Goal: Find specific page/section: Find specific page/section

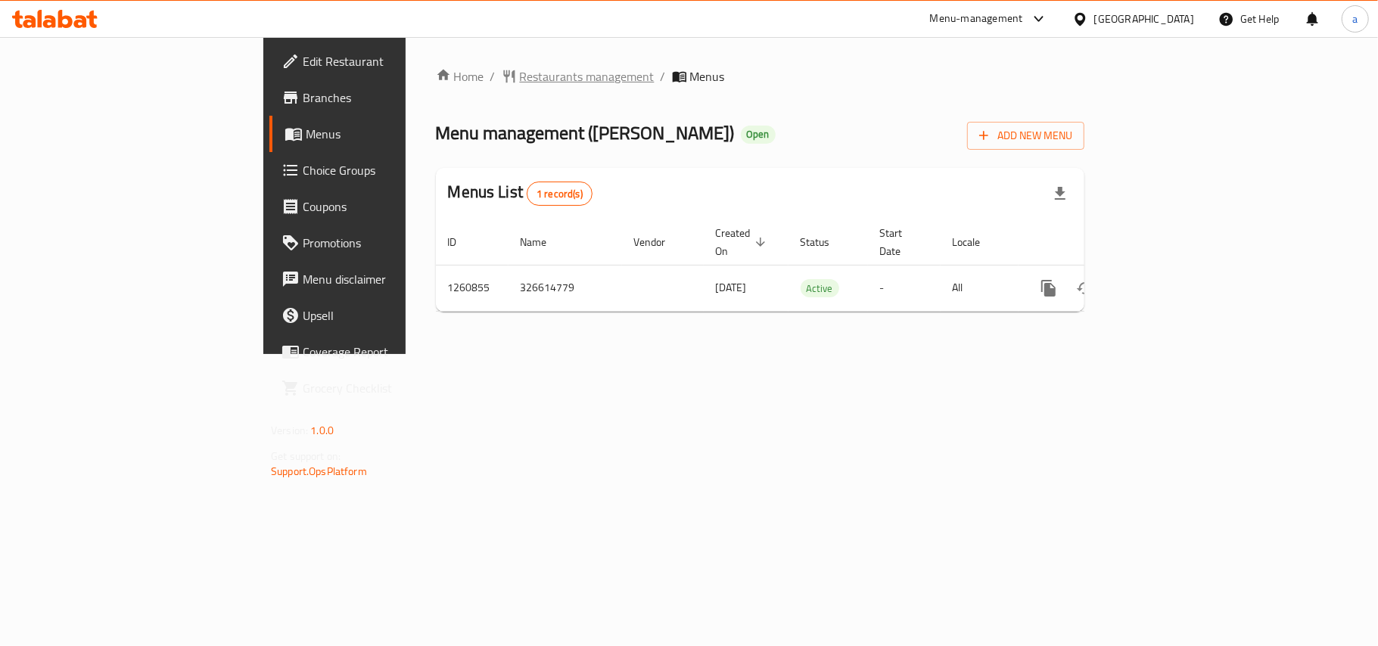
click at [520, 79] on span "Restaurants management" at bounding box center [587, 76] width 135 height 18
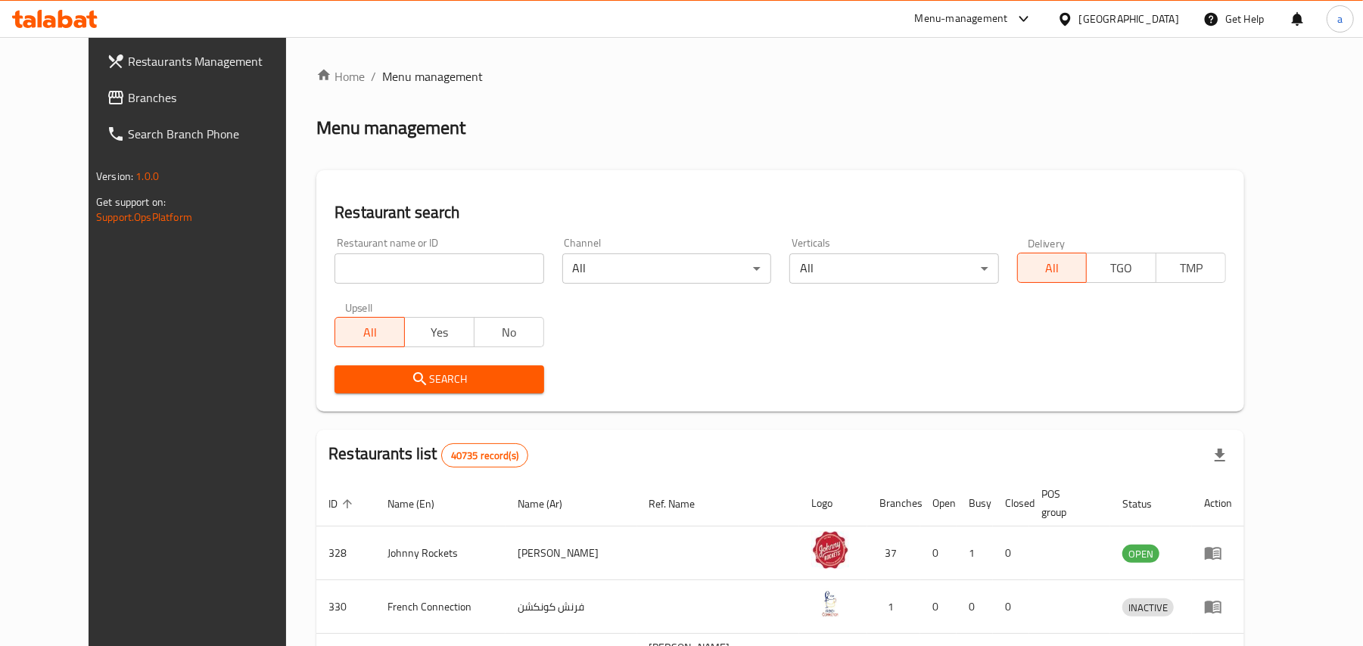
click at [104, 86] on link "Branches" at bounding box center [206, 97] width 222 height 36
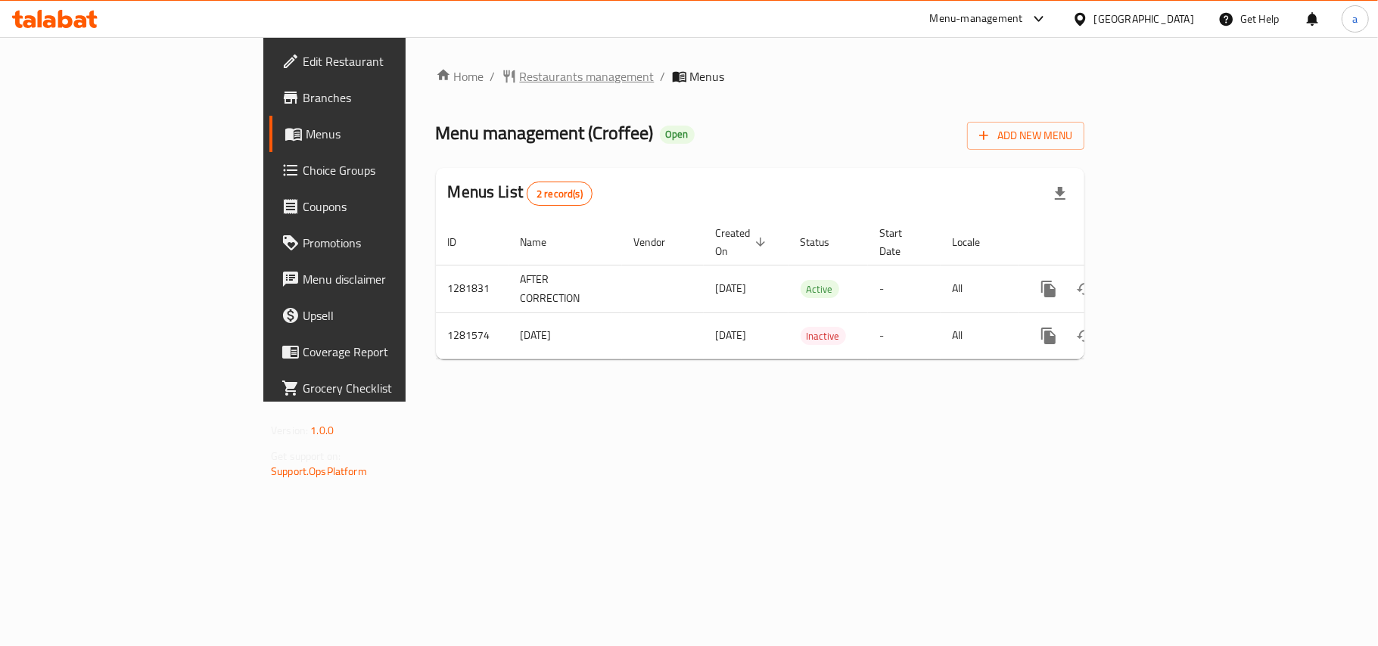
click at [520, 70] on span "Restaurants management" at bounding box center [587, 76] width 135 height 18
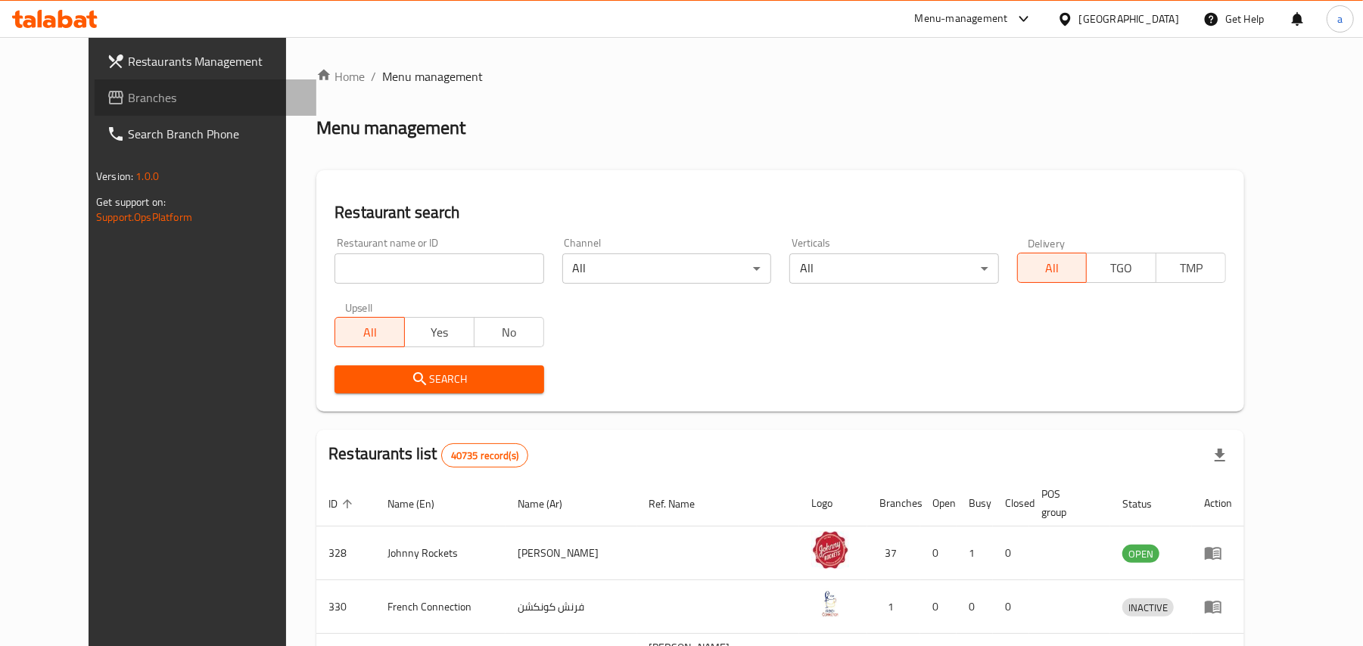
click at [128, 92] on span "Branches" at bounding box center [216, 98] width 176 height 18
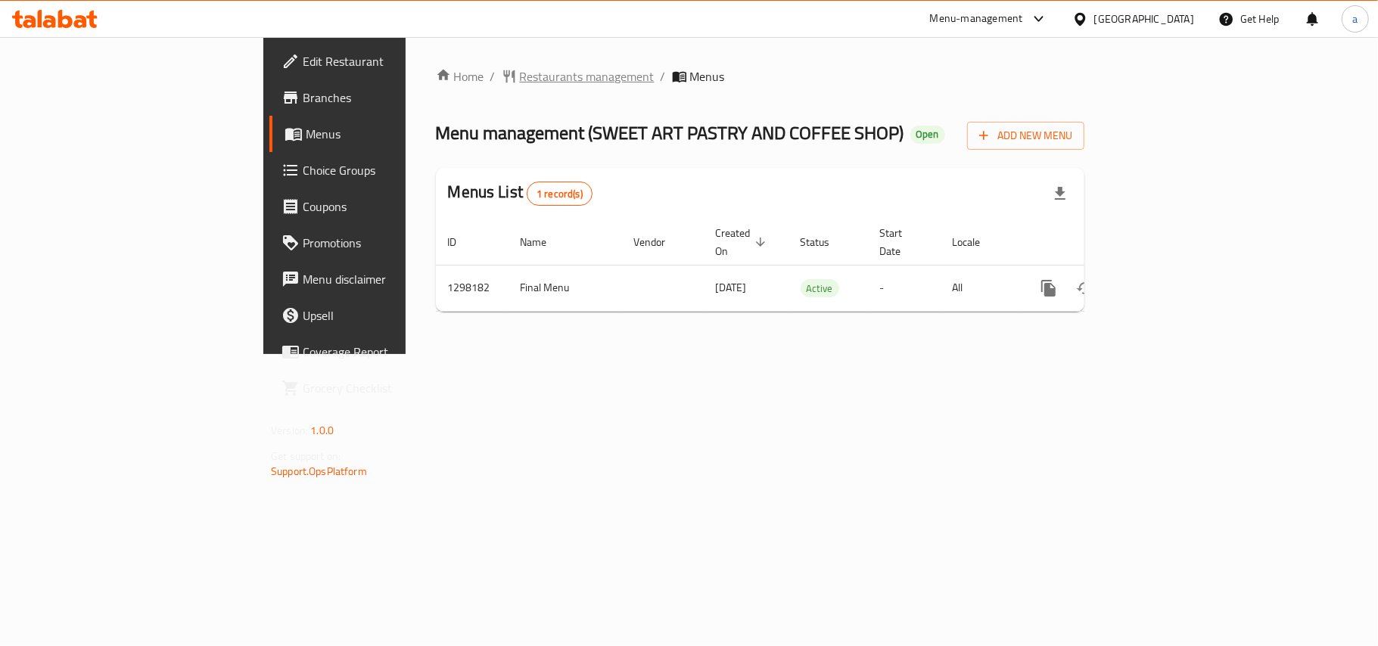
click at [520, 82] on span "Restaurants management" at bounding box center [587, 76] width 135 height 18
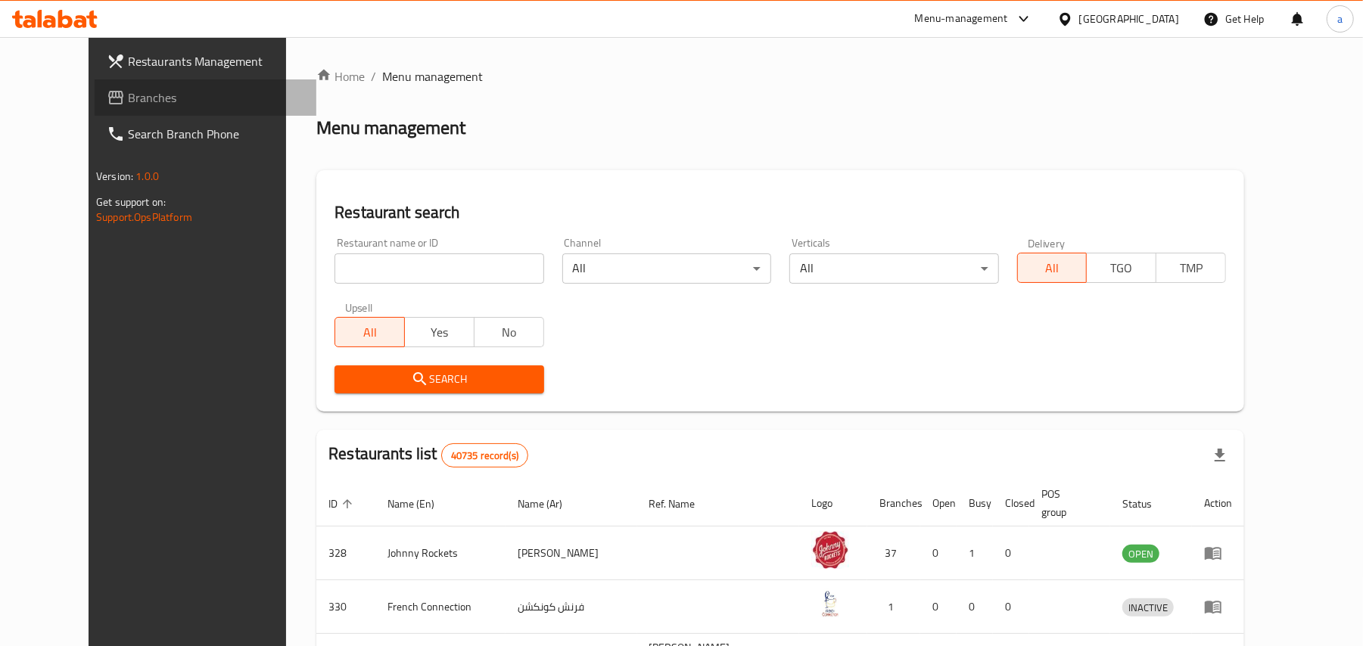
drag, startPoint x: 112, startPoint y: 88, endPoint x: 221, endPoint y: 91, distance: 109.0
click at [128, 89] on span "Branches" at bounding box center [216, 98] width 176 height 18
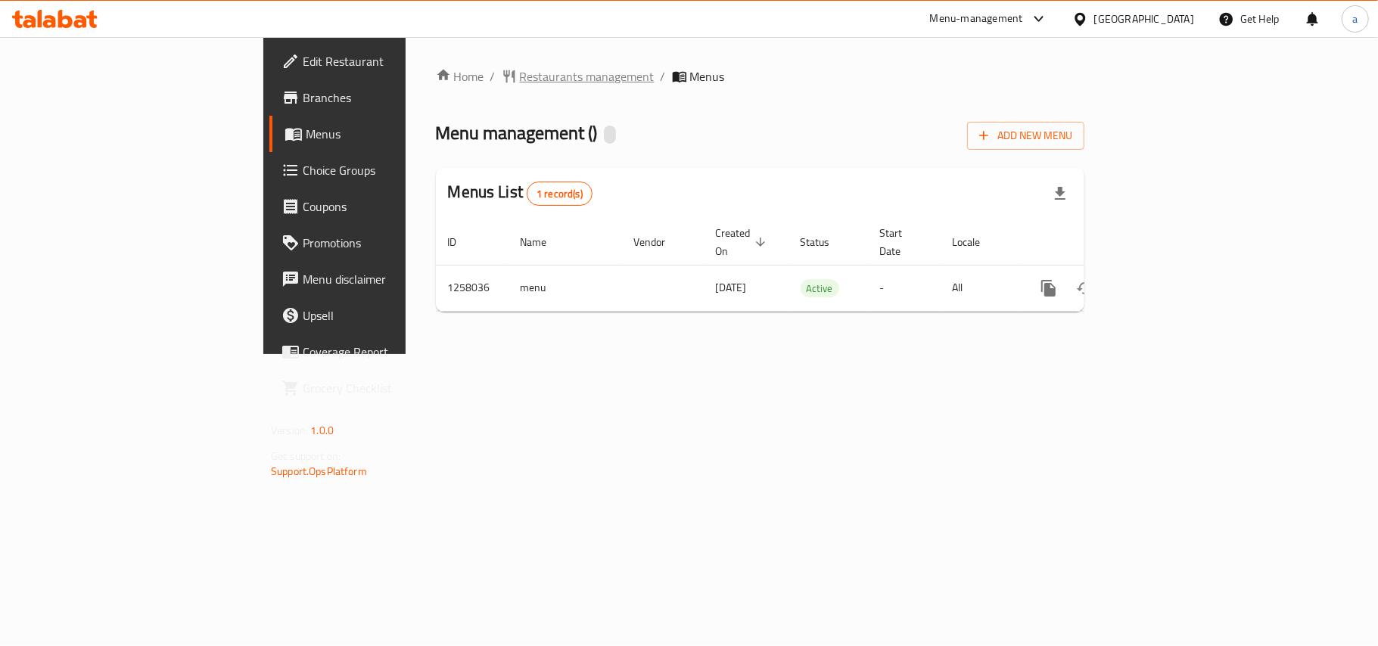
click at [520, 70] on span "Restaurants management" at bounding box center [587, 76] width 135 height 18
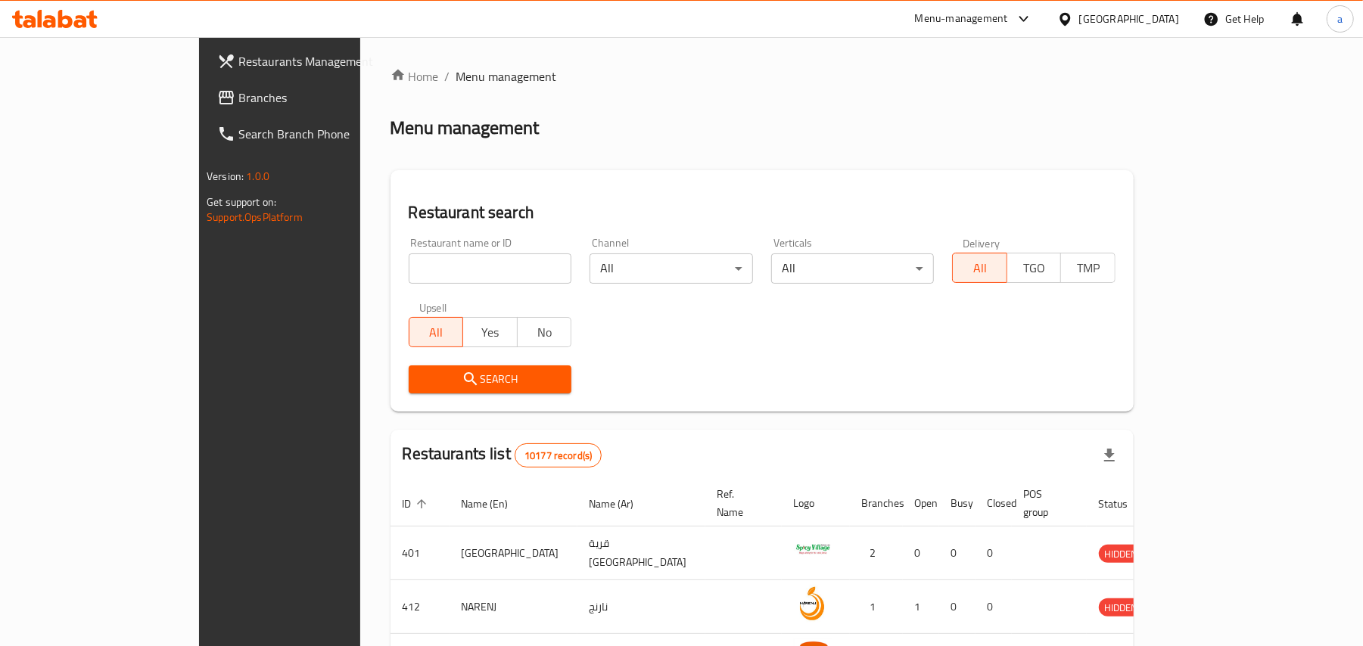
drag, startPoint x: 91, startPoint y: 101, endPoint x: 128, endPoint y: 82, distance: 41.6
click at [238, 101] on span "Branches" at bounding box center [326, 98] width 176 height 18
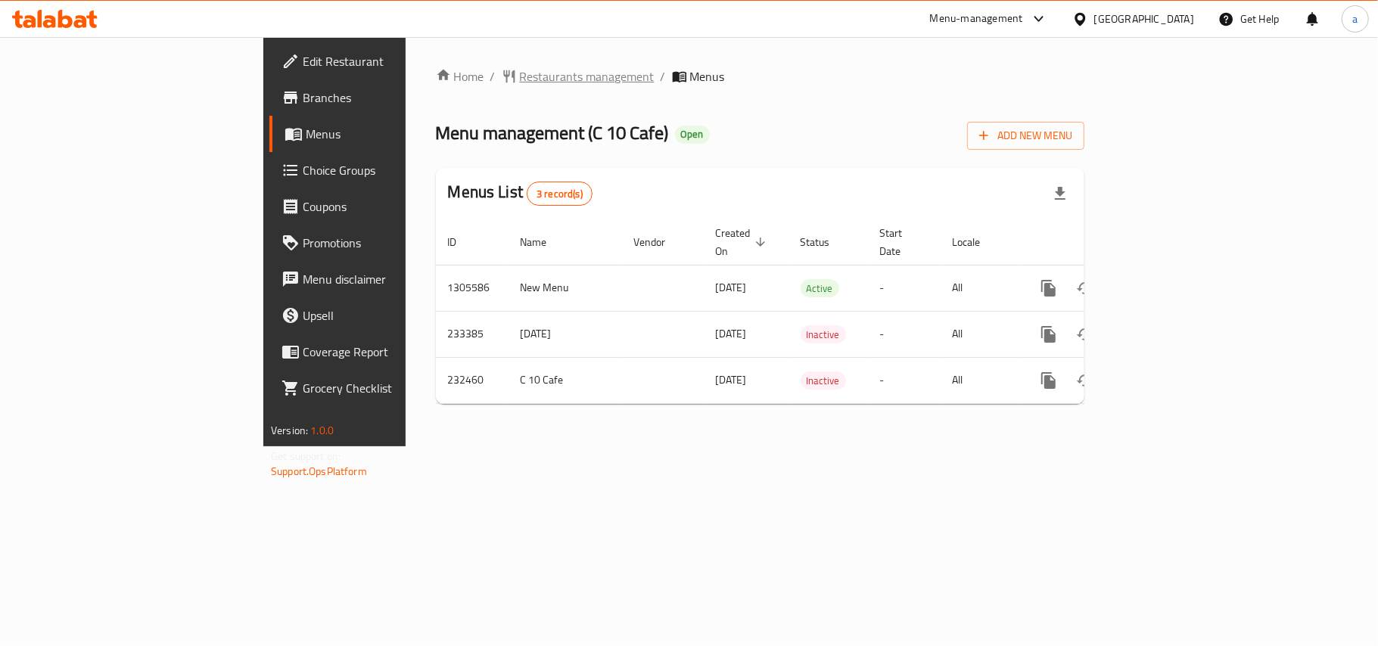
click at [520, 80] on span "Restaurants management" at bounding box center [587, 76] width 135 height 18
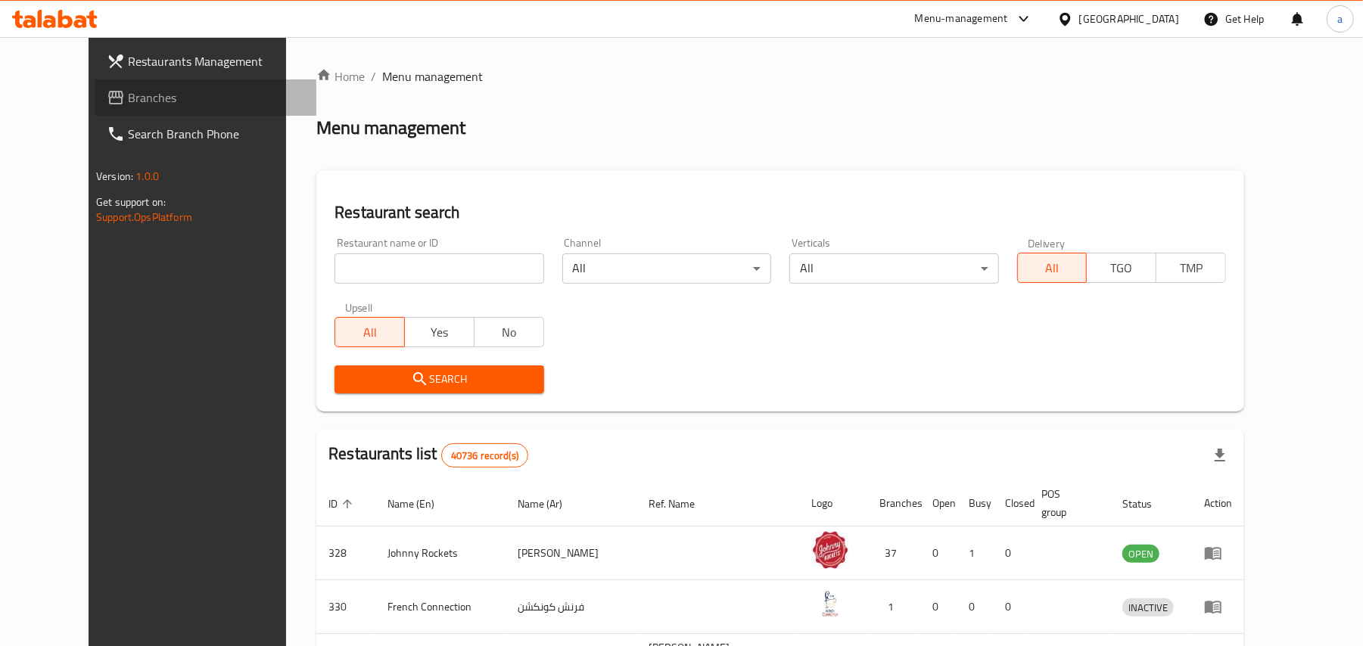
click at [128, 100] on span "Branches" at bounding box center [216, 98] width 176 height 18
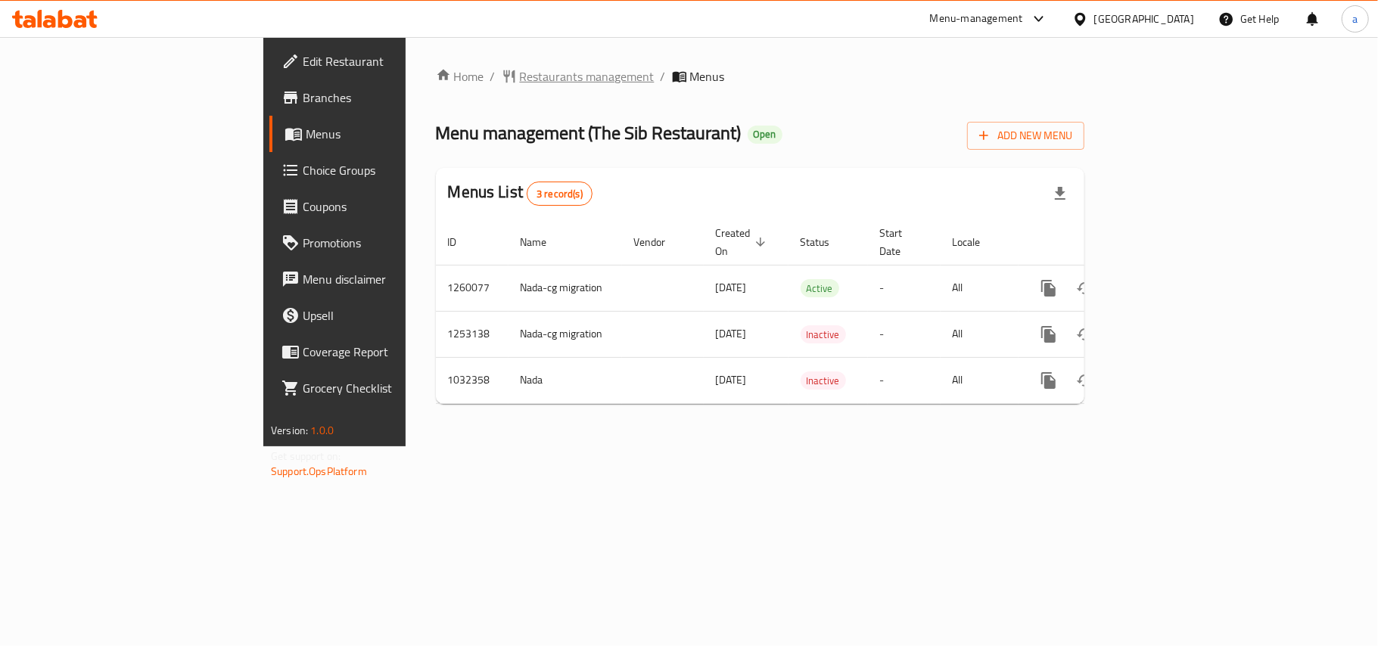
click at [520, 77] on span "Restaurants management" at bounding box center [587, 76] width 135 height 18
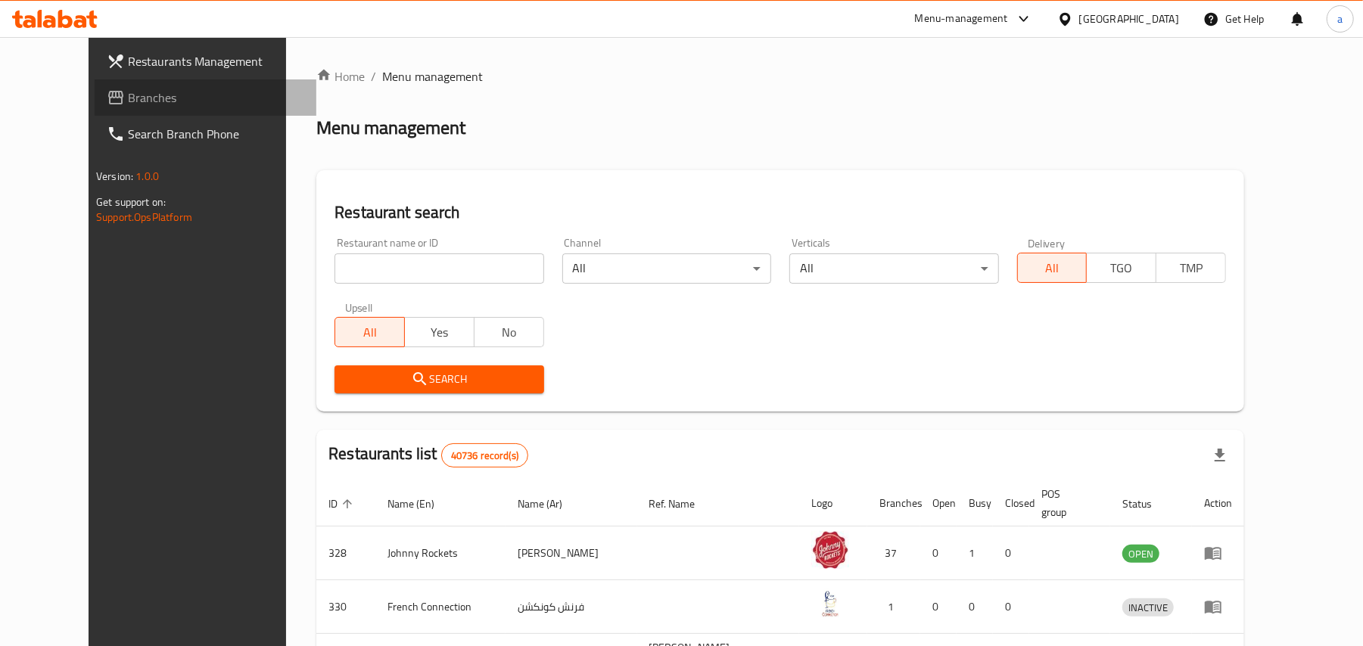
click at [128, 97] on span "Branches" at bounding box center [216, 98] width 176 height 18
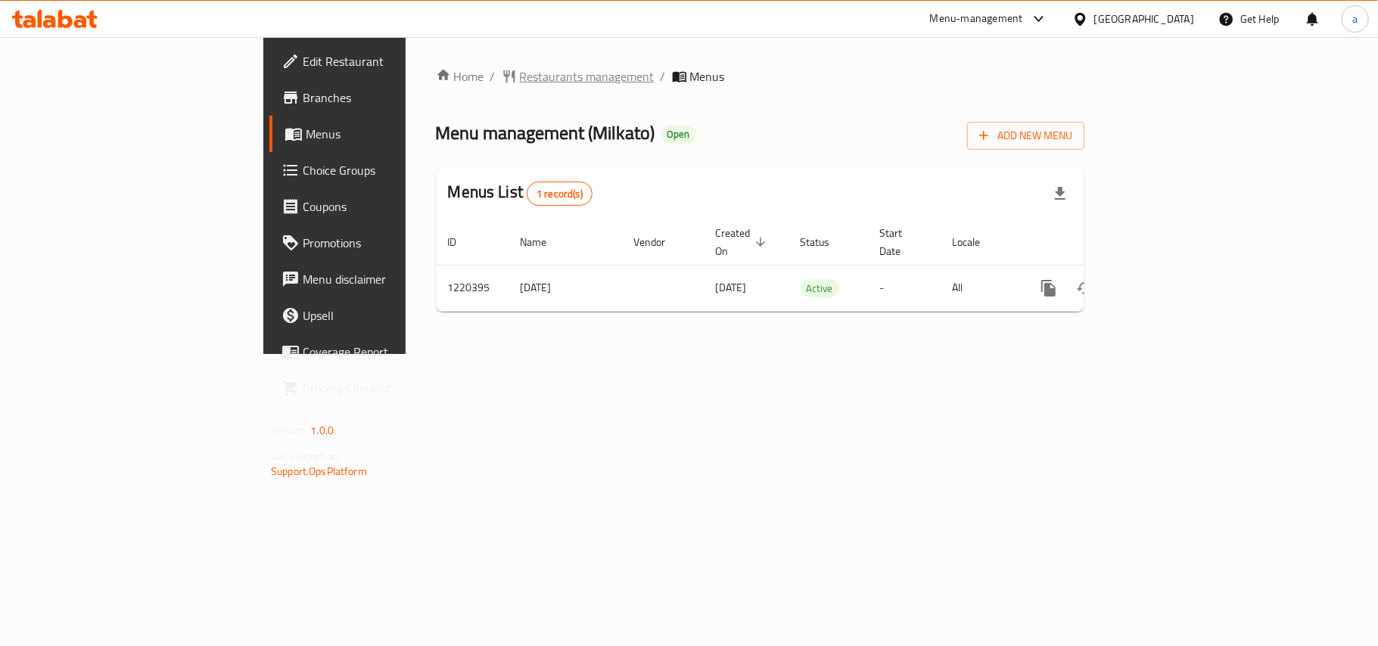
click at [520, 73] on span "Restaurants management" at bounding box center [587, 76] width 135 height 18
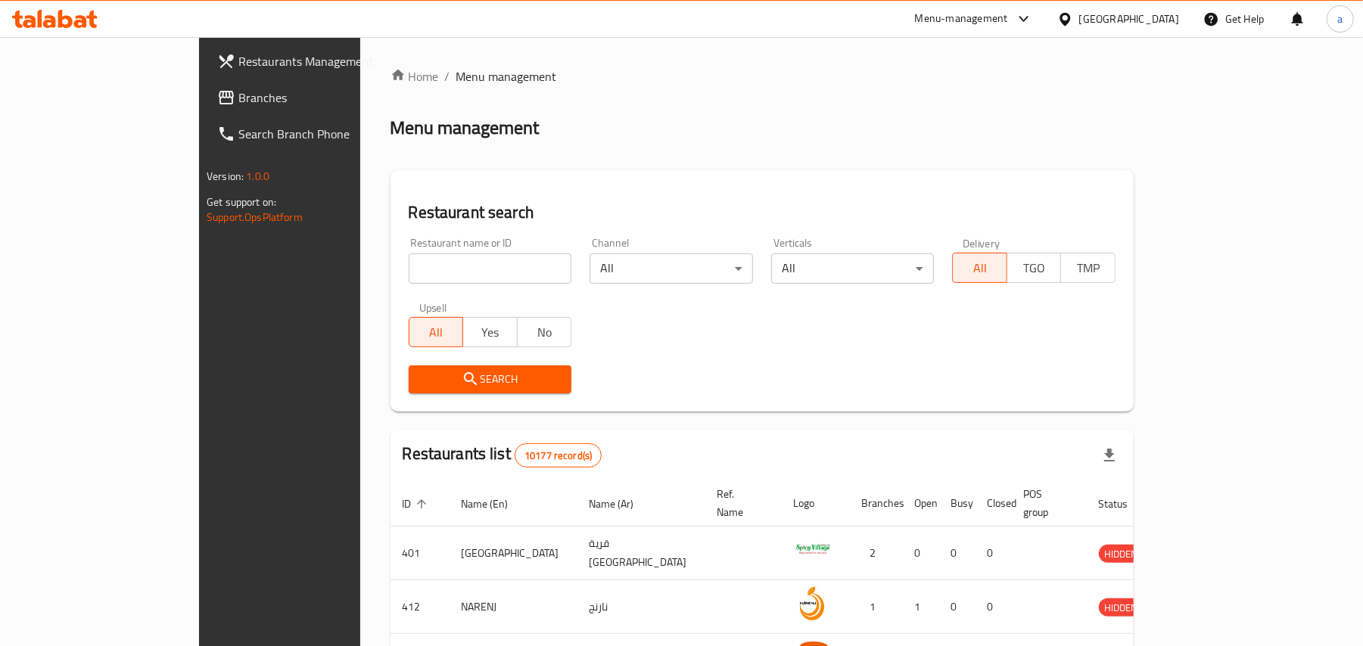
click at [238, 89] on span "Branches" at bounding box center [326, 98] width 176 height 18
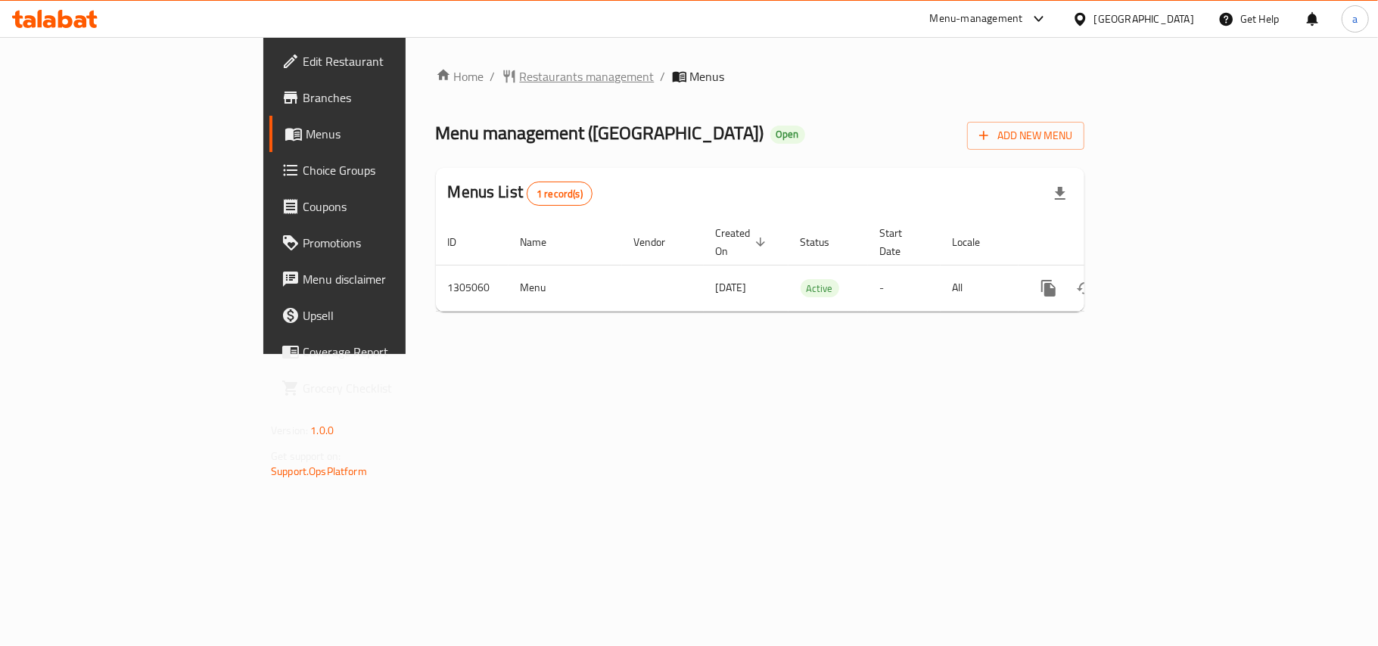
click at [520, 79] on span "Restaurants management" at bounding box center [587, 76] width 135 height 18
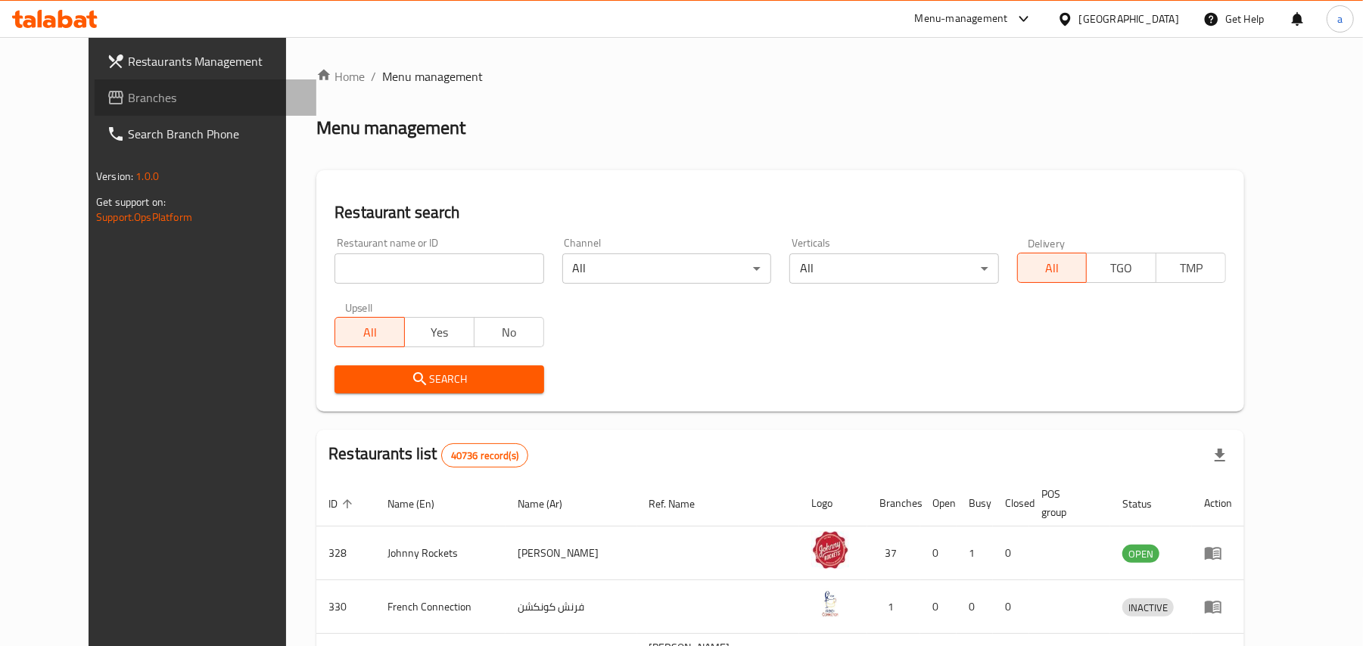
click at [128, 89] on span "Branches" at bounding box center [216, 98] width 176 height 18
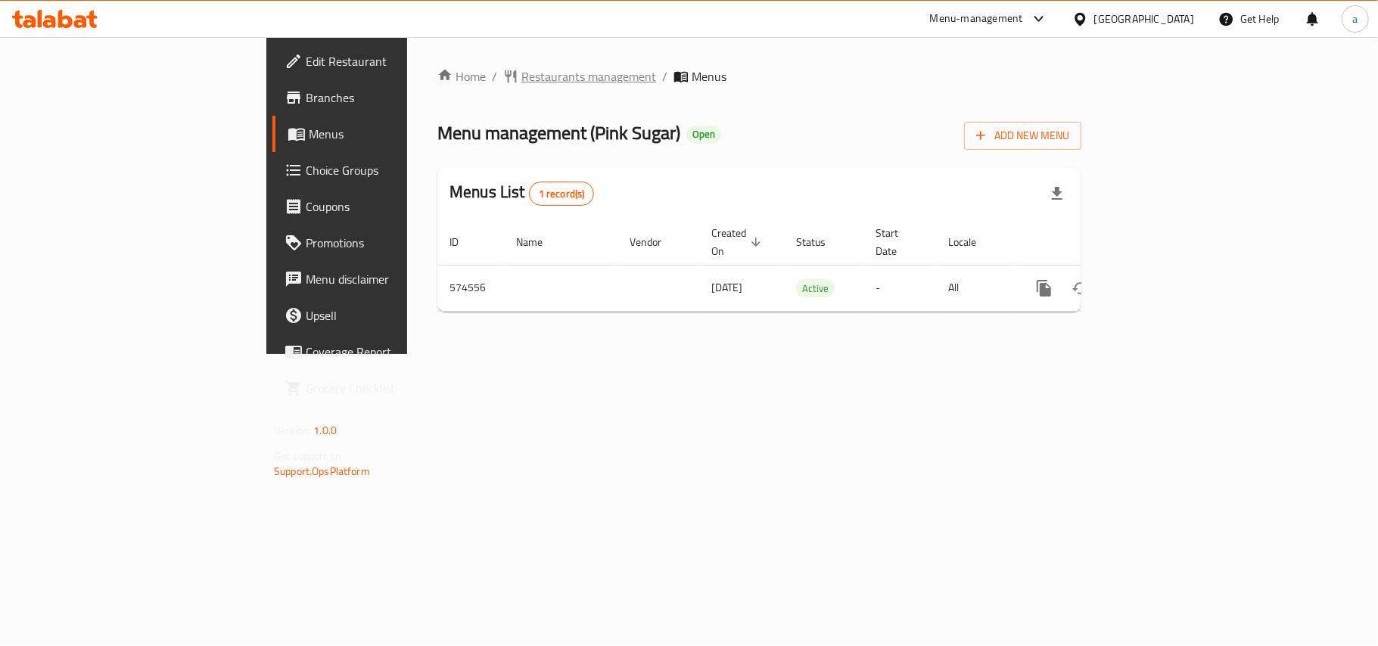
click at [521, 80] on span "Restaurants management" at bounding box center [588, 76] width 135 height 18
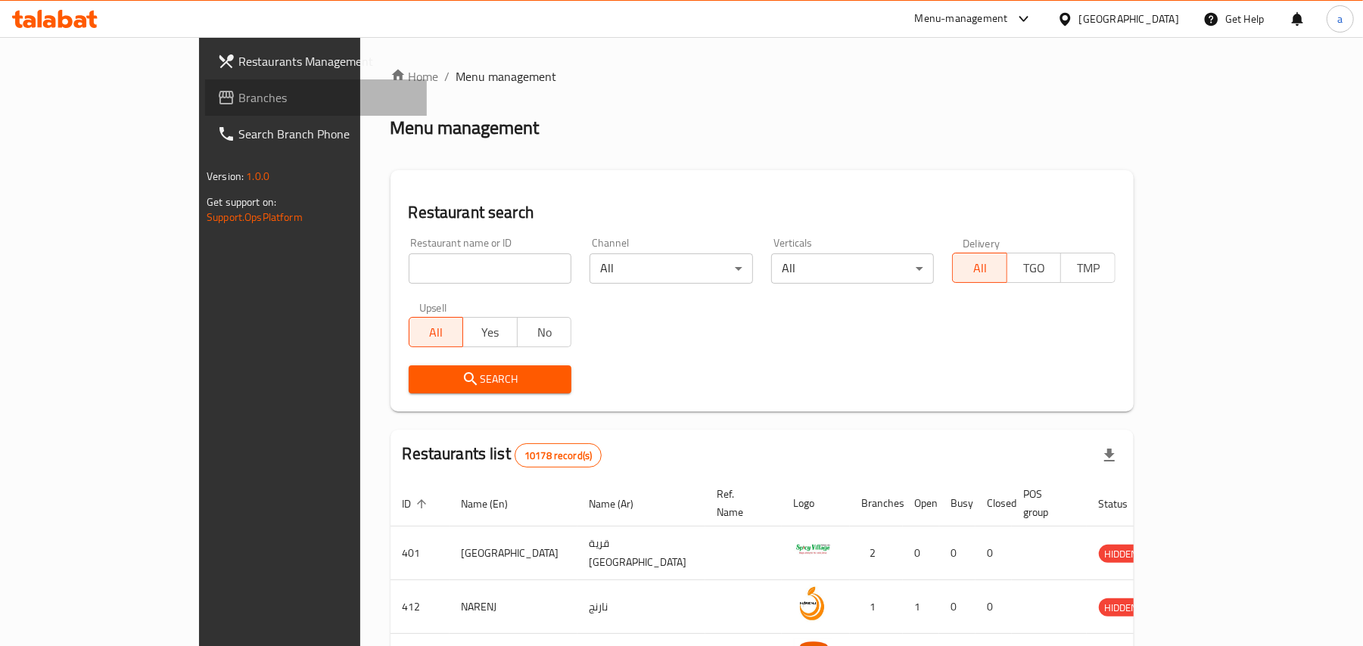
click at [238, 89] on span "Branches" at bounding box center [326, 98] width 176 height 18
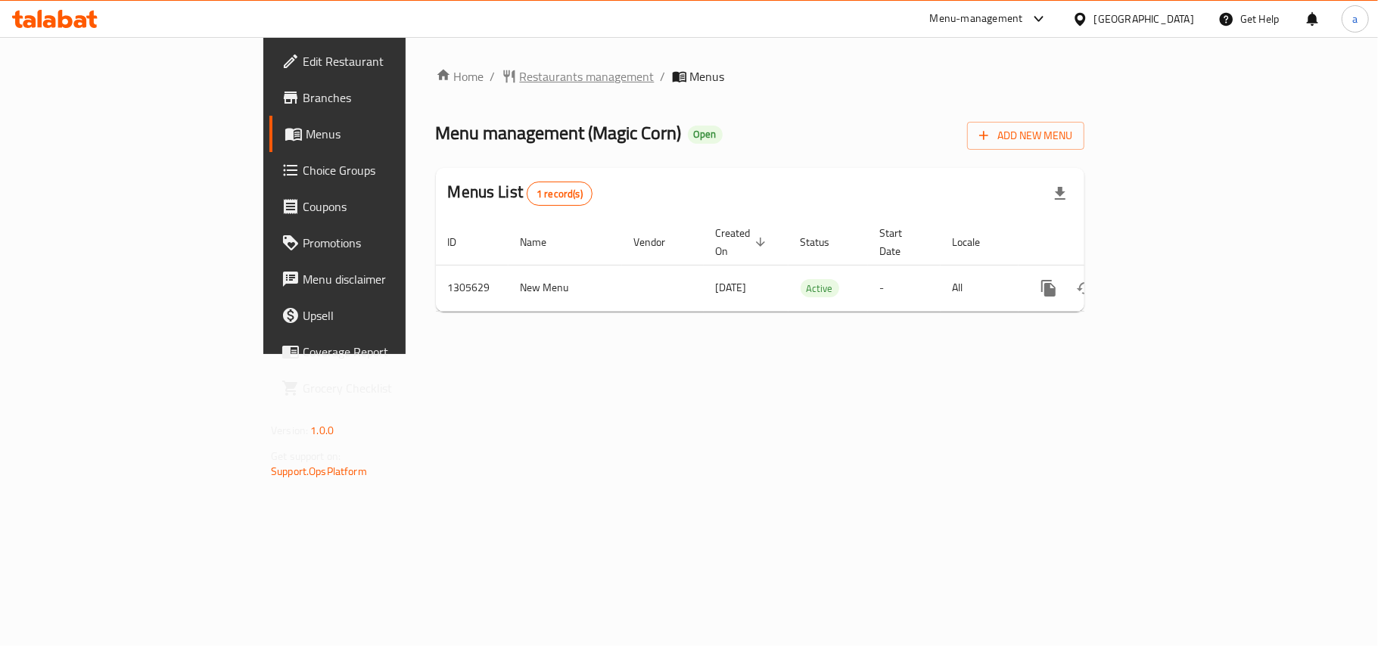
click at [520, 79] on span "Restaurants management" at bounding box center [587, 76] width 135 height 18
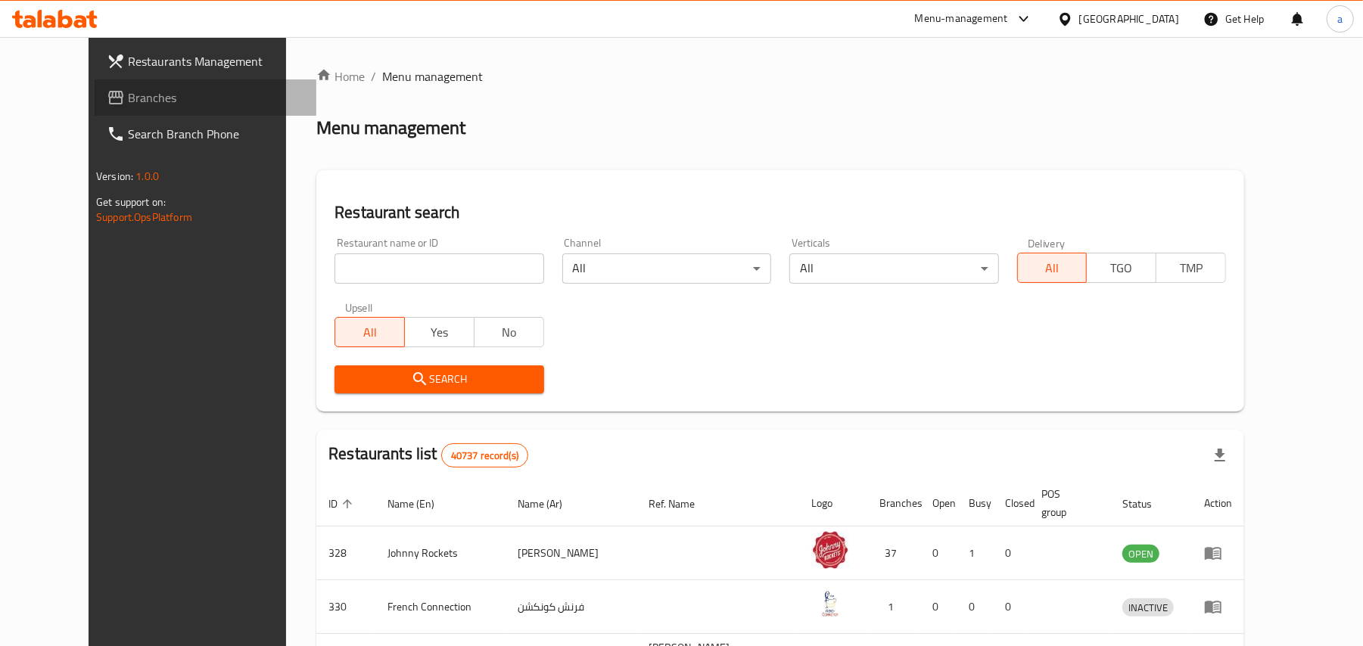
click at [128, 106] on span "Branches" at bounding box center [216, 98] width 176 height 18
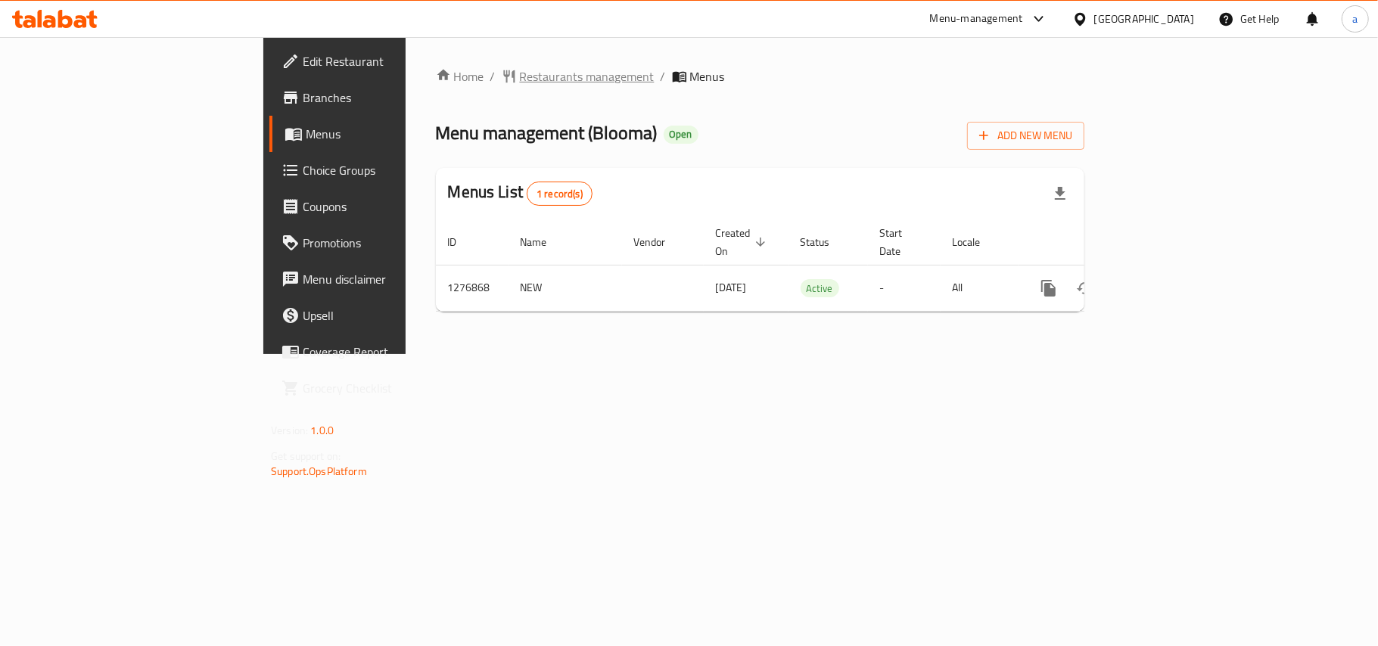
click at [520, 79] on span "Restaurants management" at bounding box center [587, 76] width 135 height 18
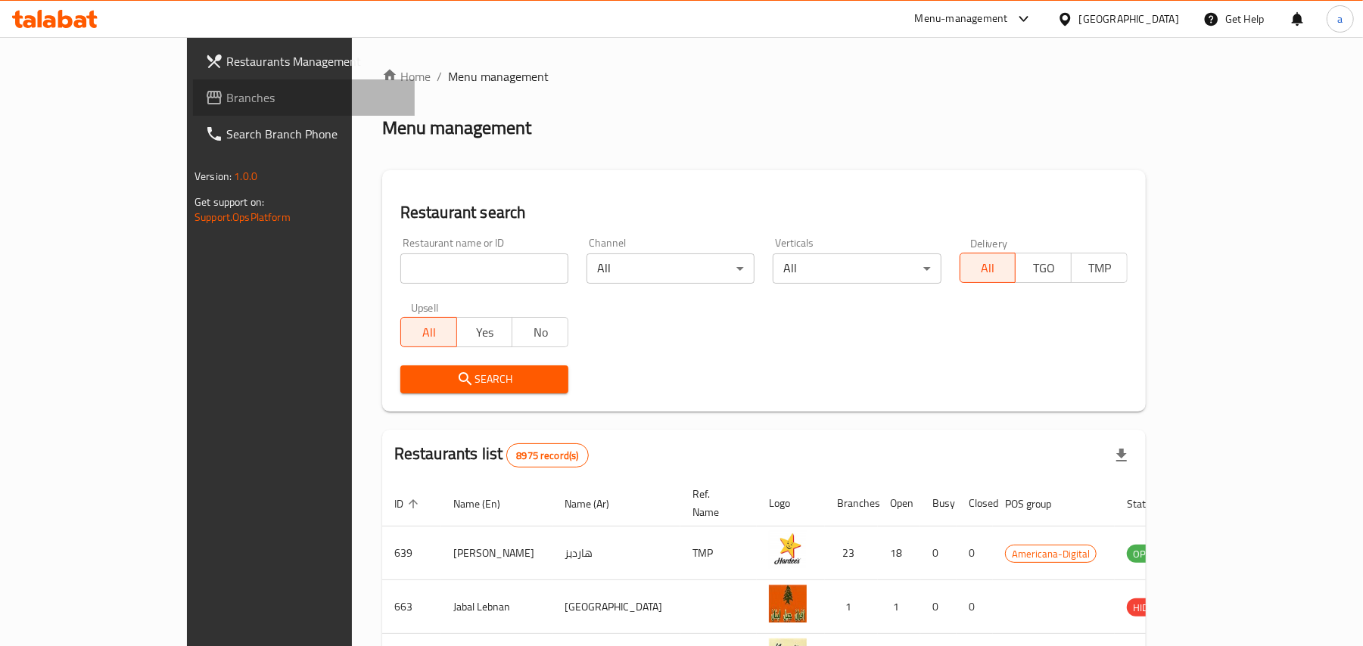
click at [226, 92] on span "Branches" at bounding box center [314, 98] width 176 height 18
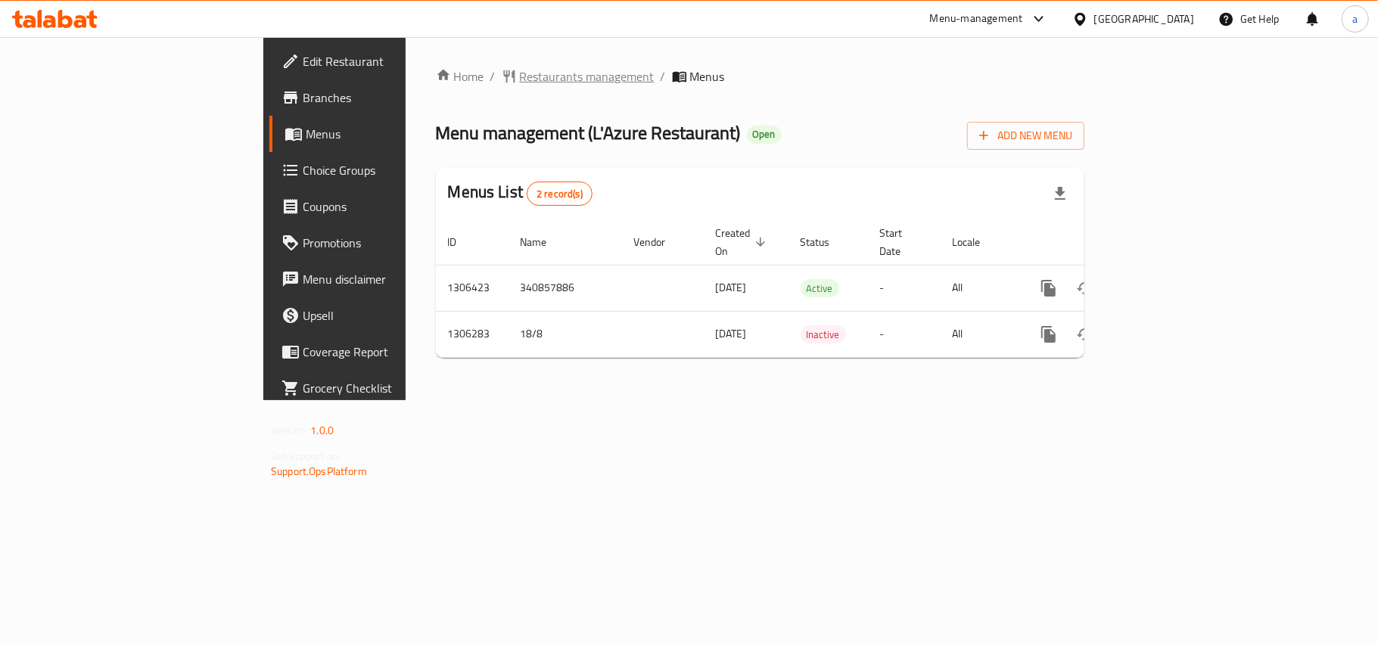
click at [520, 79] on span "Restaurants management" at bounding box center [587, 76] width 135 height 18
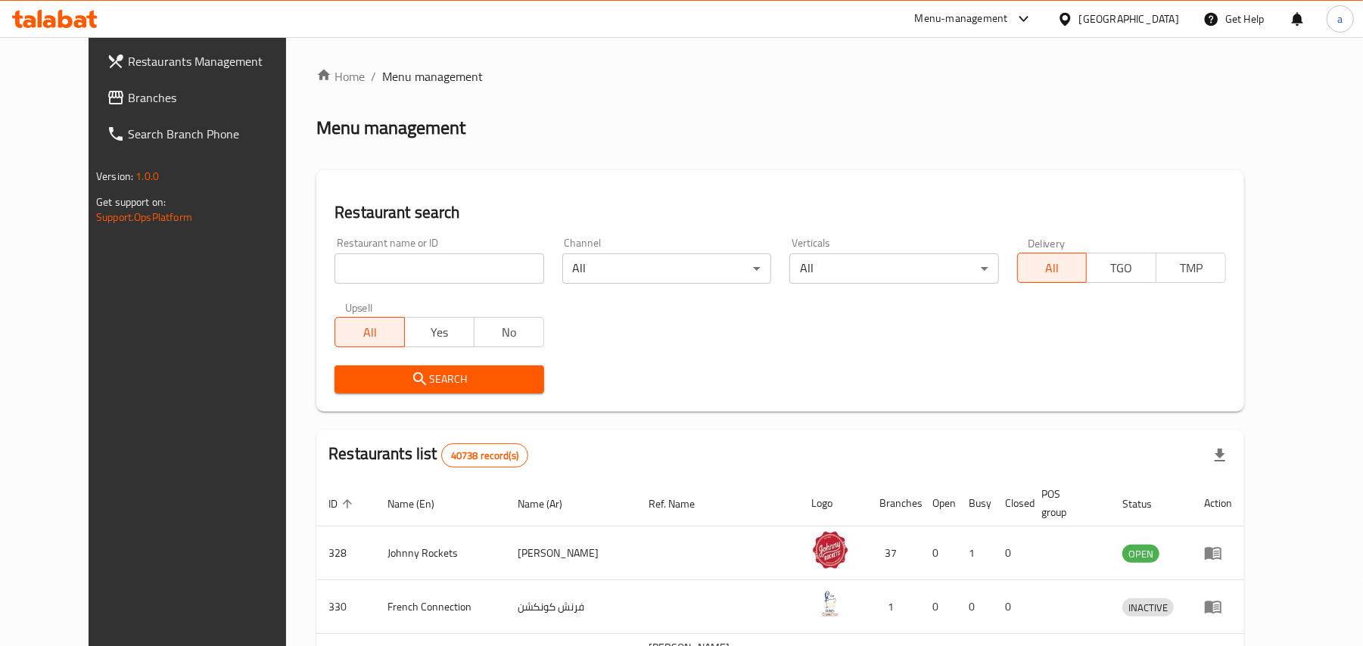
click at [128, 100] on span "Branches" at bounding box center [216, 98] width 176 height 18
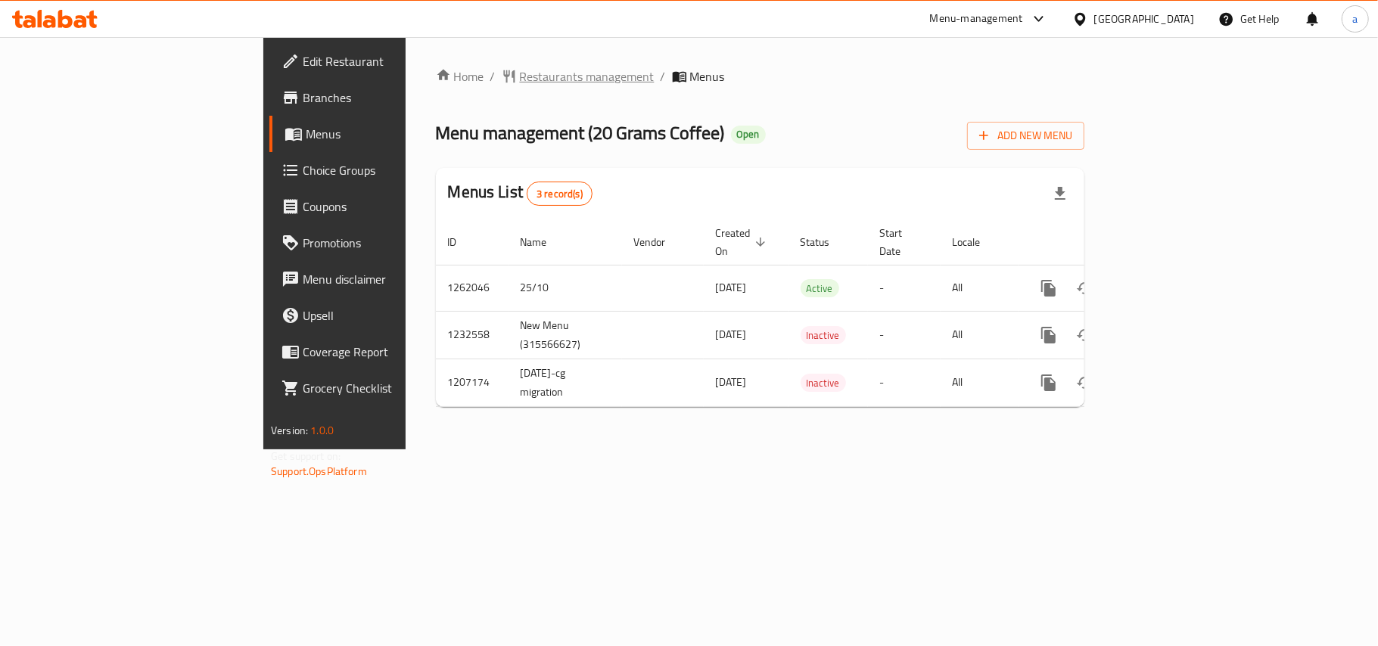
click at [520, 71] on span "Restaurants management" at bounding box center [587, 76] width 135 height 18
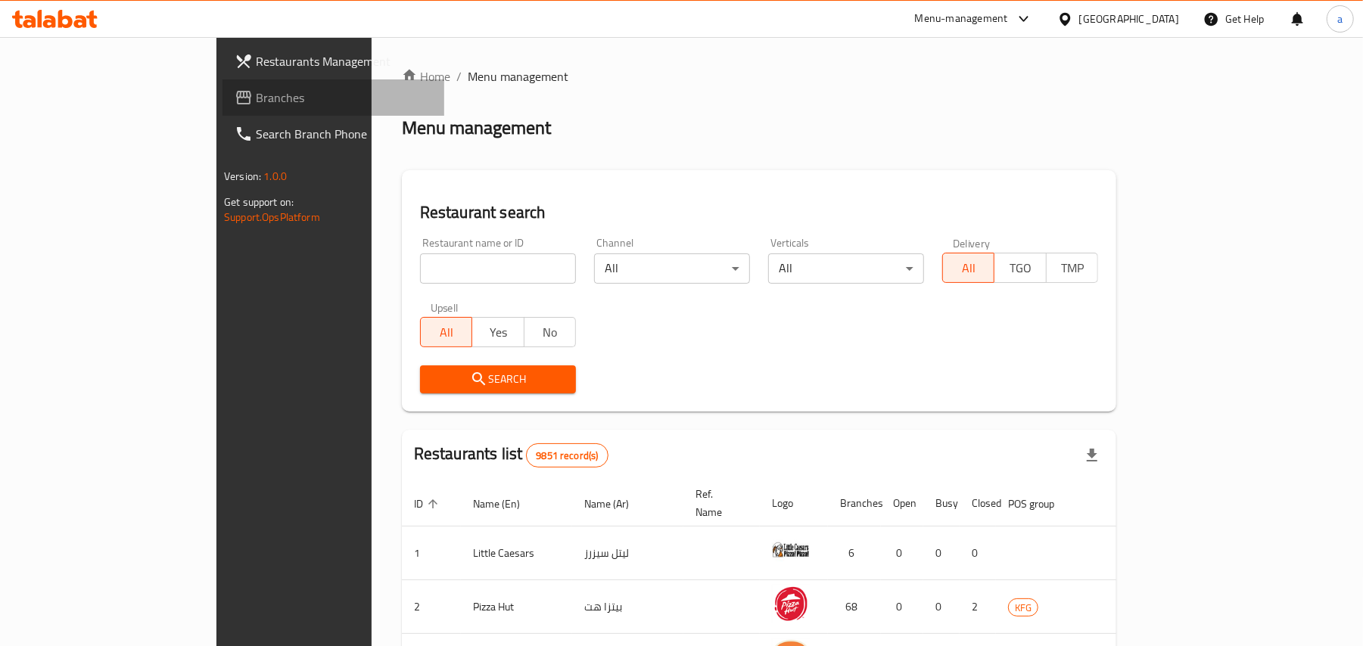
click at [256, 97] on span "Branches" at bounding box center [344, 98] width 176 height 18
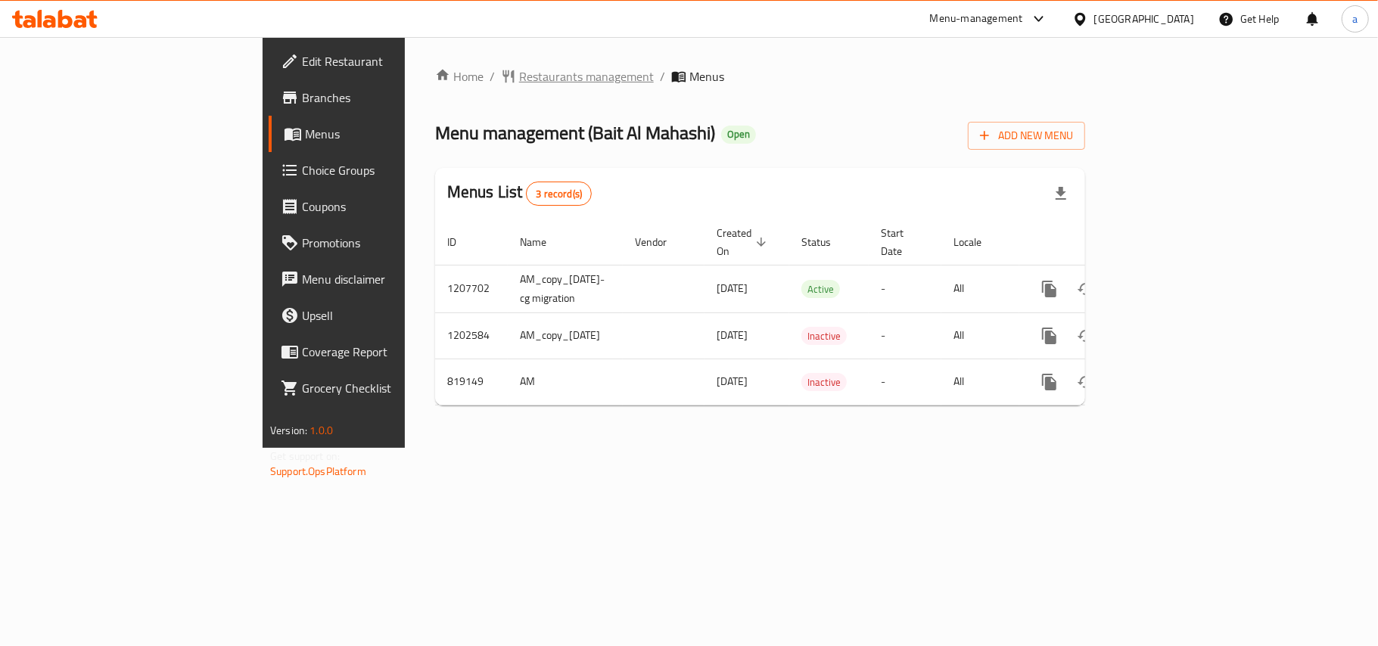
click at [519, 82] on span "Restaurants management" at bounding box center [586, 76] width 135 height 18
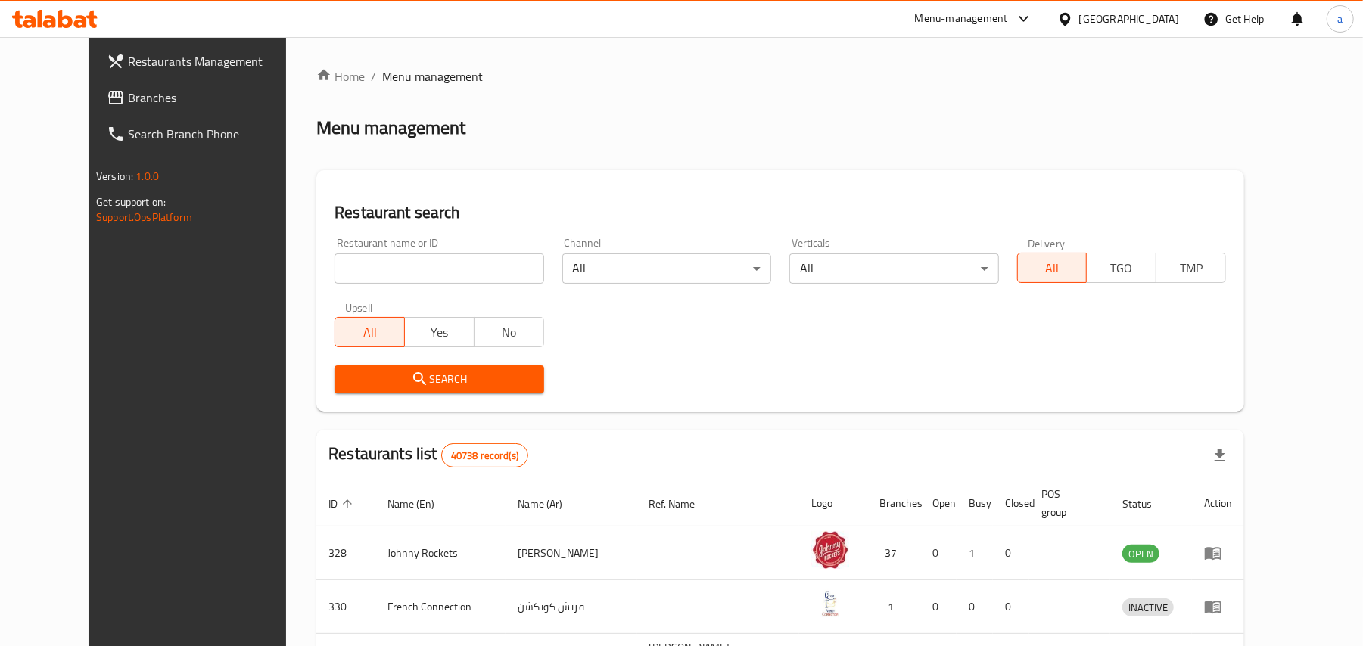
click at [128, 95] on span "Branches" at bounding box center [216, 98] width 176 height 18
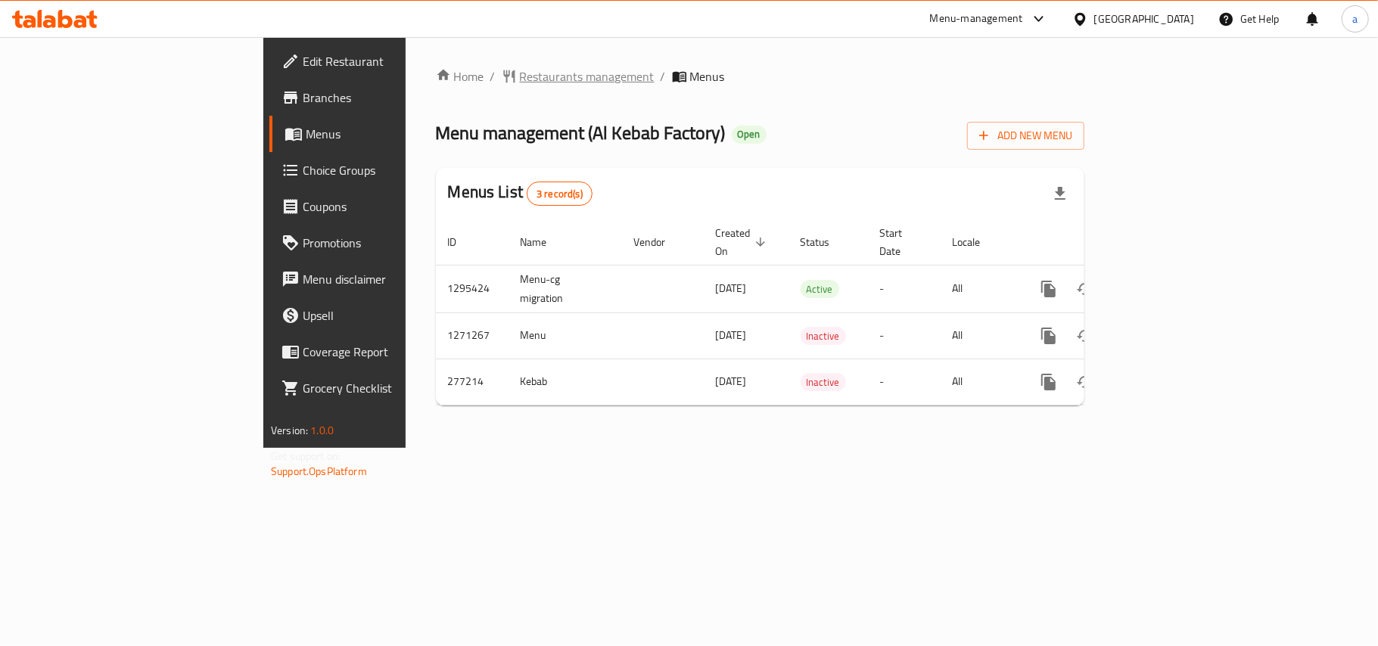
click at [520, 79] on span "Restaurants management" at bounding box center [587, 76] width 135 height 18
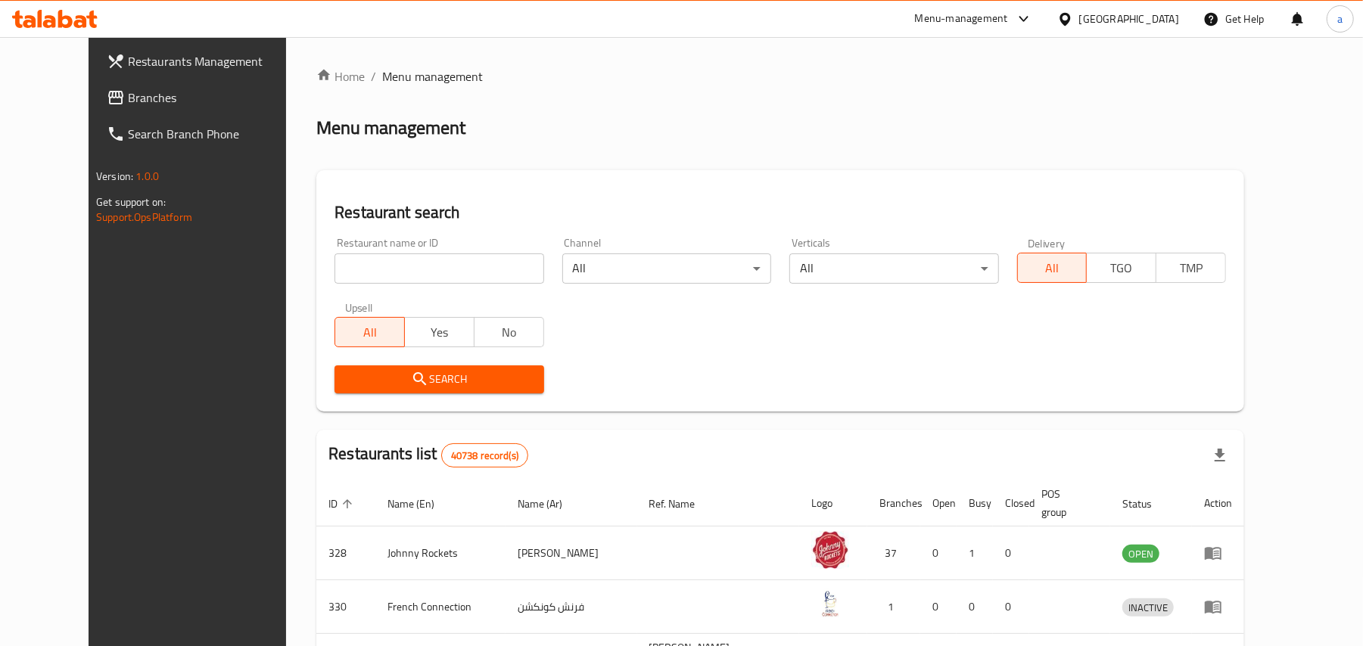
click at [128, 95] on span "Branches" at bounding box center [216, 98] width 176 height 18
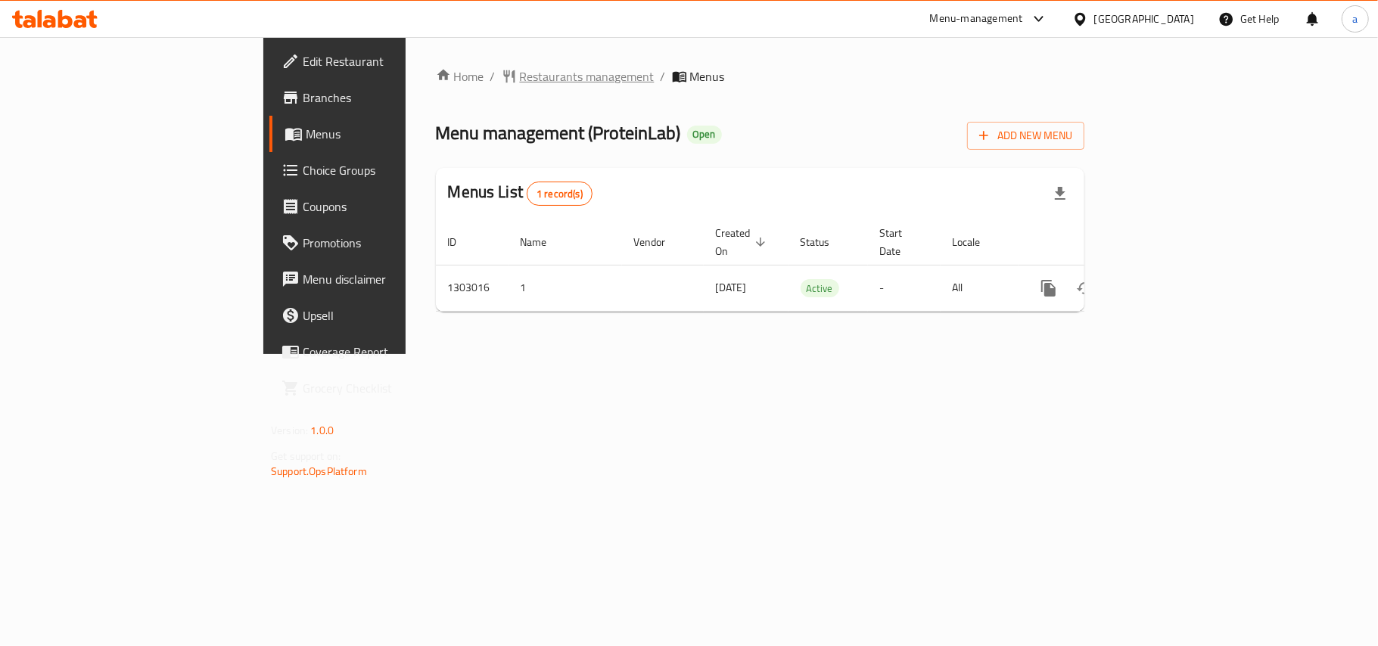
click at [520, 83] on span "Restaurants management" at bounding box center [587, 76] width 135 height 18
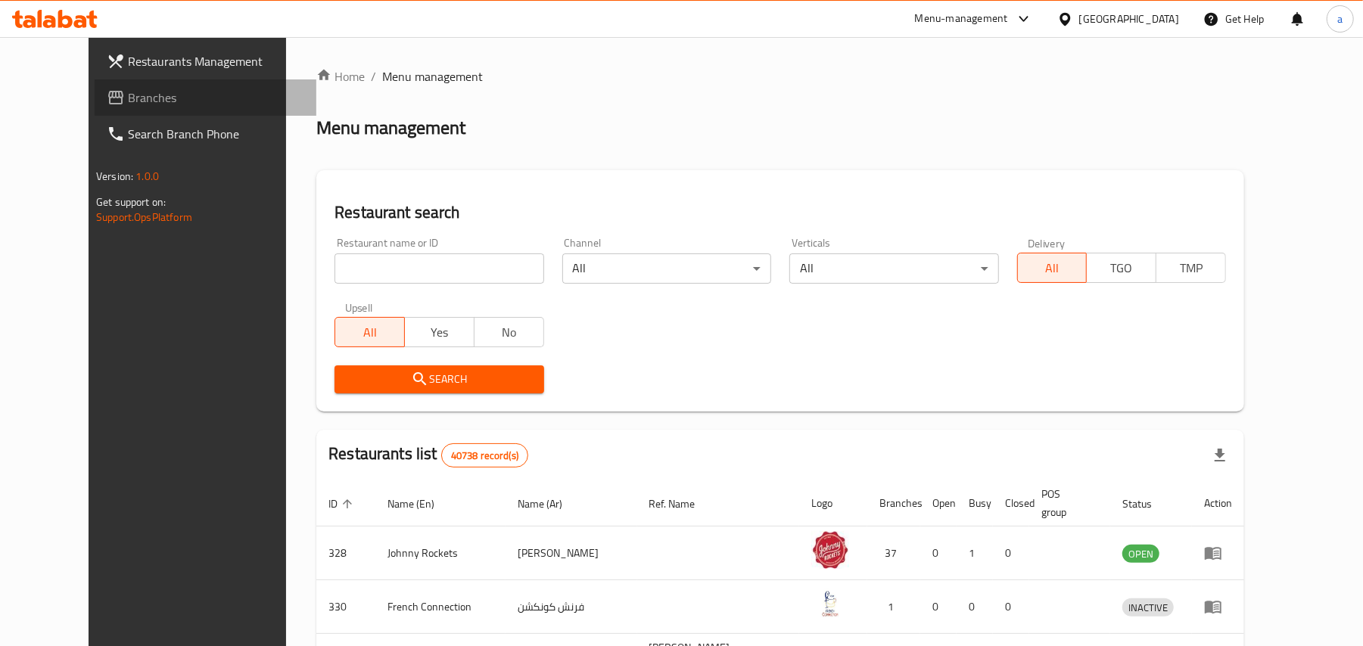
click at [128, 98] on span "Branches" at bounding box center [216, 98] width 176 height 18
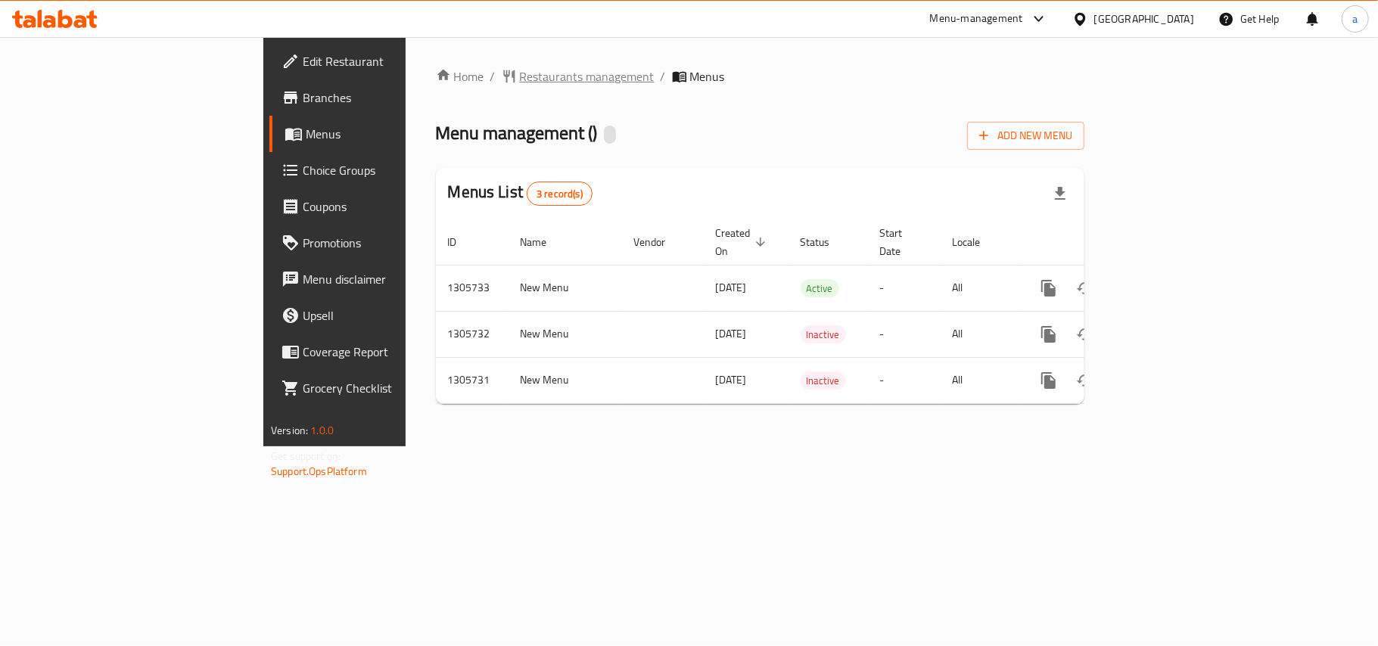
click at [520, 79] on span "Restaurants management" at bounding box center [587, 76] width 135 height 18
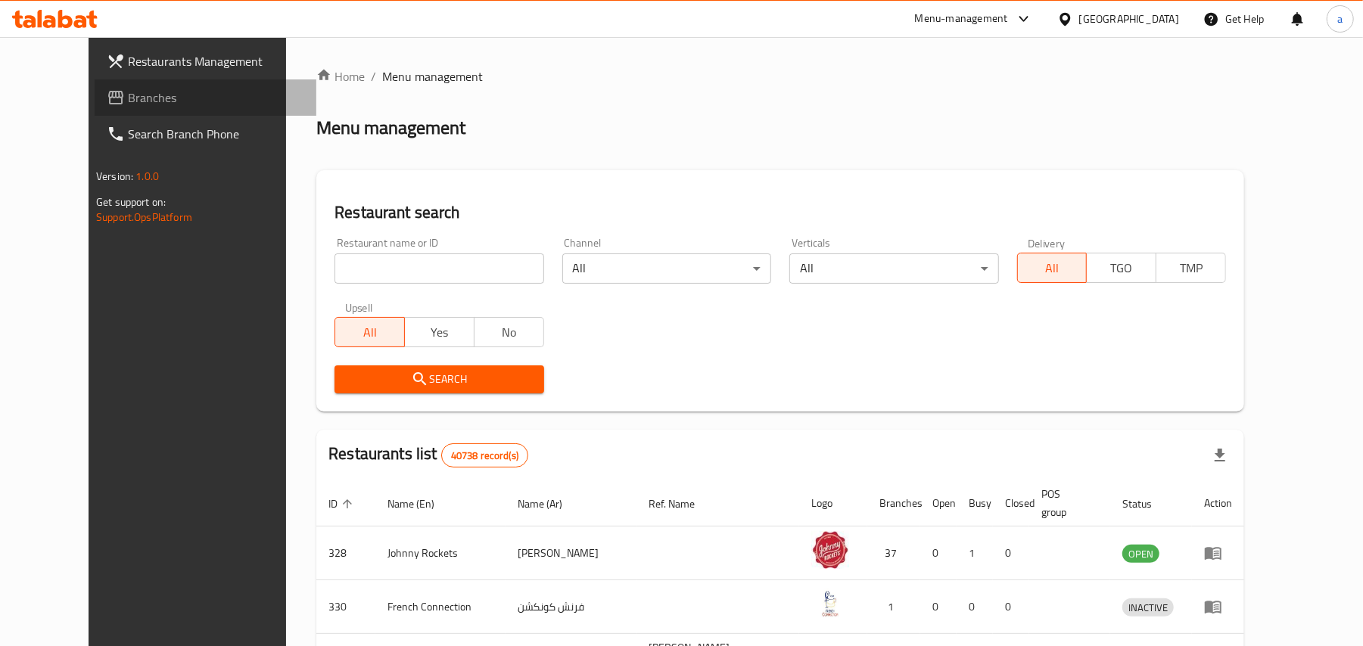
click at [128, 104] on span "Branches" at bounding box center [216, 98] width 176 height 18
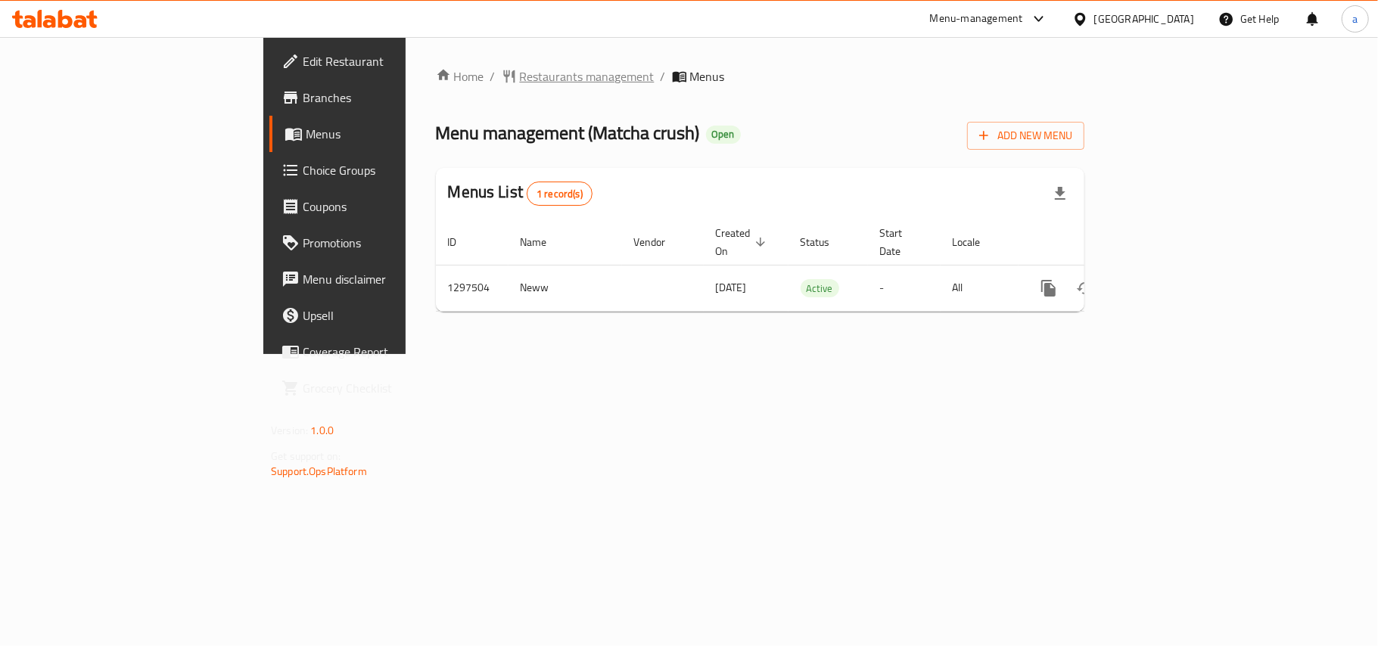
click at [520, 77] on span "Restaurants management" at bounding box center [587, 76] width 135 height 18
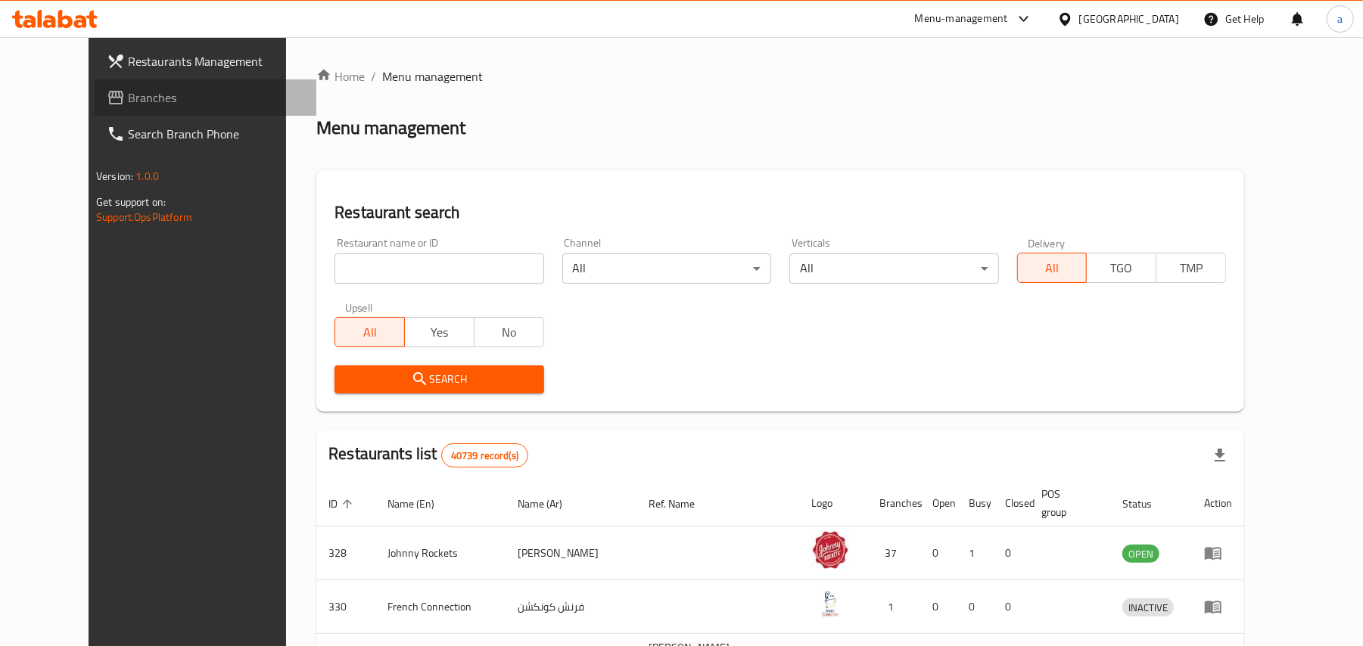
click at [128, 98] on span "Branches" at bounding box center [216, 98] width 176 height 18
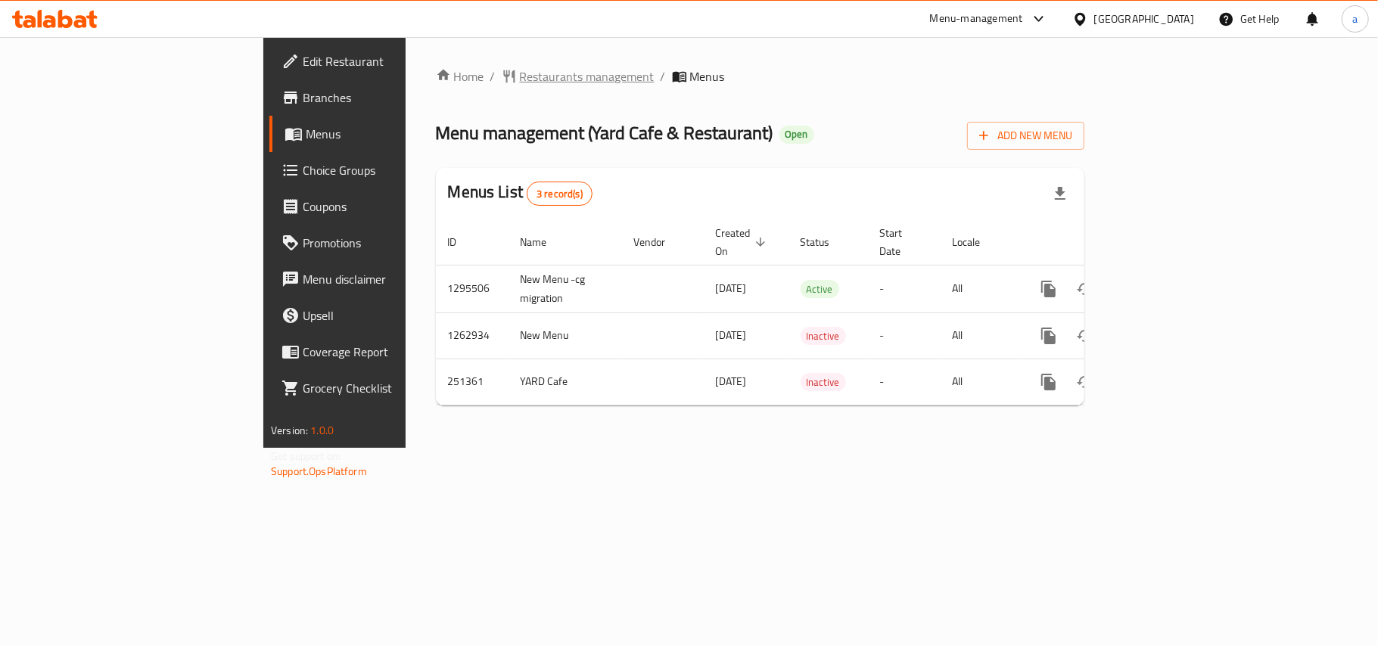
click at [520, 73] on span "Restaurants management" at bounding box center [587, 76] width 135 height 18
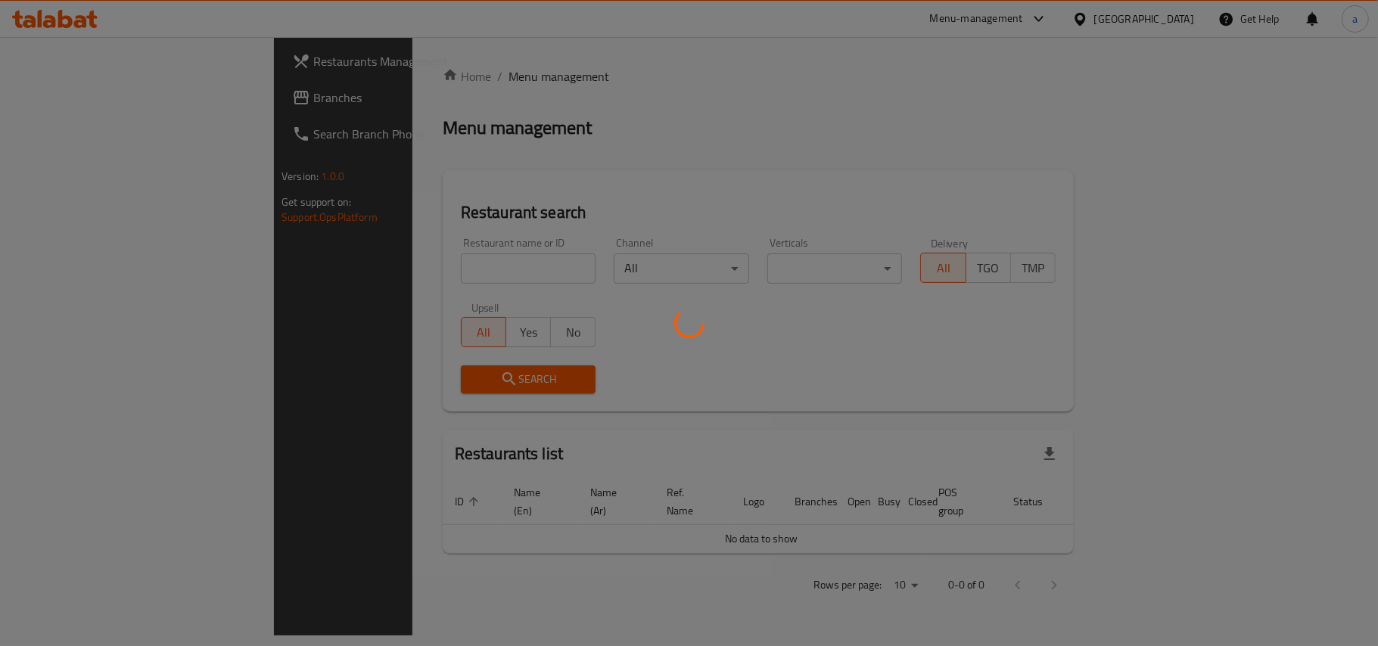
click at [101, 103] on div at bounding box center [689, 323] width 1378 height 646
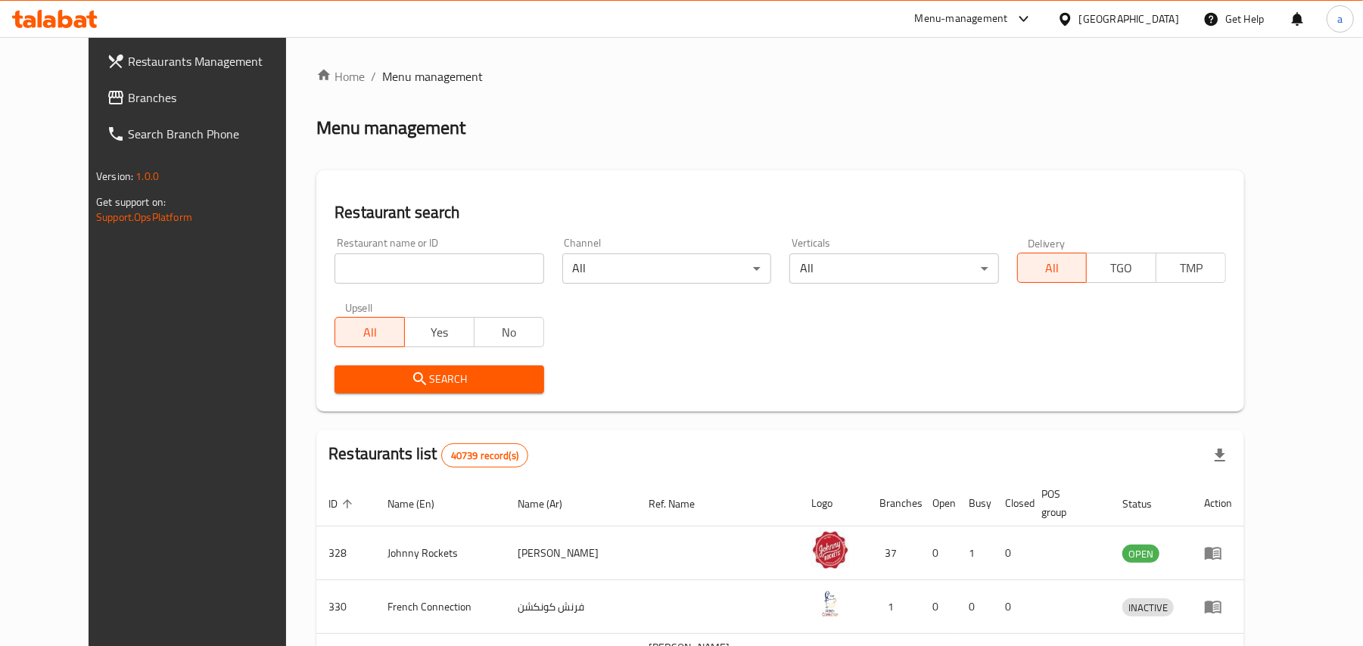
click at [106, 85] on link "Branches" at bounding box center [206, 97] width 222 height 36
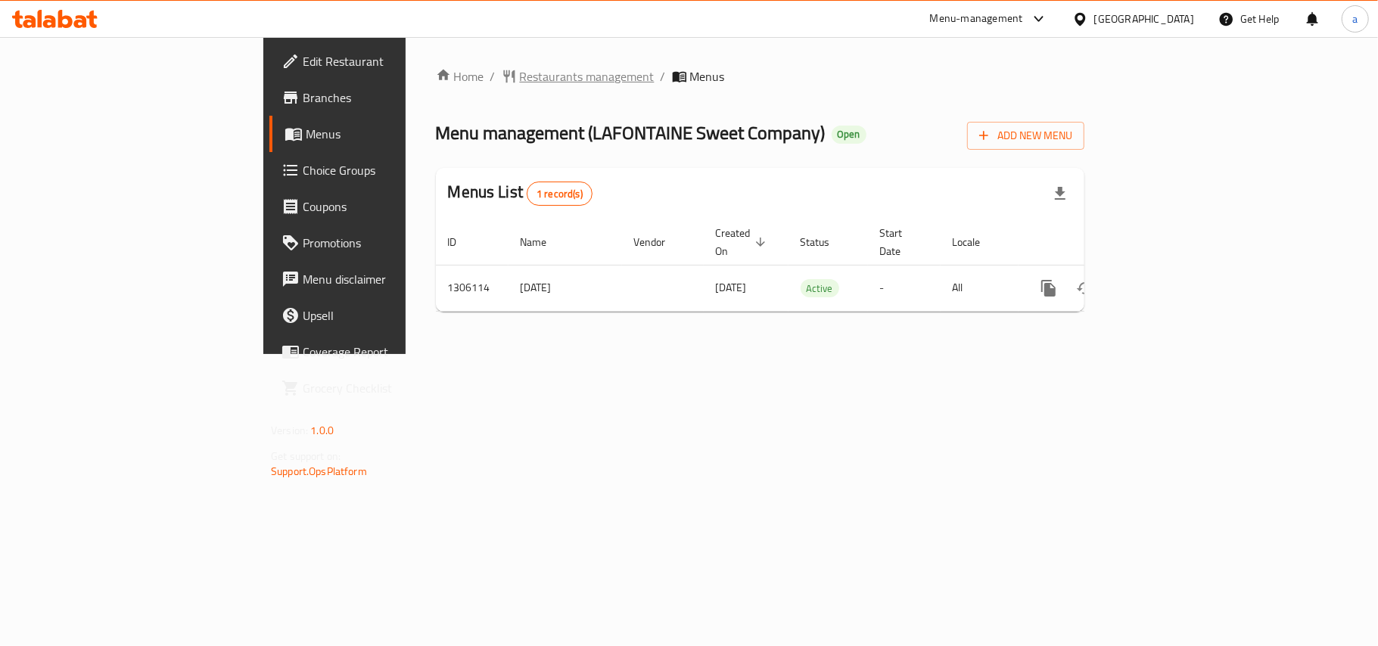
click at [520, 77] on span "Restaurants management" at bounding box center [587, 76] width 135 height 18
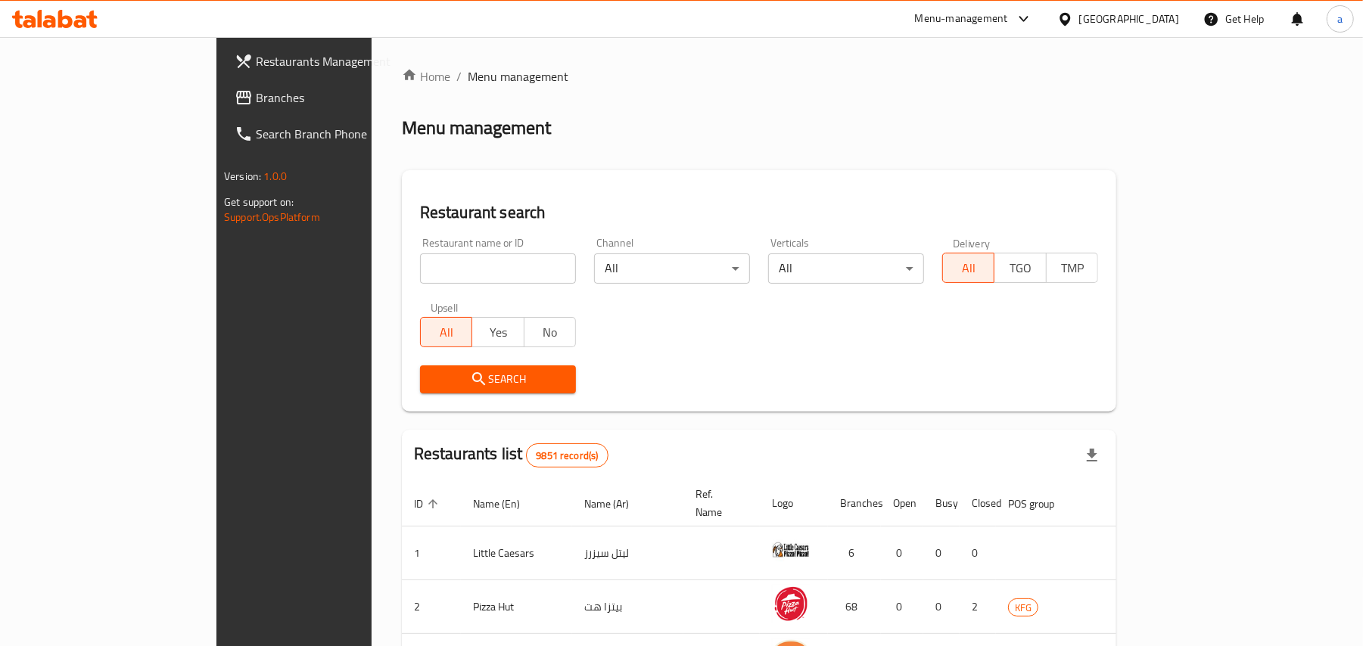
click at [256, 92] on span "Branches" at bounding box center [344, 98] width 176 height 18
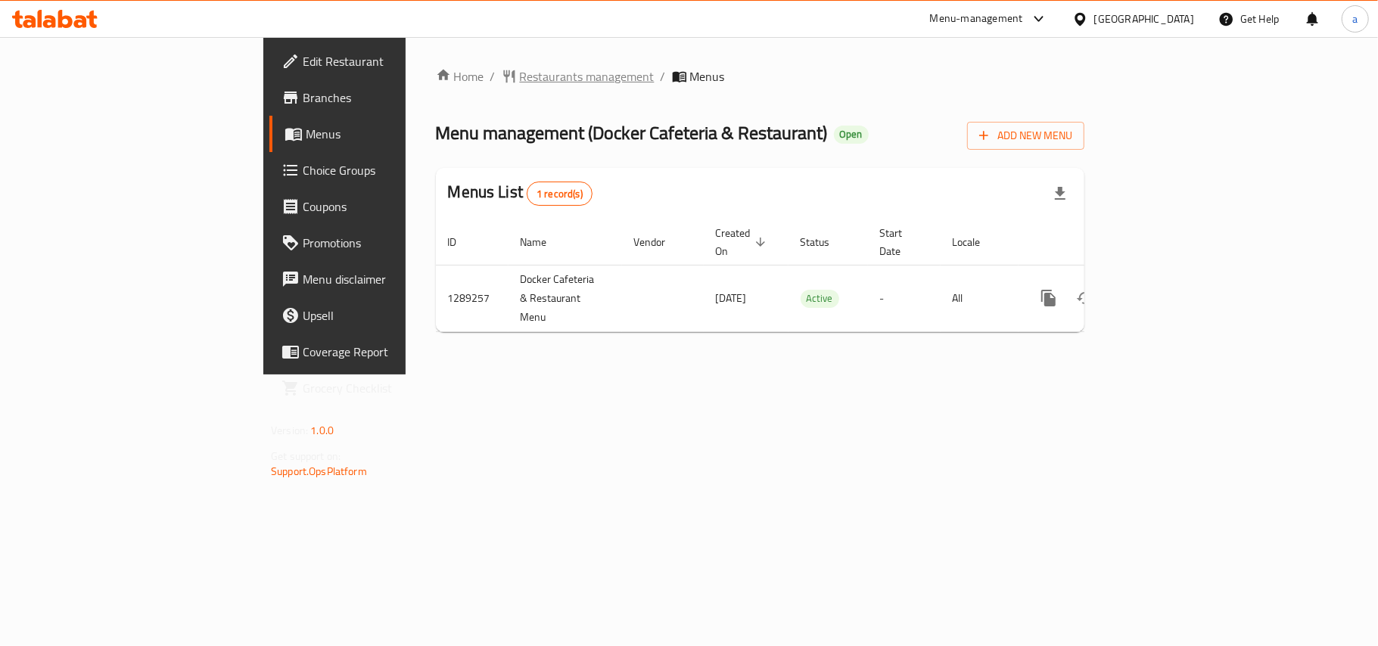
click at [520, 73] on span "Restaurants management" at bounding box center [587, 76] width 135 height 18
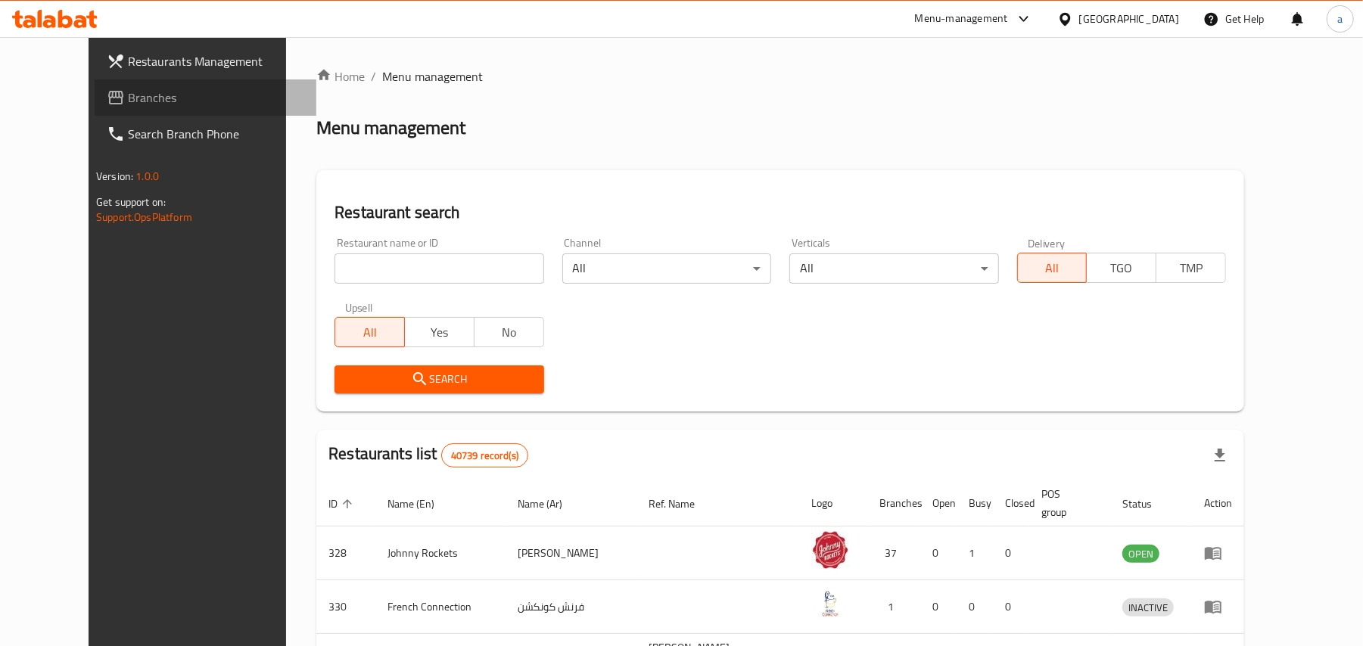
click at [128, 95] on span "Branches" at bounding box center [216, 98] width 176 height 18
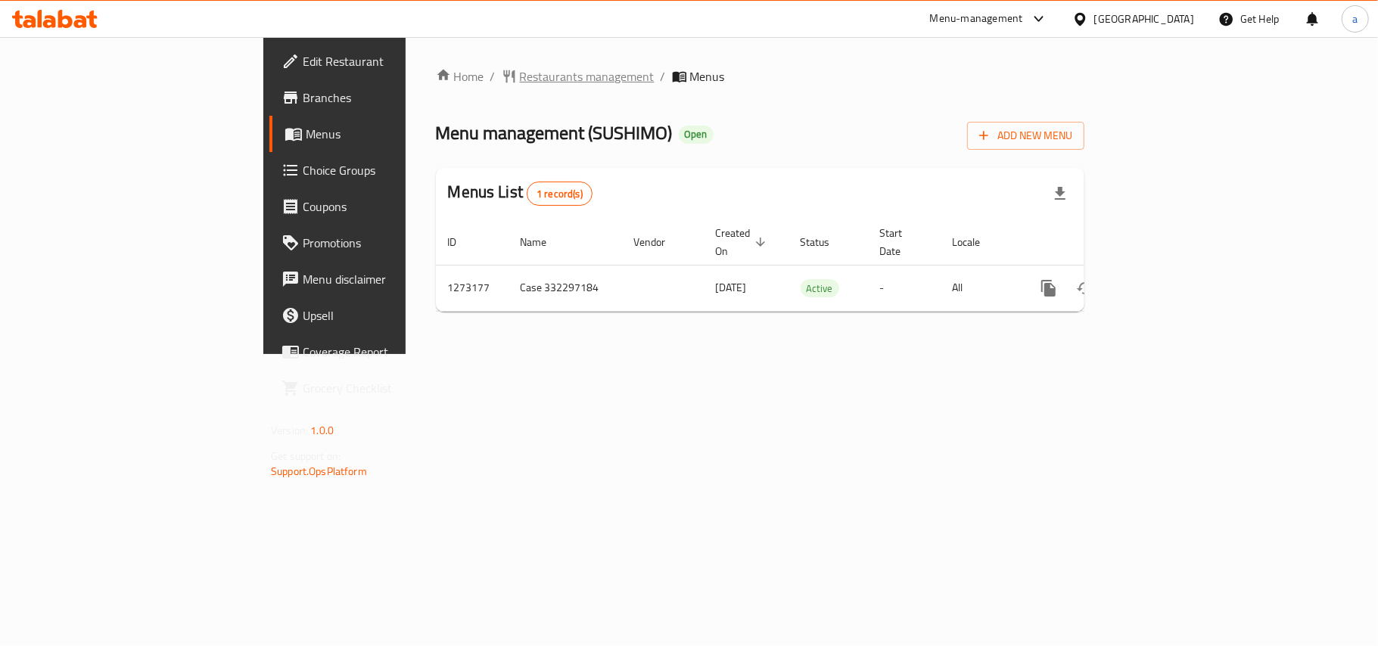
click at [520, 74] on span "Restaurants management" at bounding box center [587, 76] width 135 height 18
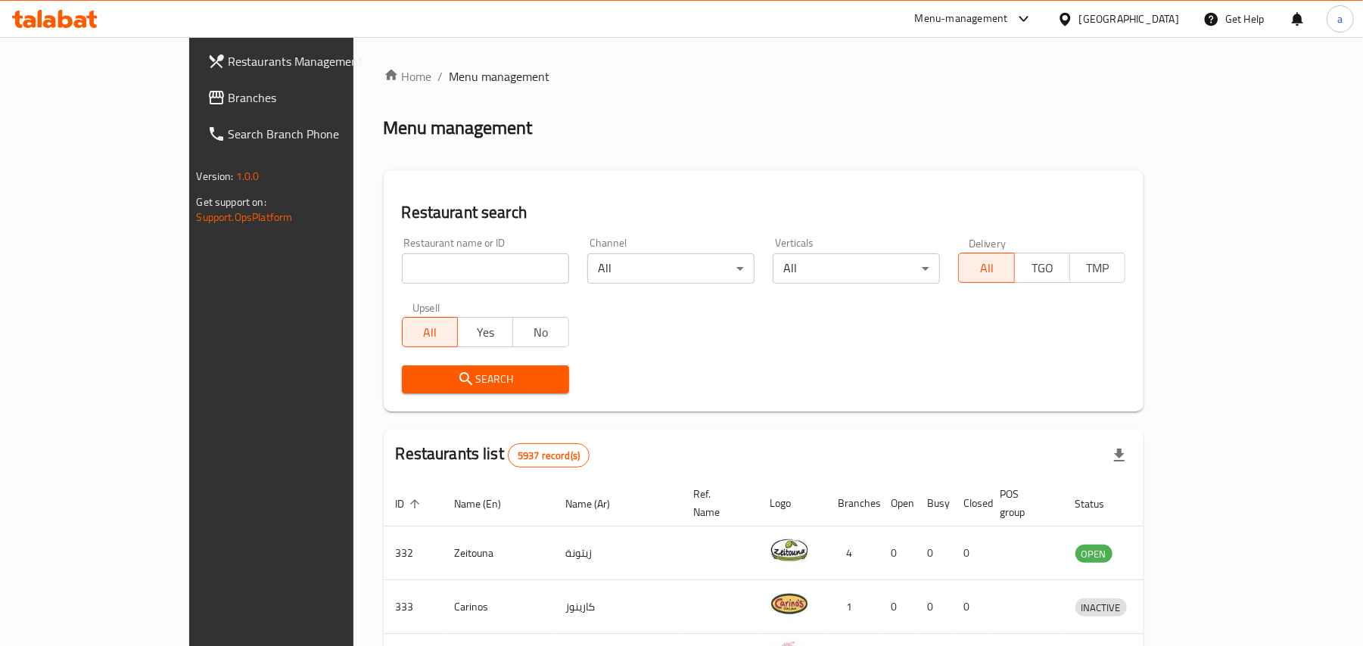
click at [228, 101] on span "Branches" at bounding box center [316, 98] width 176 height 18
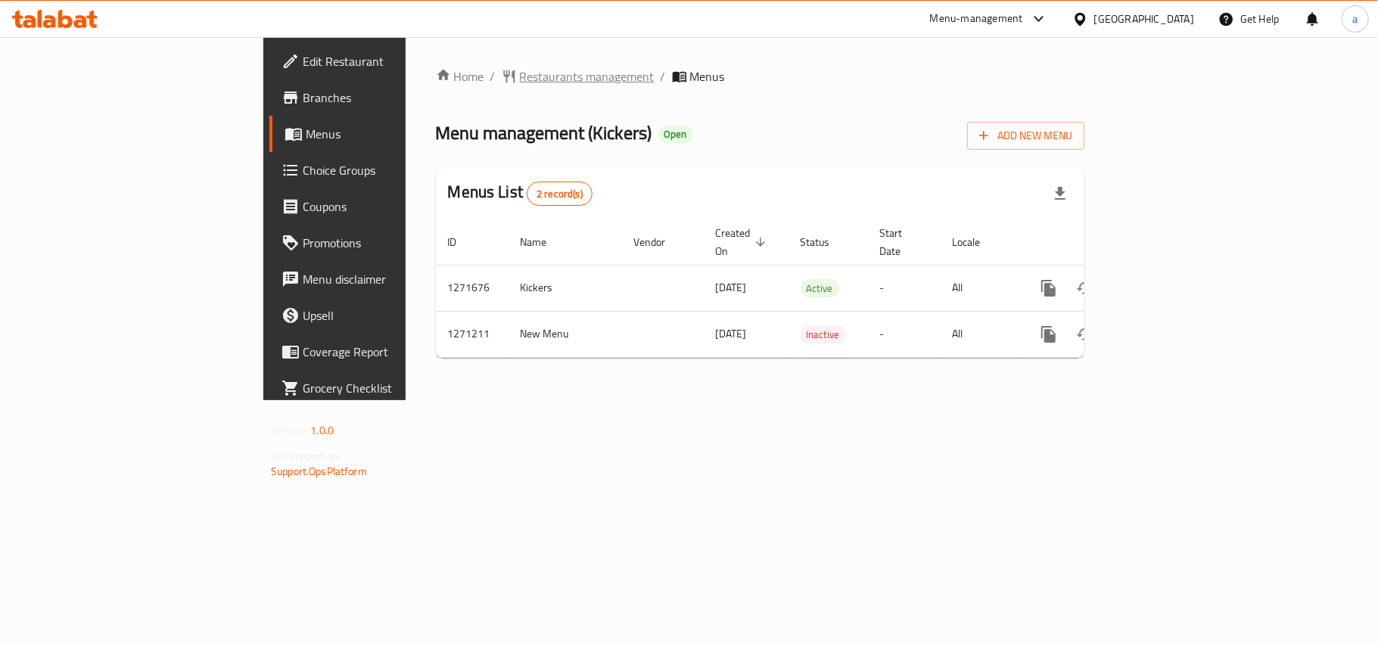
click at [520, 73] on span "Restaurants management" at bounding box center [587, 76] width 135 height 18
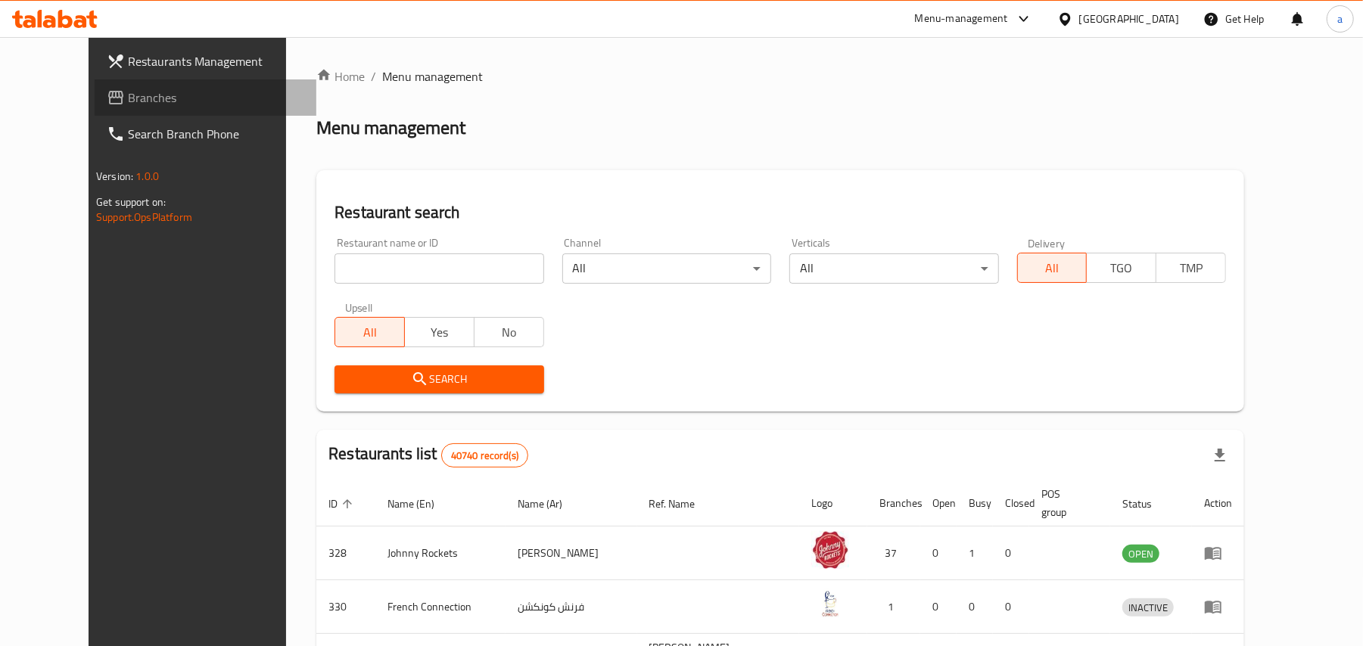
click at [128, 98] on span "Branches" at bounding box center [216, 98] width 176 height 18
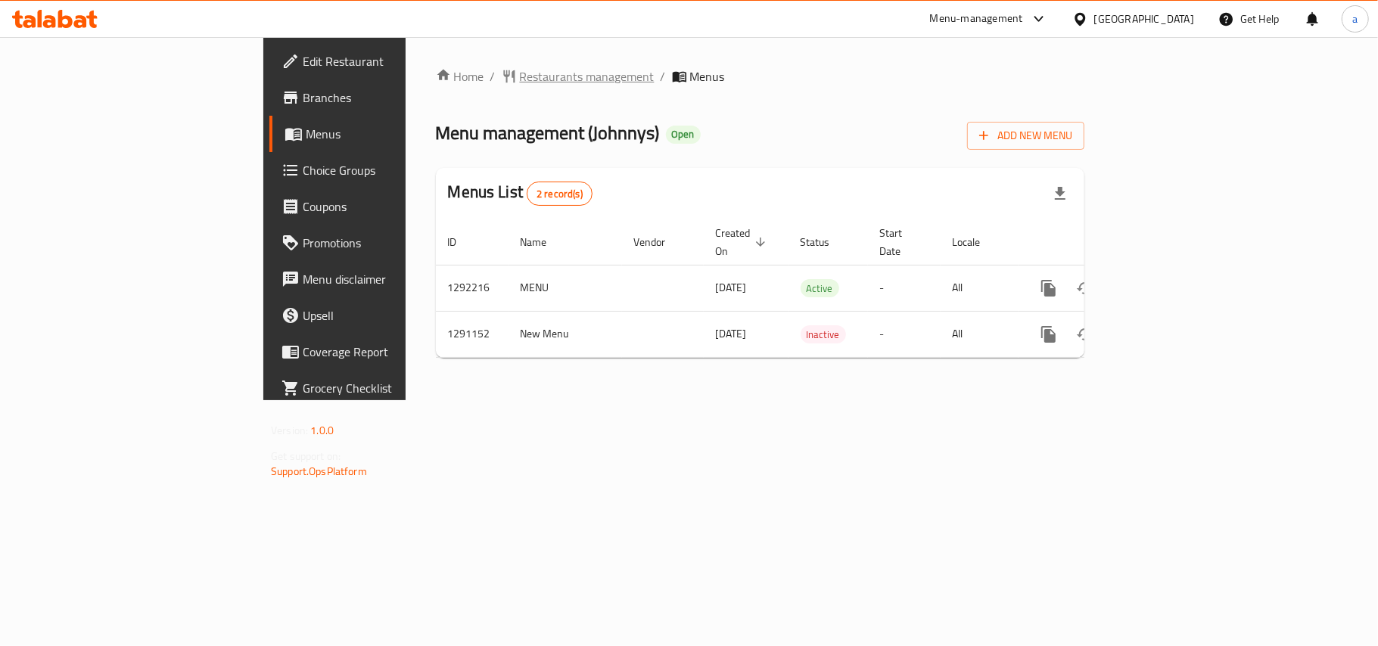
click at [520, 73] on span "Restaurants management" at bounding box center [587, 76] width 135 height 18
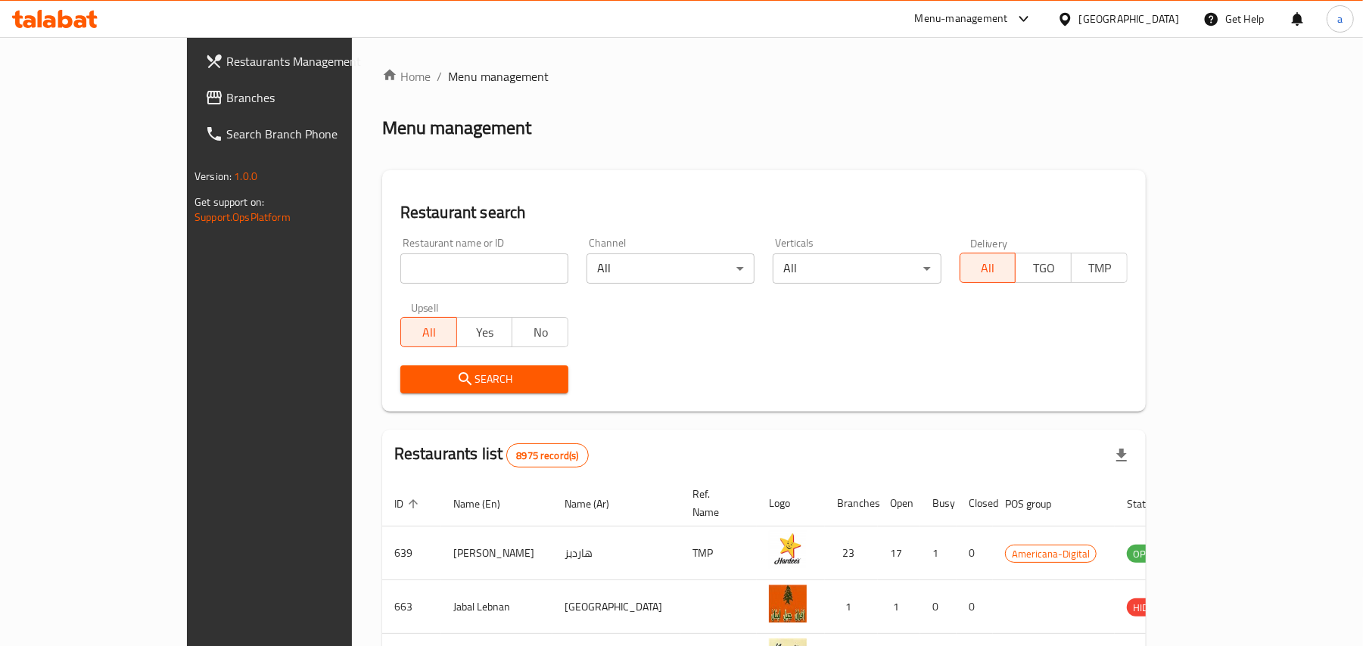
click at [226, 101] on span "Branches" at bounding box center [314, 98] width 176 height 18
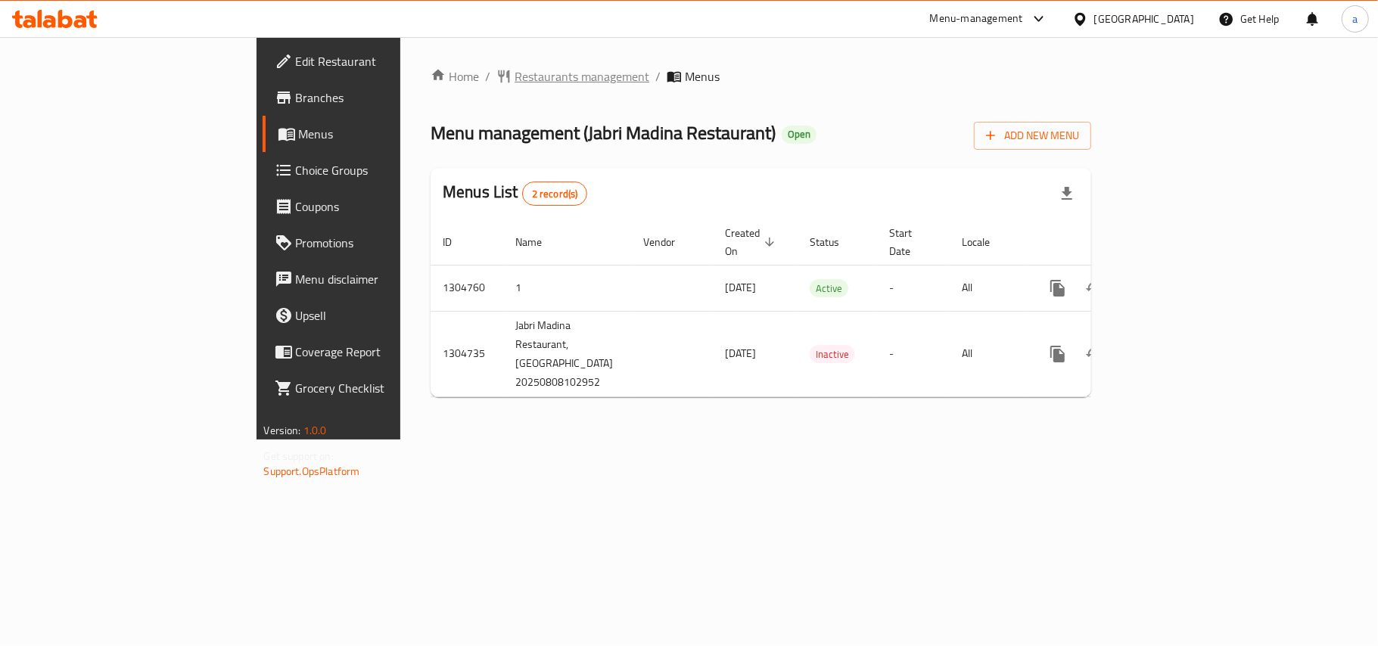
click at [514, 79] on span "Restaurants management" at bounding box center [581, 76] width 135 height 18
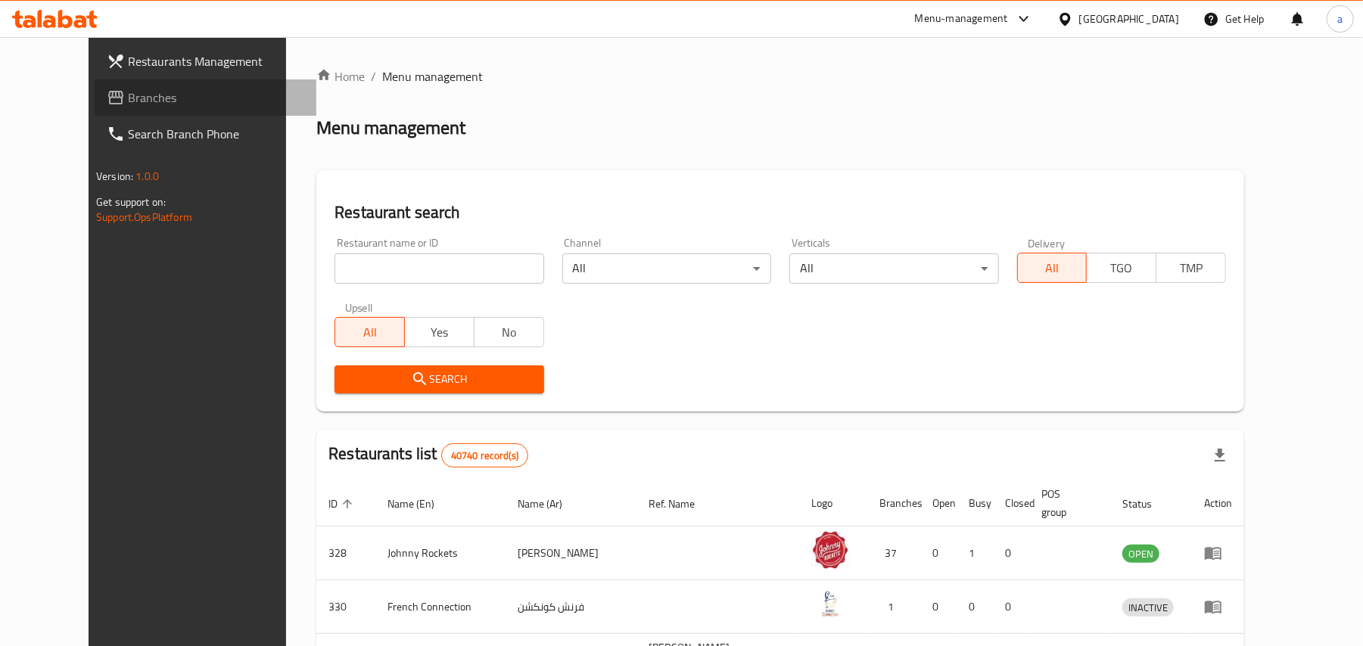
click at [152, 98] on span "Branches" at bounding box center [216, 98] width 176 height 18
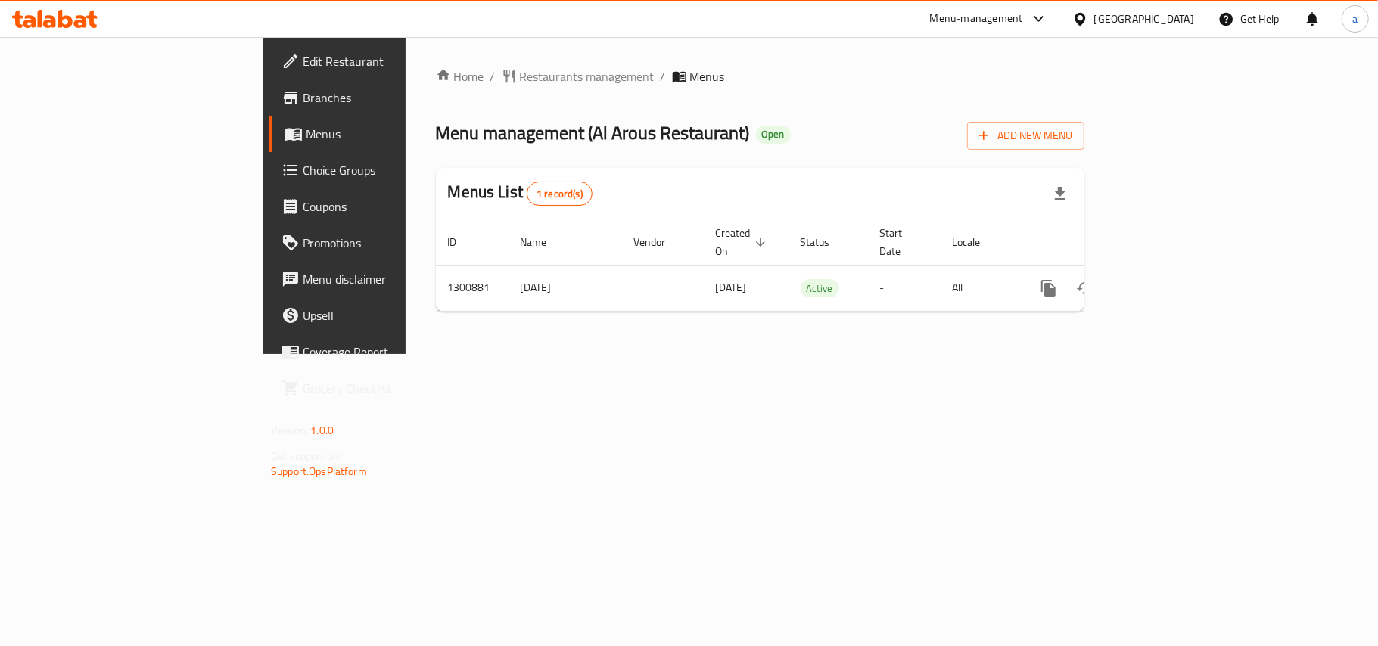
click at [520, 74] on span "Restaurants management" at bounding box center [587, 76] width 135 height 18
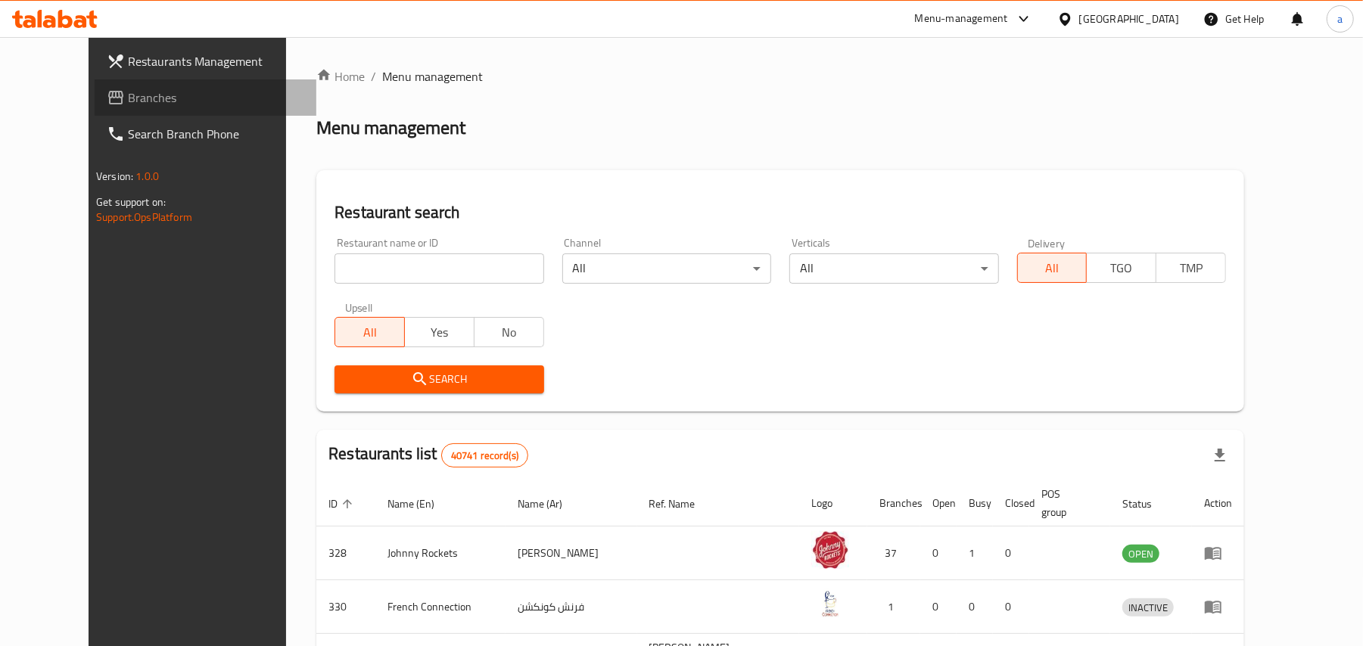
drag, startPoint x: 82, startPoint y: 94, endPoint x: 117, endPoint y: 82, distance: 35.9
click at [128, 94] on span "Branches" at bounding box center [216, 98] width 176 height 18
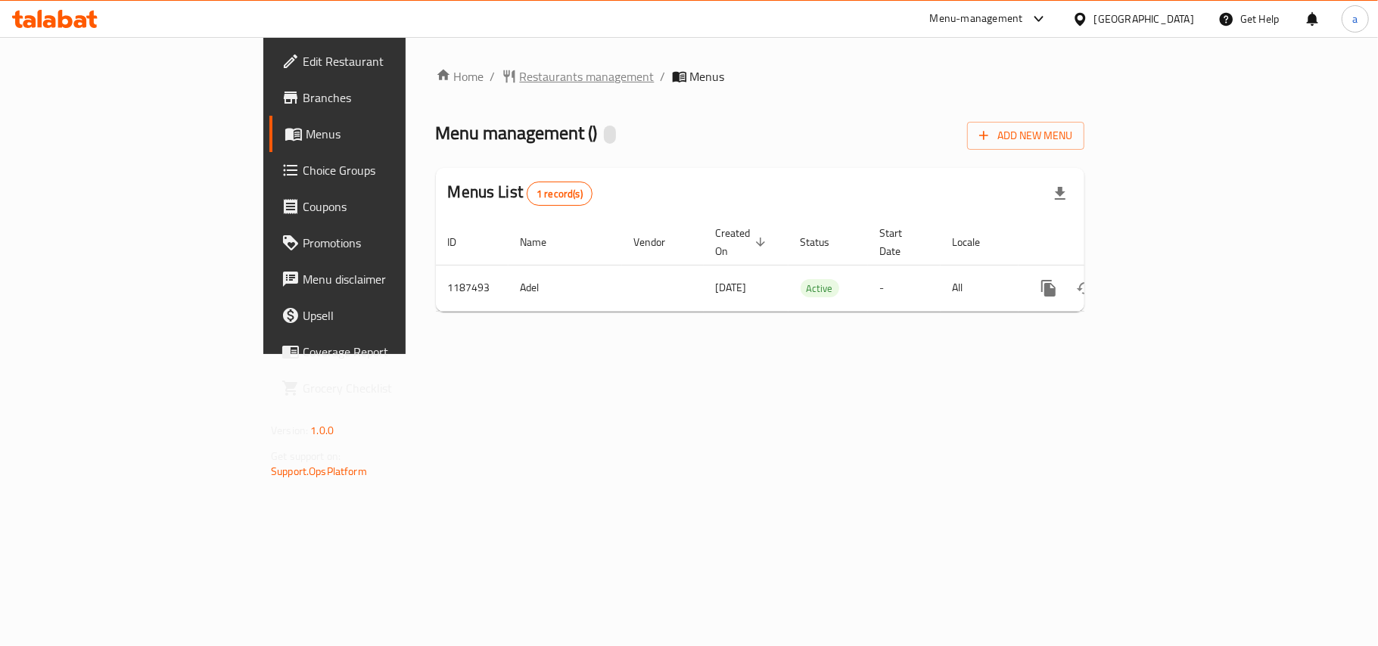
click at [520, 85] on span "Restaurants management" at bounding box center [587, 76] width 135 height 18
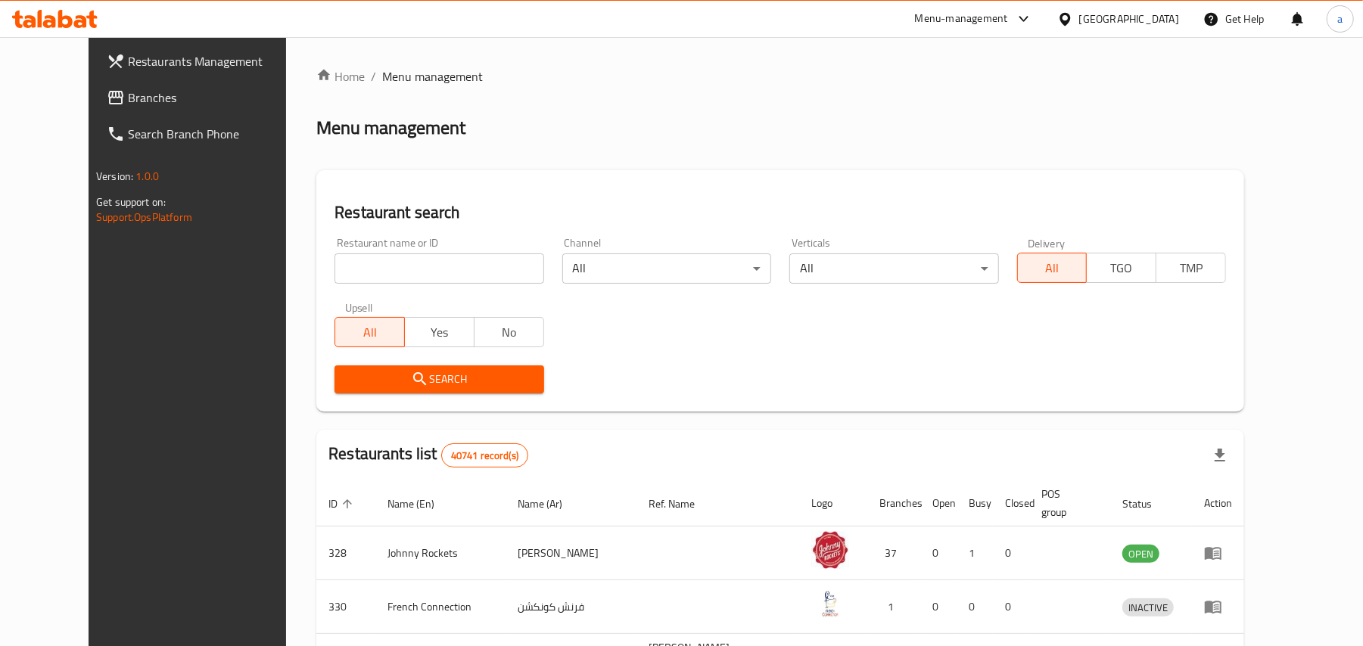
click at [128, 92] on span "Branches" at bounding box center [216, 98] width 176 height 18
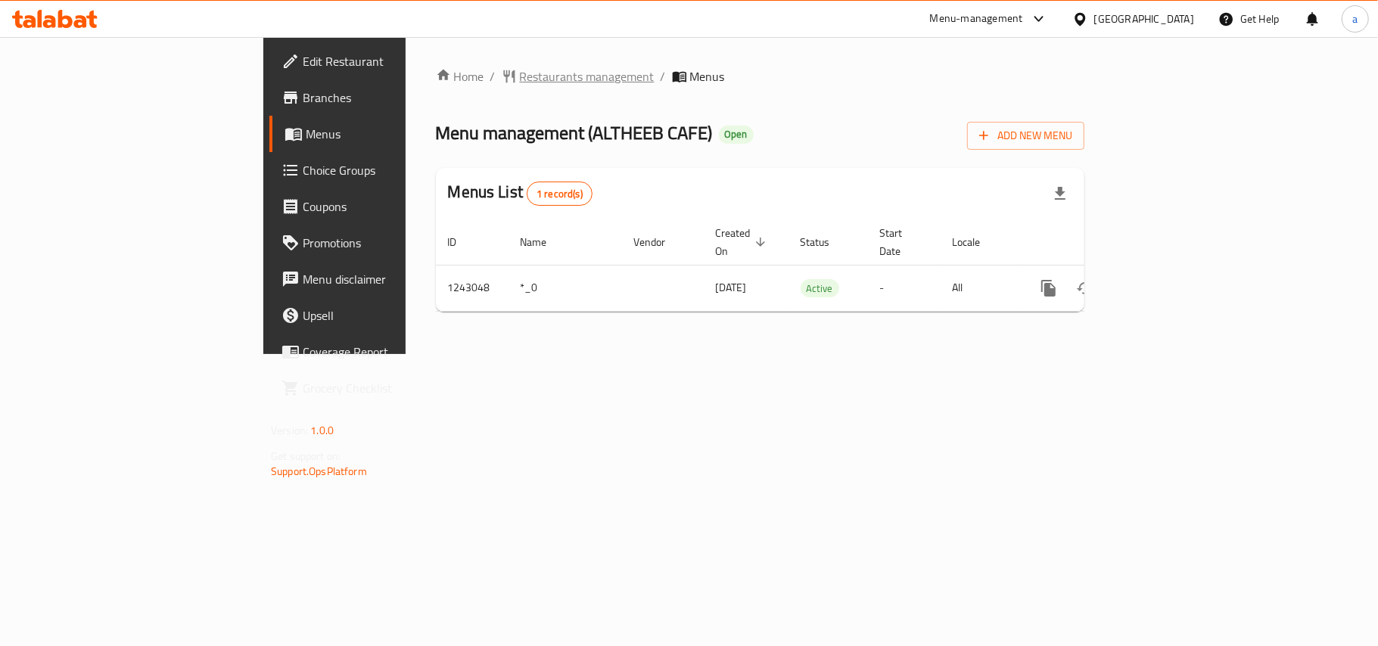
click at [520, 73] on span "Restaurants management" at bounding box center [587, 76] width 135 height 18
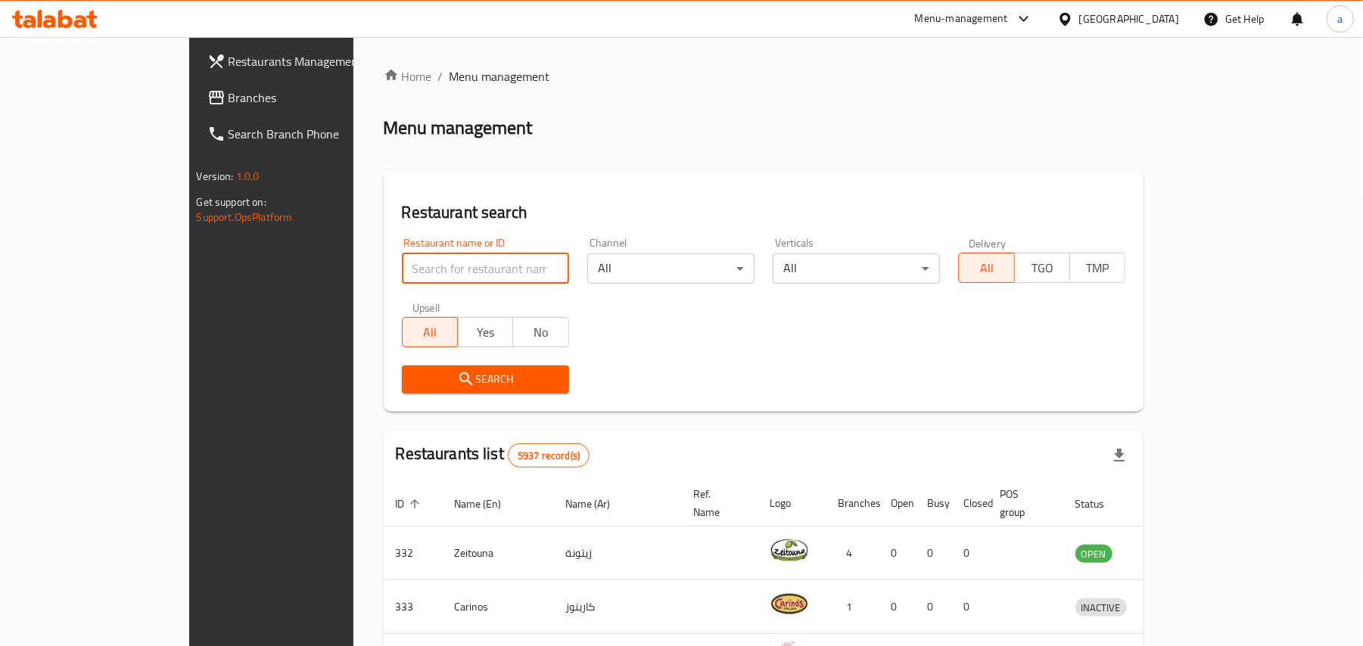
click at [402, 269] on input "search" at bounding box center [485, 268] width 167 height 30
paste input "681435"
type input "681435"
click button "Search" at bounding box center [485, 379] width 167 height 28
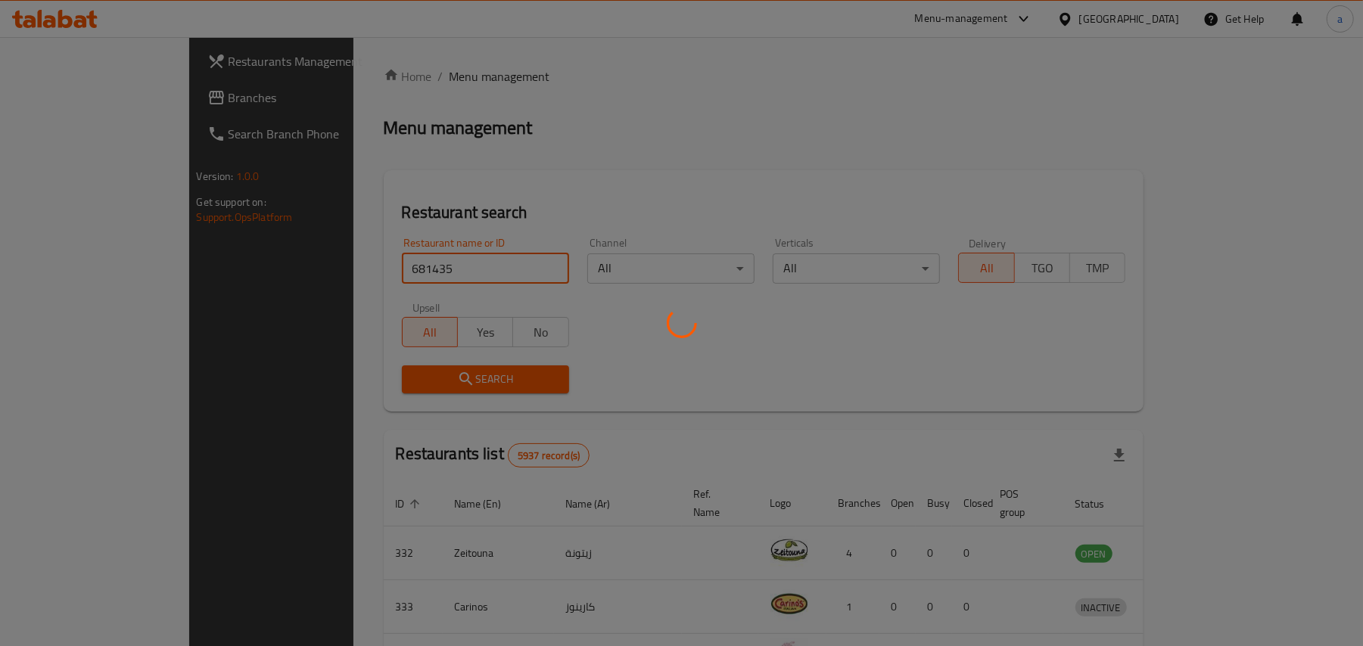
click button "Search" at bounding box center [485, 379] width 167 height 28
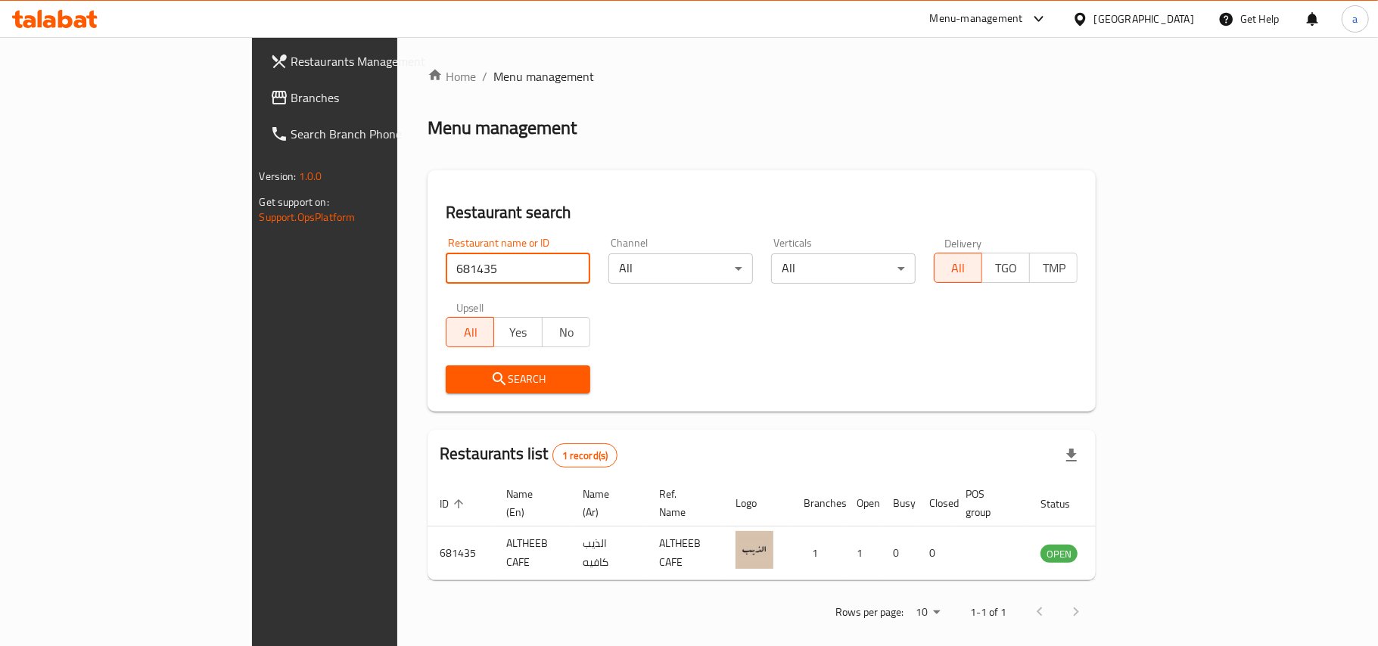
click button "Search" at bounding box center [518, 379] width 144 height 28
click at [291, 89] on span "Branches" at bounding box center [380, 98] width 179 height 18
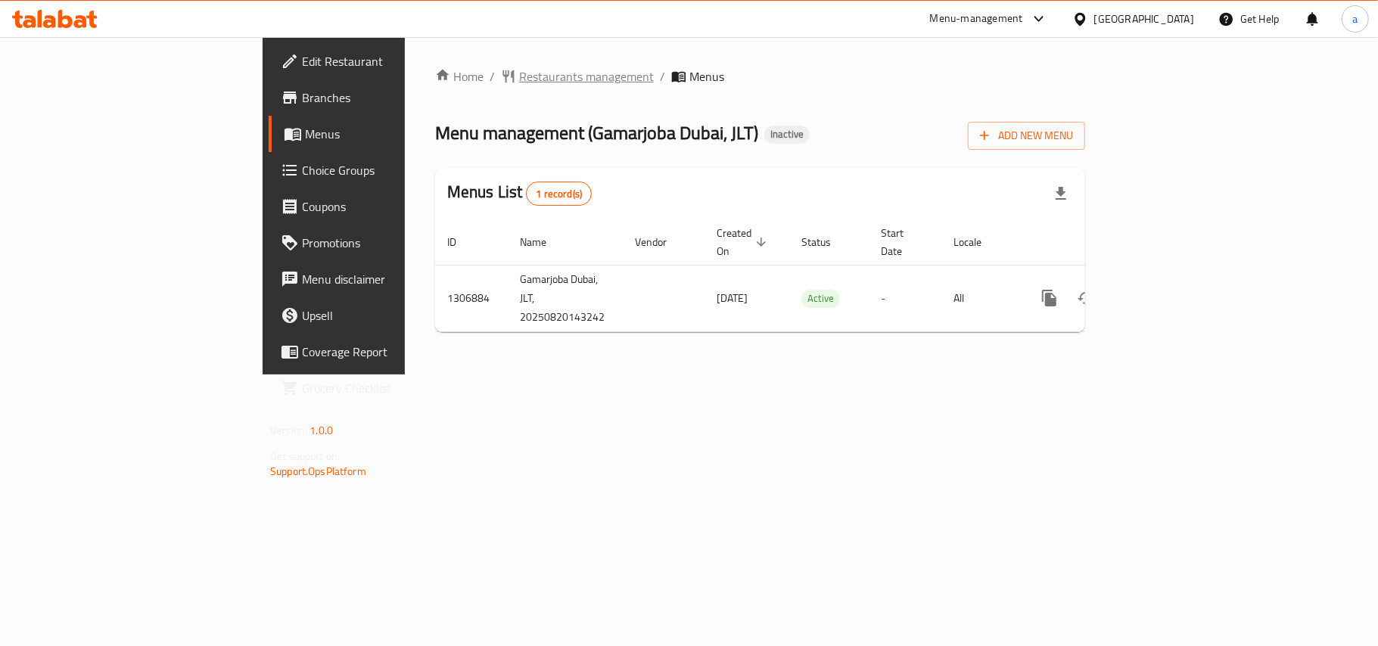
click at [519, 80] on span "Restaurants management" at bounding box center [586, 76] width 135 height 18
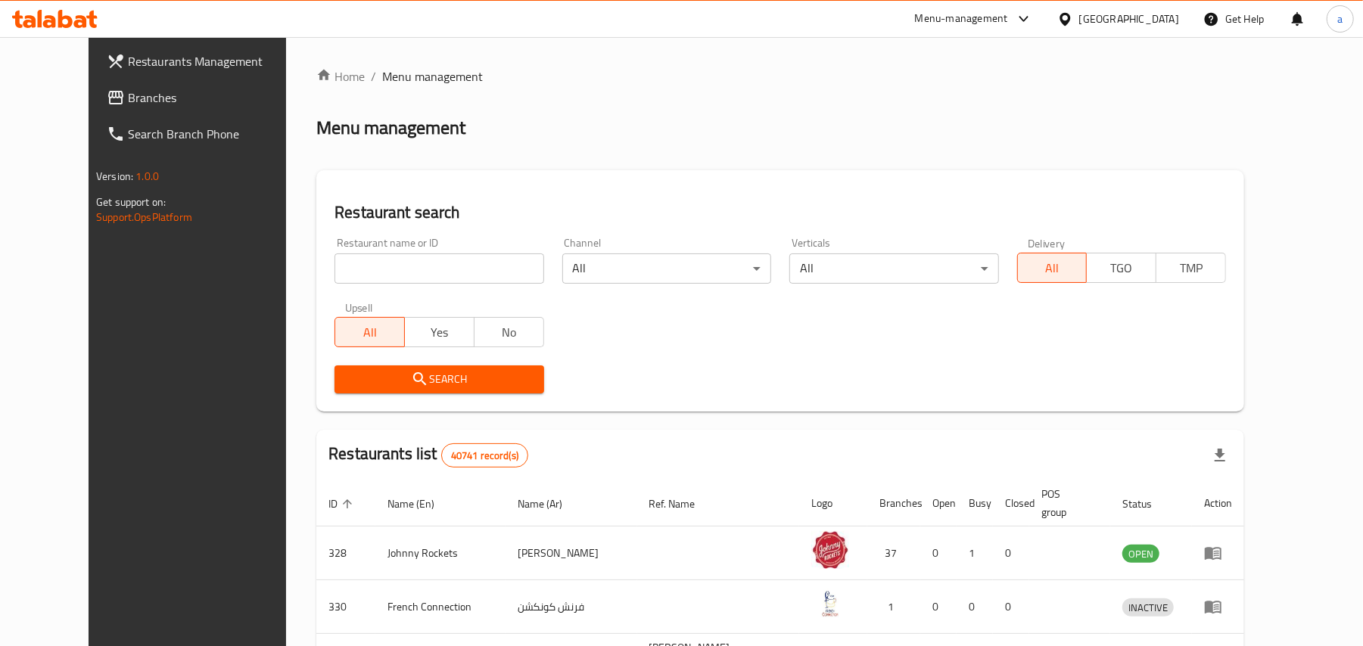
click at [128, 107] on span "Branches" at bounding box center [216, 98] width 176 height 18
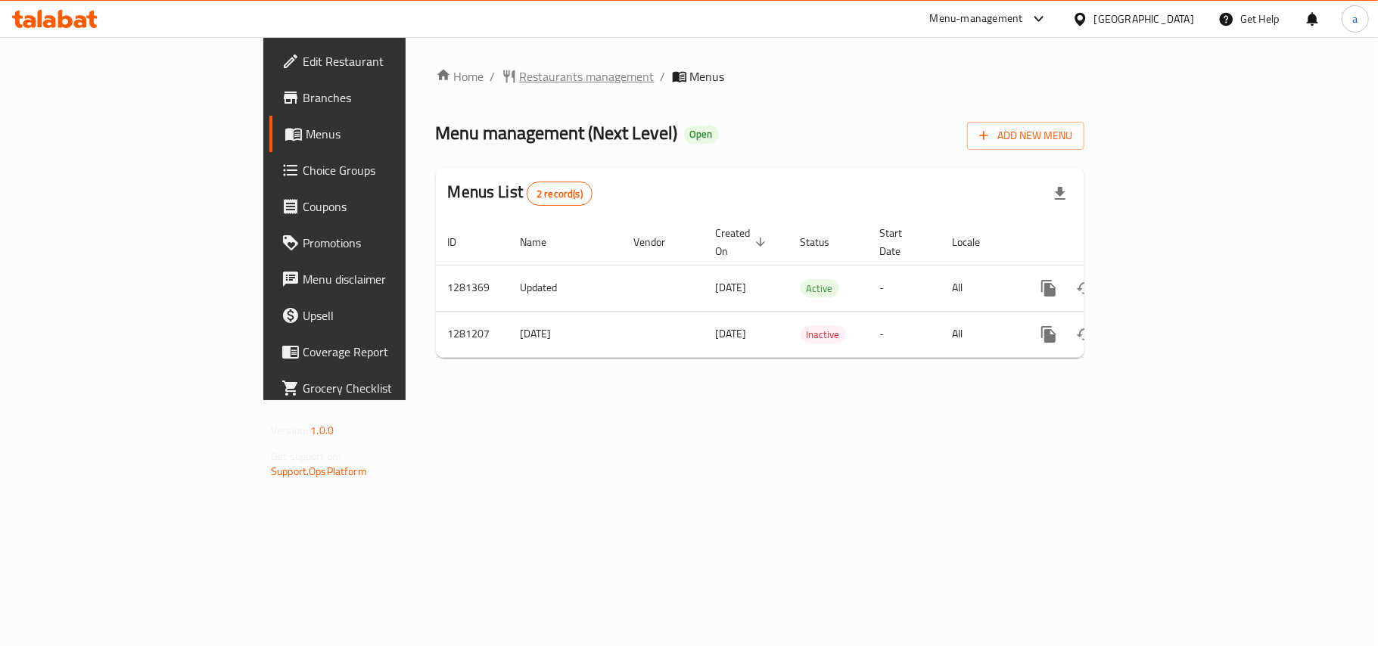
click at [520, 73] on span "Restaurants management" at bounding box center [587, 76] width 135 height 18
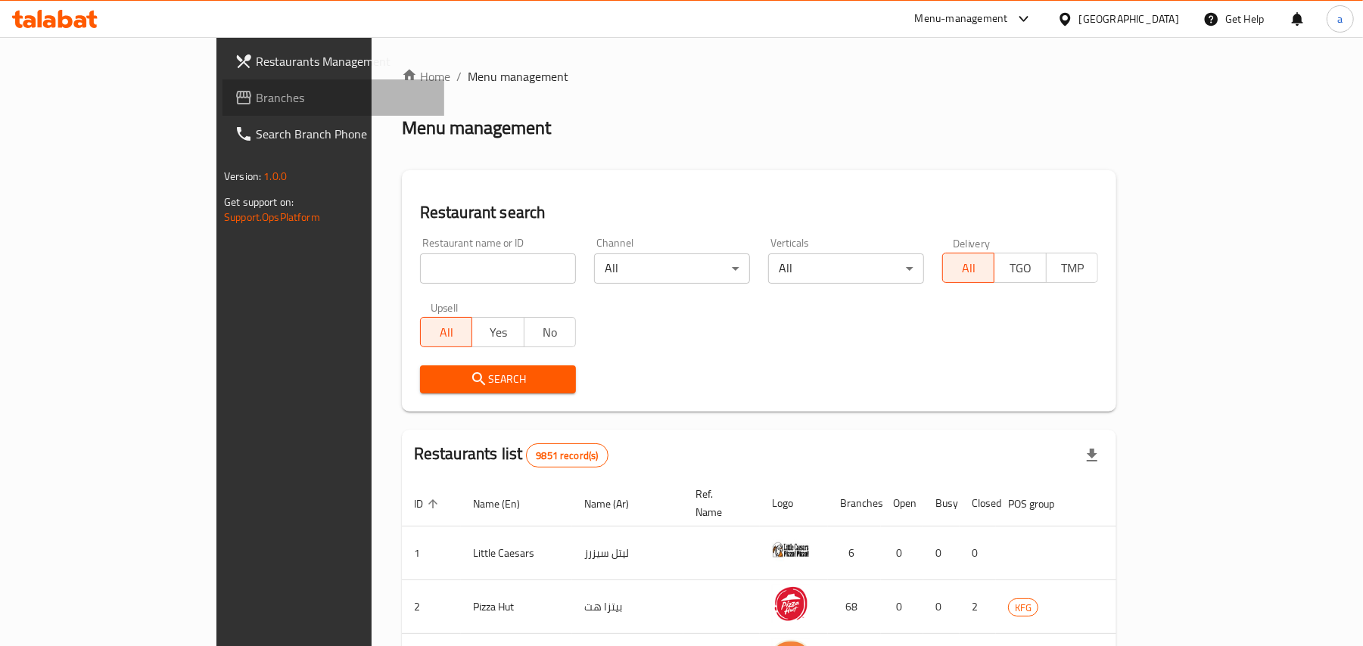
click at [256, 92] on span "Branches" at bounding box center [344, 98] width 176 height 18
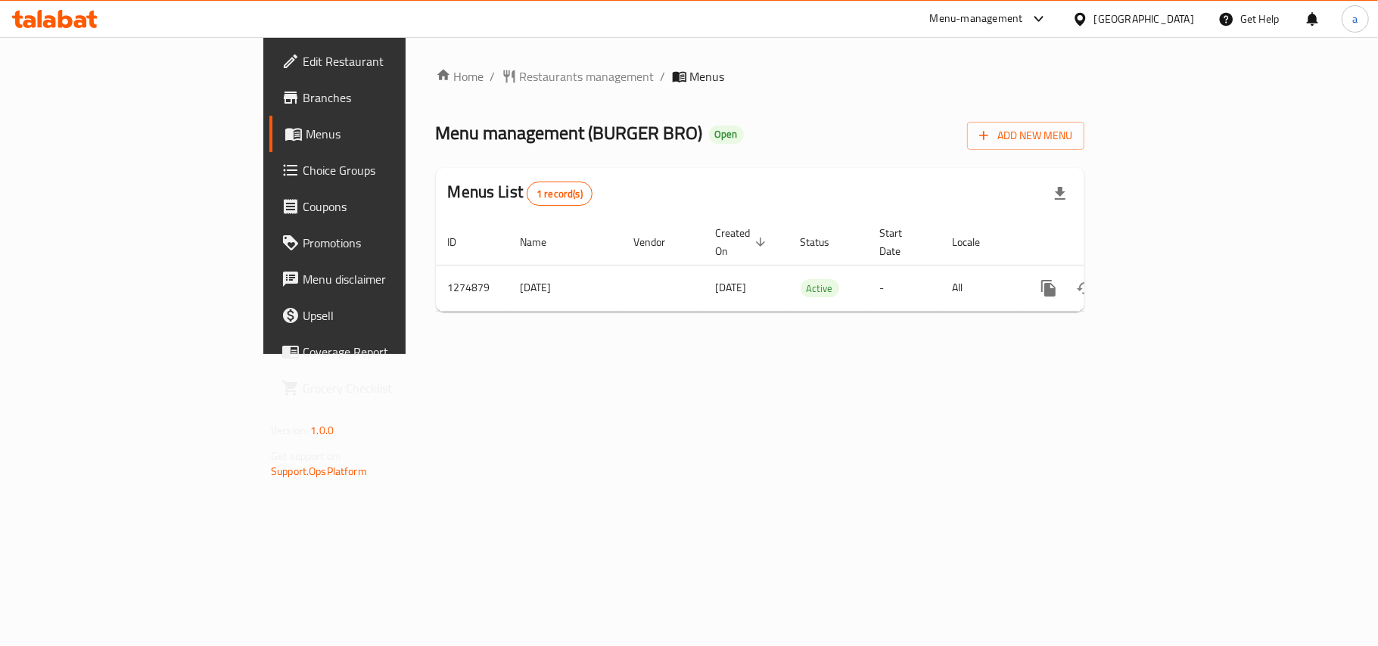
click at [436, 92] on div "Home / Restaurants management / Menus Menu management ( BURGER BRO ) Open Add N…" at bounding box center [760, 195] width 648 height 256
click at [520, 77] on span "Restaurants management" at bounding box center [587, 76] width 135 height 18
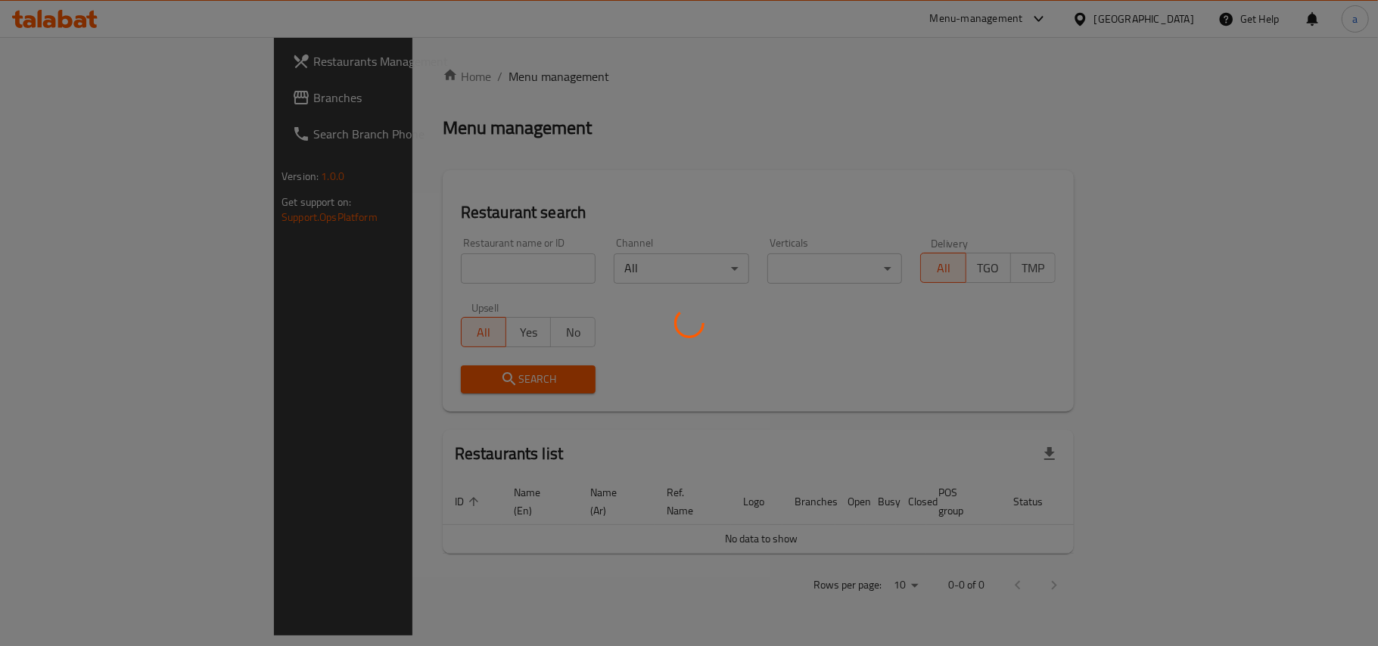
click at [422, 67] on div at bounding box center [689, 323] width 1378 height 646
click at [427, 74] on div at bounding box center [689, 323] width 1378 height 646
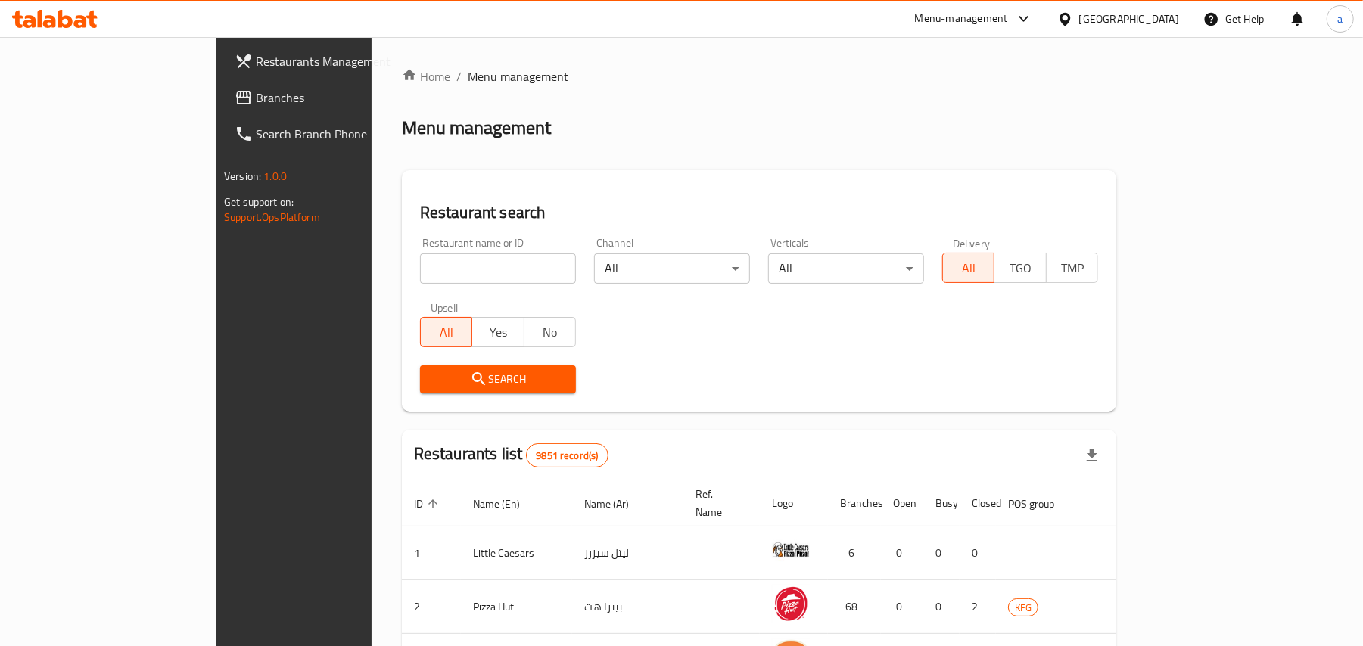
click at [430, 57] on div "Home / Menu management Menu management Restaurant search Restaurant name or ID …" at bounding box center [758, 554] width 775 height 1035
click at [430, 59] on div "Home / Menu management Menu management Restaurant search Restaurant name or ID …" at bounding box center [758, 554] width 775 height 1035
click at [431, 50] on div "Home / Menu management Menu management Restaurant search Restaurant name or ID …" at bounding box center [758, 554] width 775 height 1035
click at [433, 68] on ol "Home / Menu management" at bounding box center [759, 76] width 714 height 18
click at [433, 71] on ol "Home / Menu management" at bounding box center [759, 76] width 714 height 18
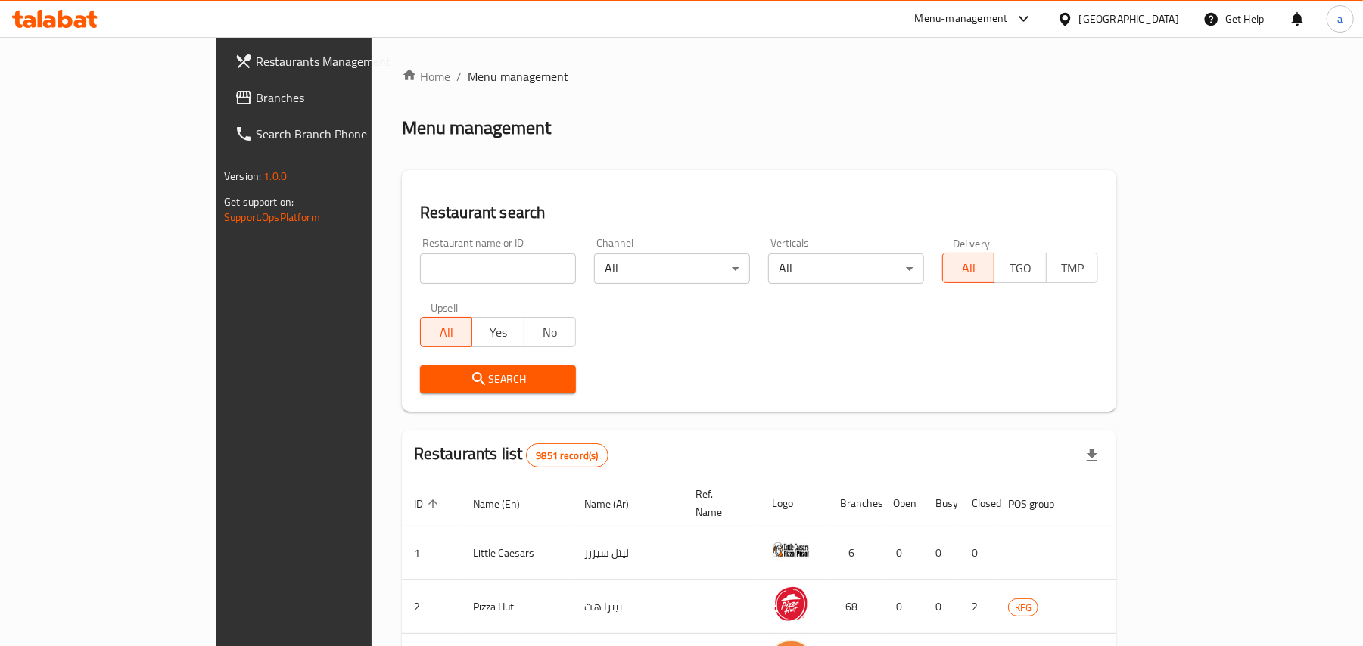
click at [433, 47] on div "Home / Menu management Menu management Restaurant search Restaurant name or ID …" at bounding box center [758, 554] width 775 height 1035
click at [430, 73] on ol "Home / Menu management" at bounding box center [759, 76] width 714 height 18
click at [222, 83] on link "Branches" at bounding box center [333, 97] width 222 height 36
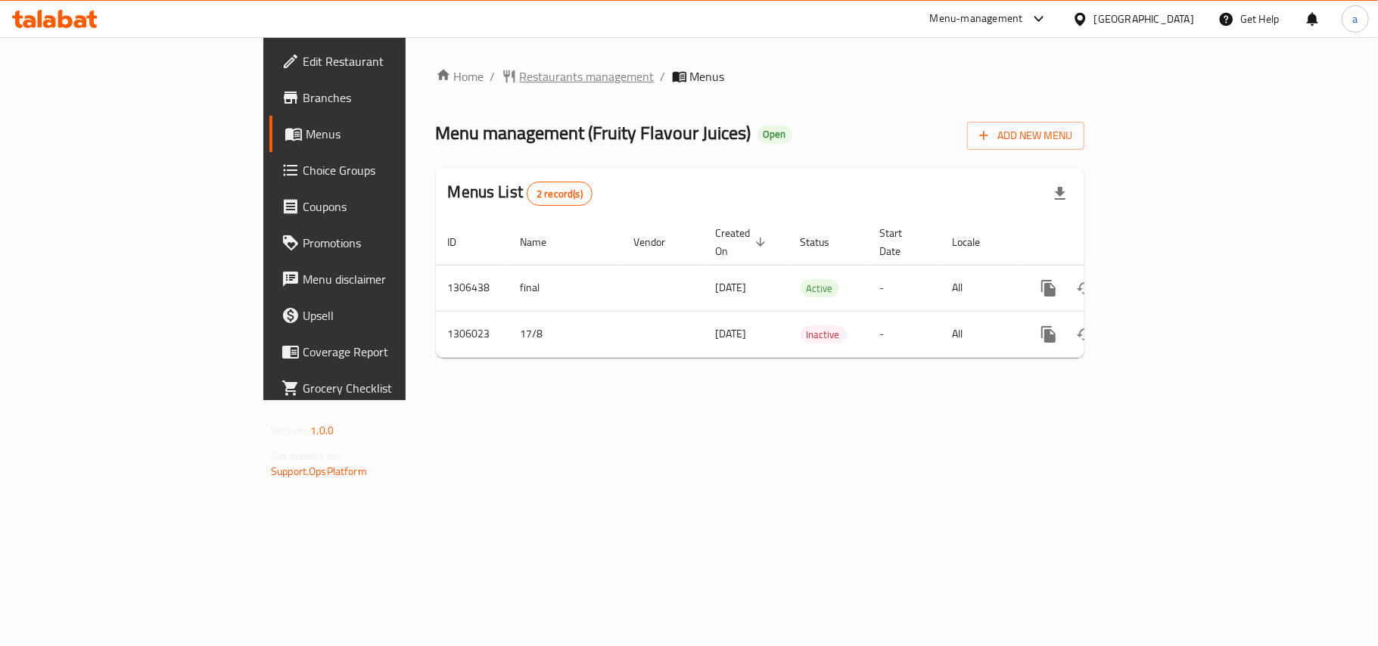
click at [520, 77] on span "Restaurants management" at bounding box center [587, 76] width 135 height 18
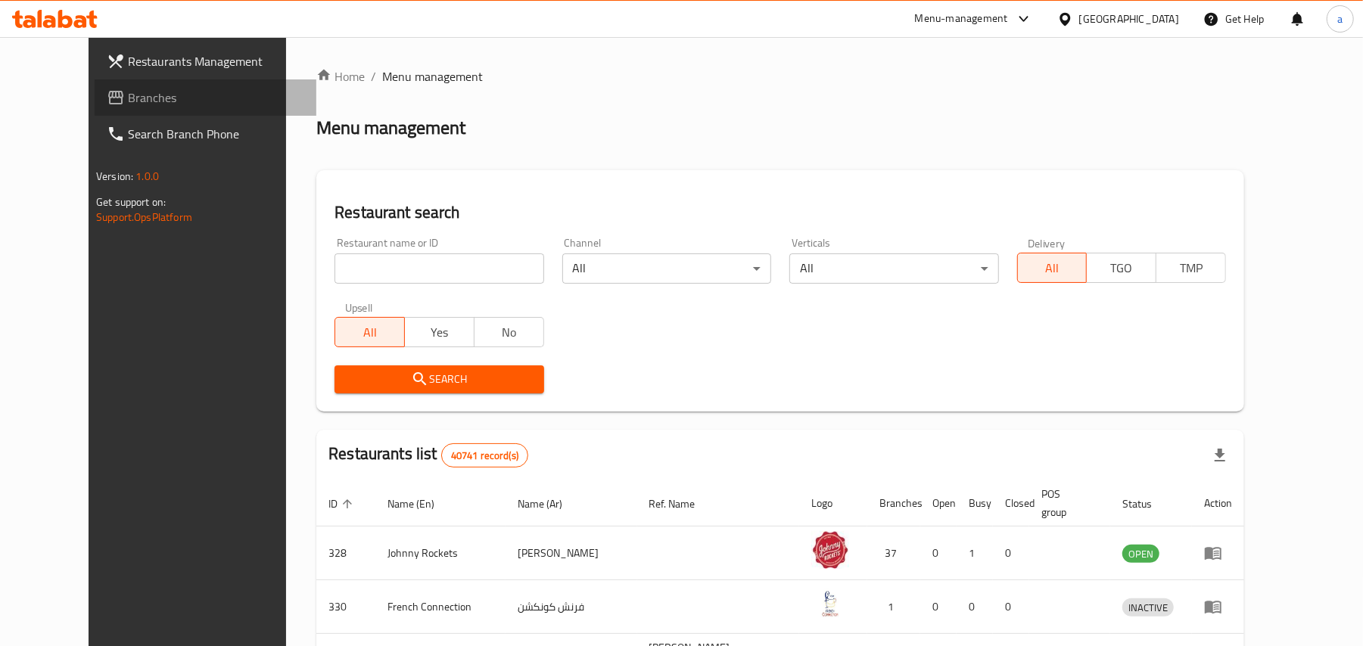
click at [128, 95] on span "Branches" at bounding box center [216, 98] width 176 height 18
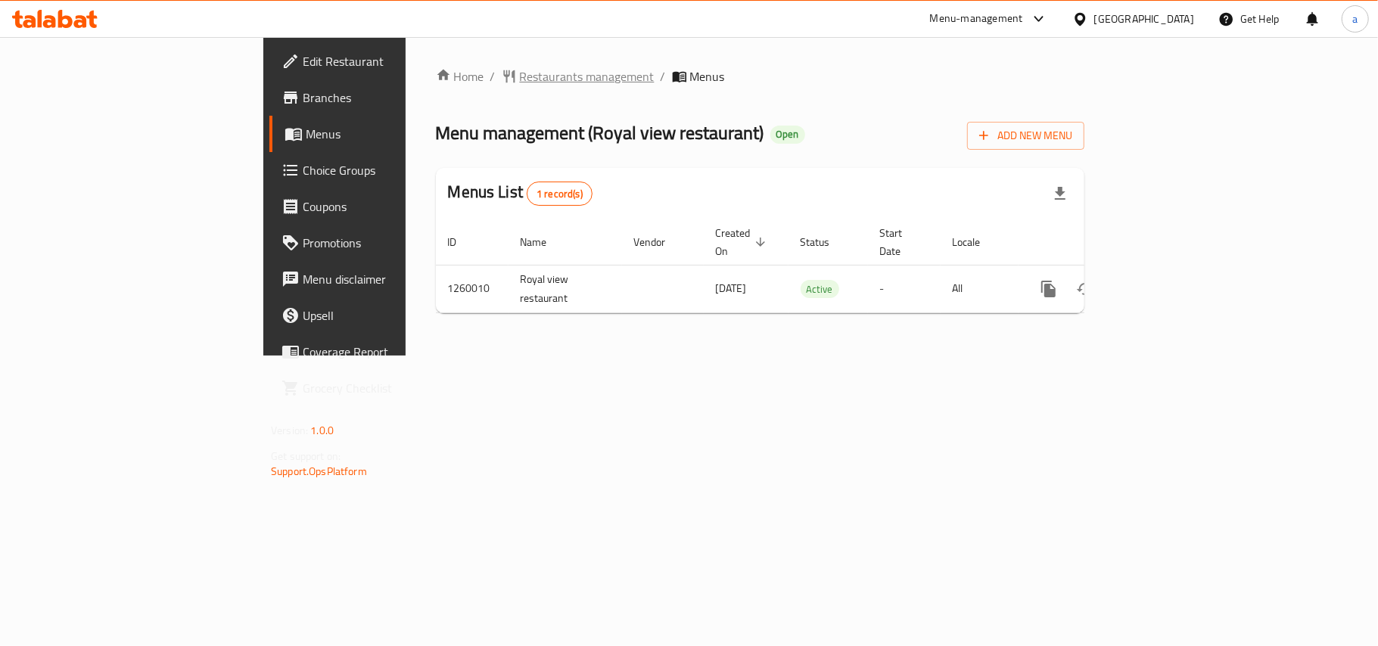
click at [520, 77] on span "Restaurants management" at bounding box center [587, 76] width 135 height 18
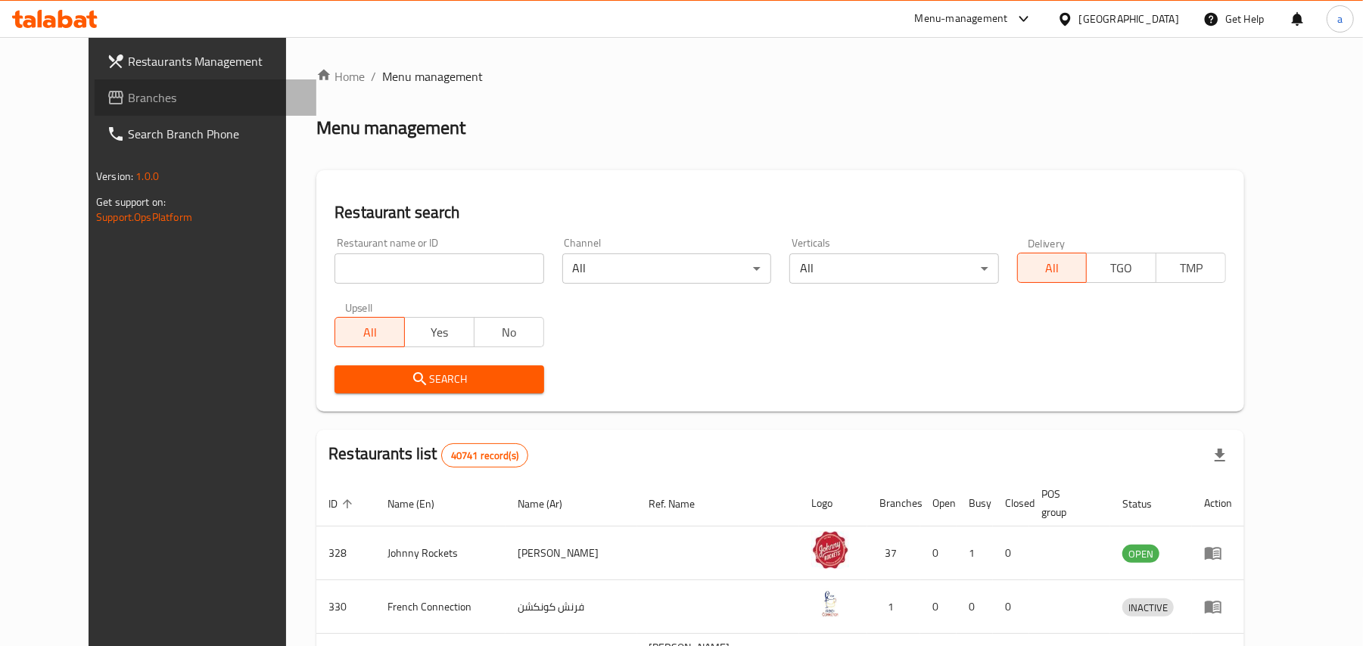
click at [128, 106] on span "Branches" at bounding box center [216, 98] width 176 height 18
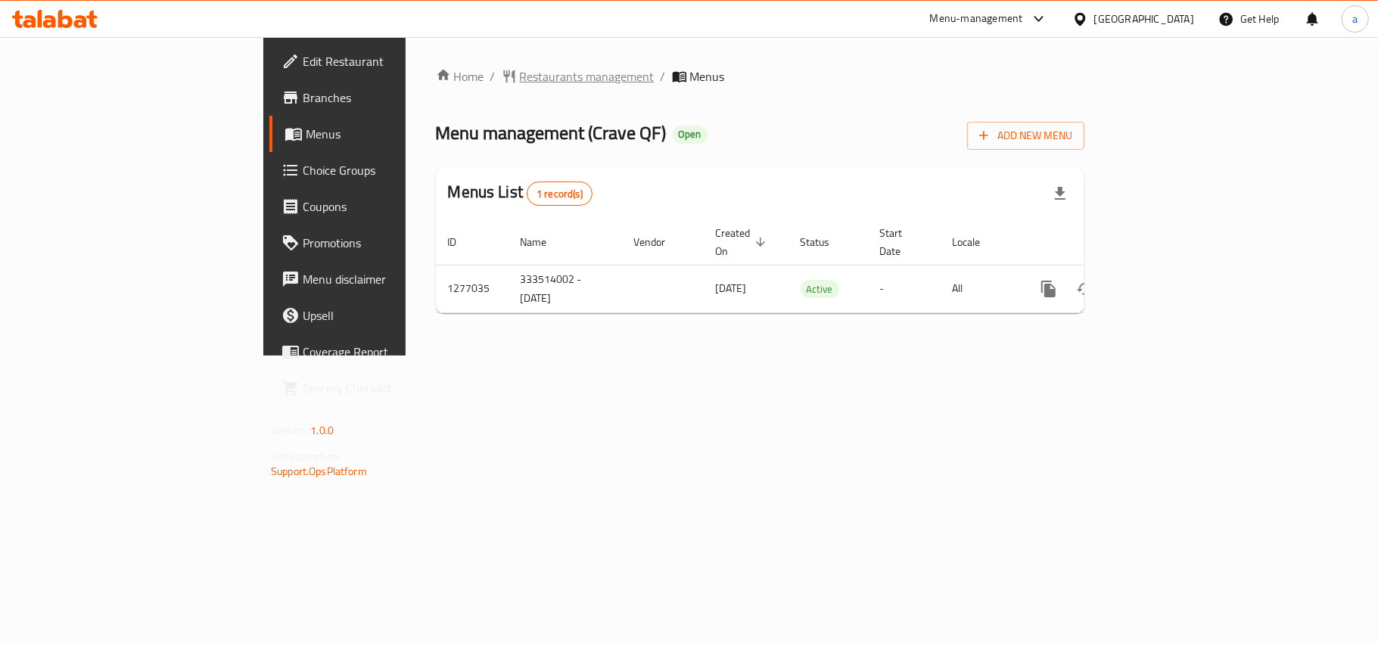
click at [520, 79] on span "Restaurants management" at bounding box center [587, 76] width 135 height 18
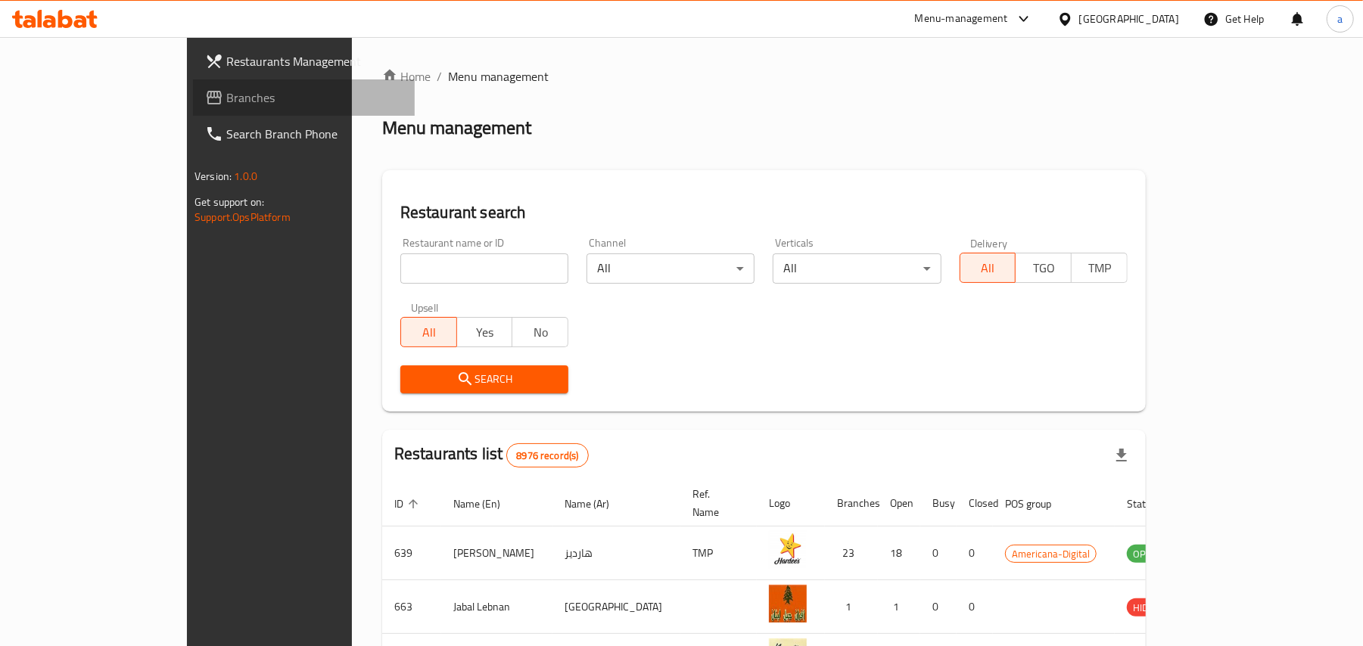
click at [193, 109] on link "Branches" at bounding box center [304, 97] width 222 height 36
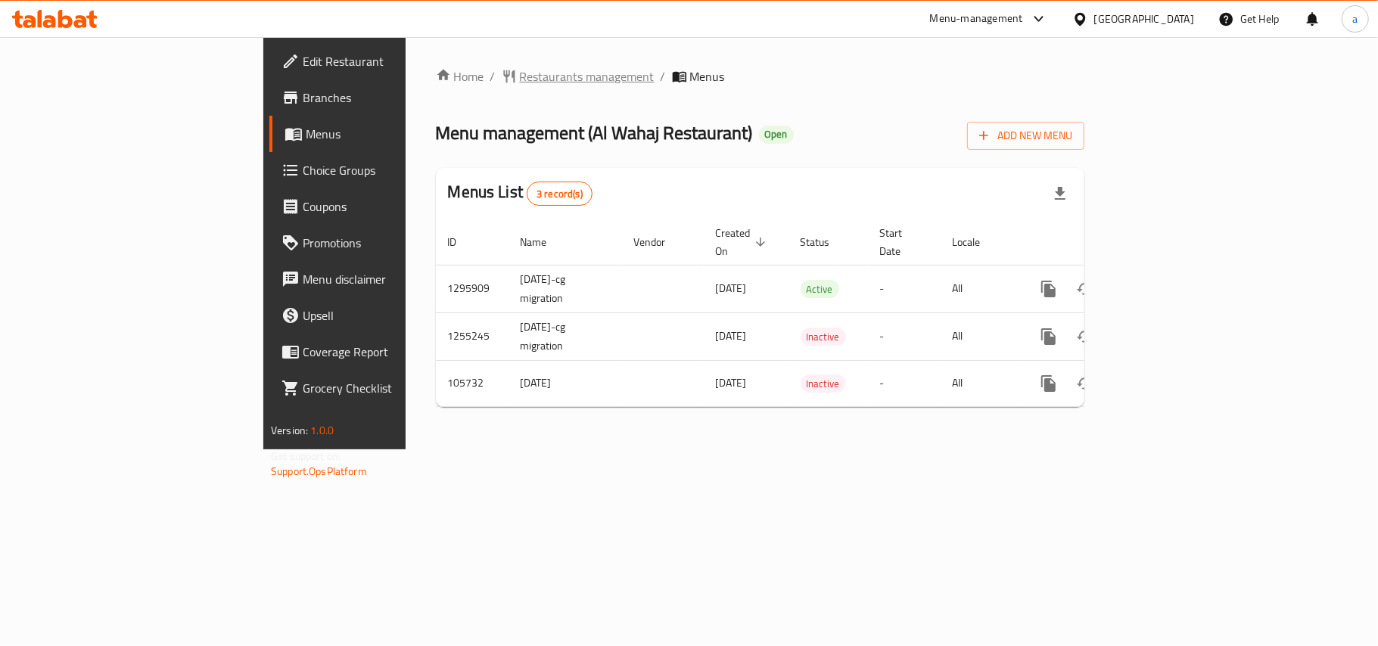
click at [520, 73] on span "Restaurants management" at bounding box center [587, 76] width 135 height 18
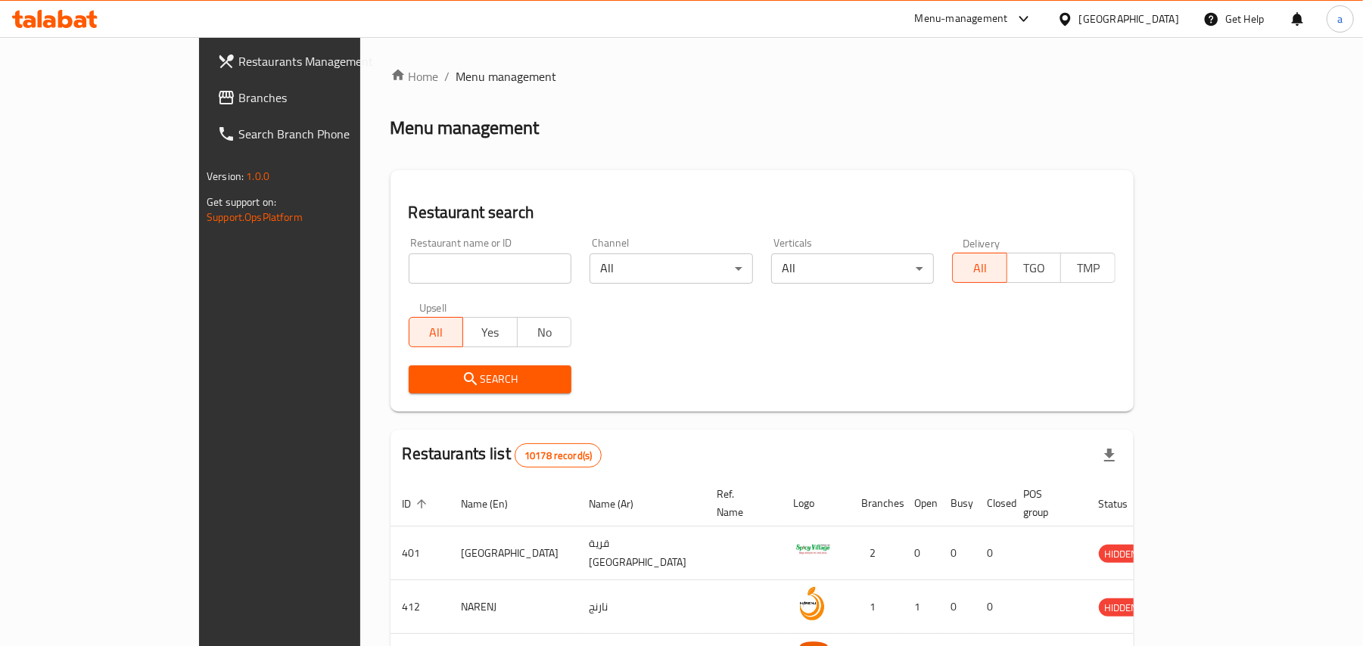
click at [205, 107] on link "Branches" at bounding box center [316, 97] width 222 height 36
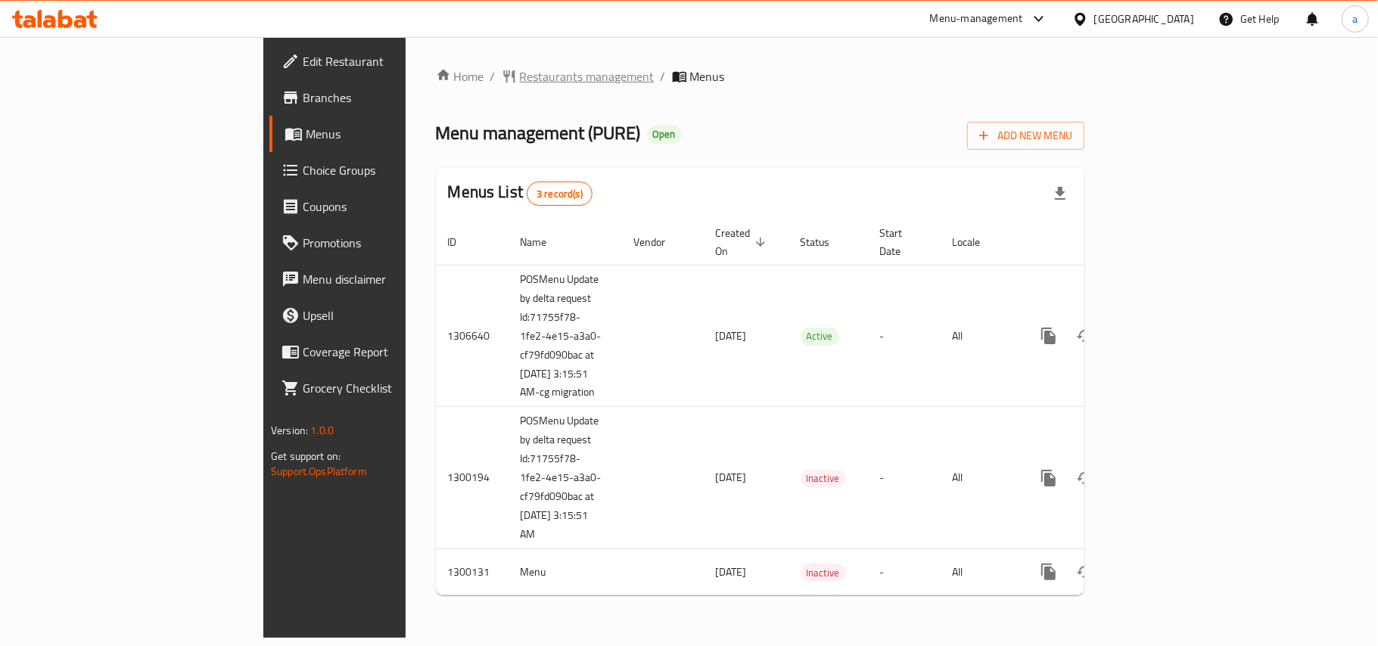
click at [520, 79] on span "Restaurants management" at bounding box center [587, 76] width 135 height 18
click at [520, 74] on span "Restaurants management" at bounding box center [587, 77] width 135 height 18
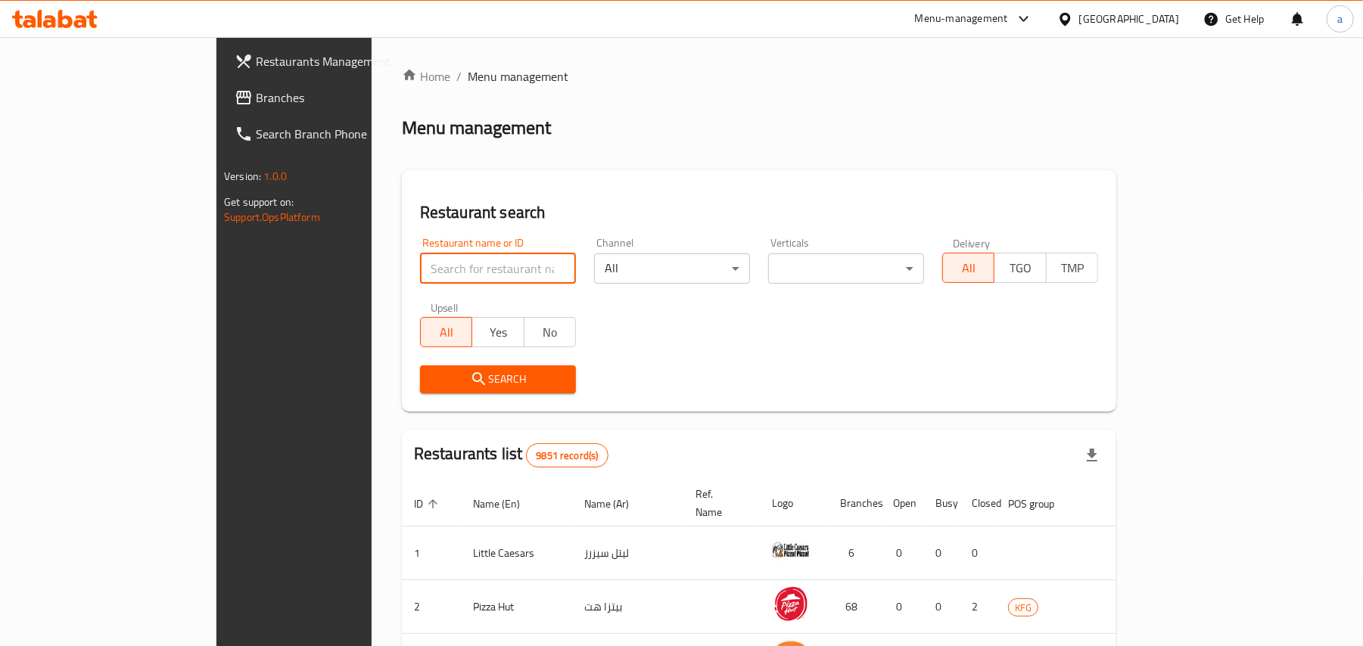
click at [420, 268] on input "search" at bounding box center [498, 268] width 156 height 30
paste input "701631"
type input "701631"
click button "Search" at bounding box center [498, 379] width 156 height 28
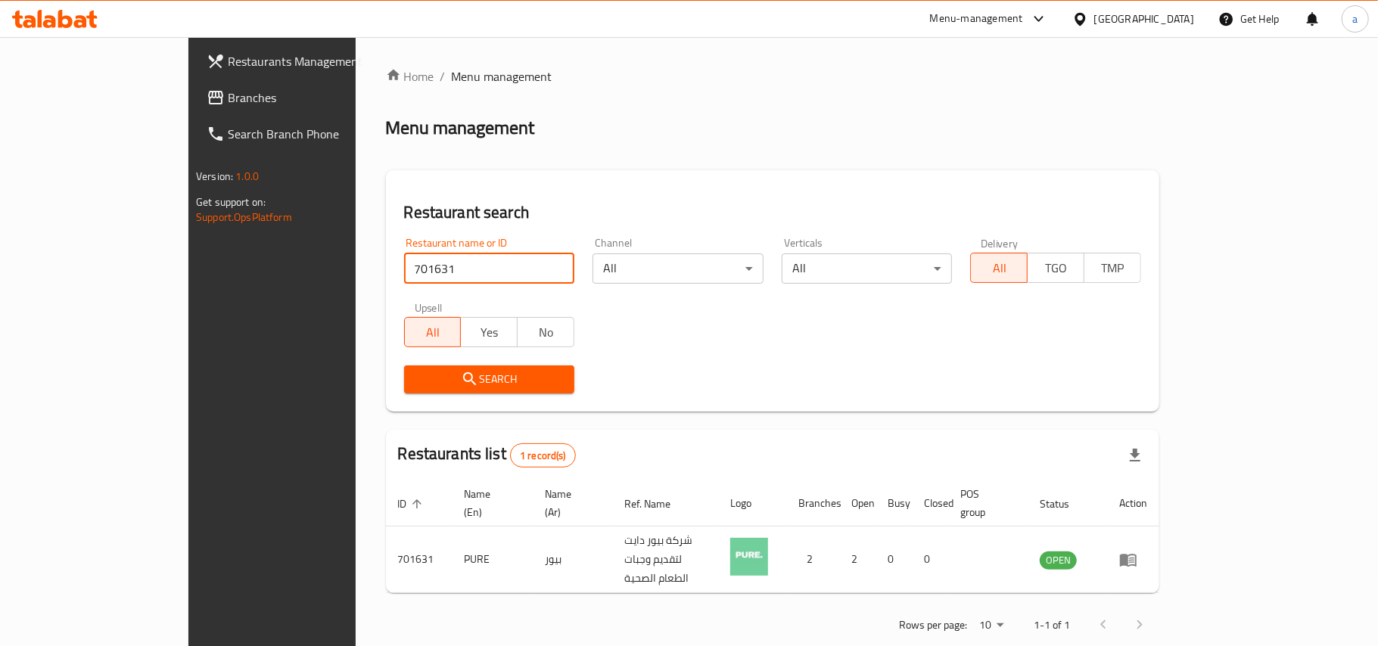
click at [228, 101] on span "Branches" at bounding box center [317, 98] width 179 height 18
